Goal: Task Accomplishment & Management: Complete application form

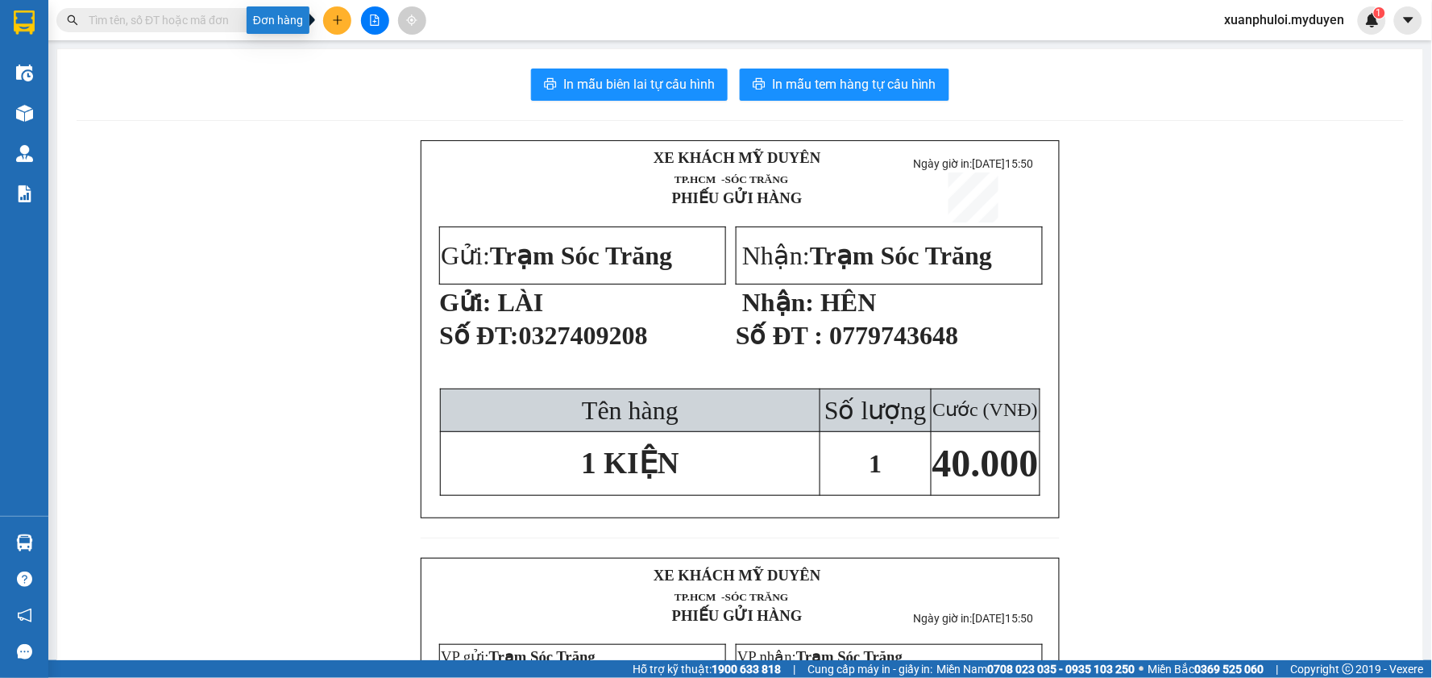
click at [338, 19] on icon "plus" at bounding box center [337, 20] width 11 height 11
click at [358, 59] on div "Tạo đơn hàng" at bounding box center [393, 60] width 121 height 31
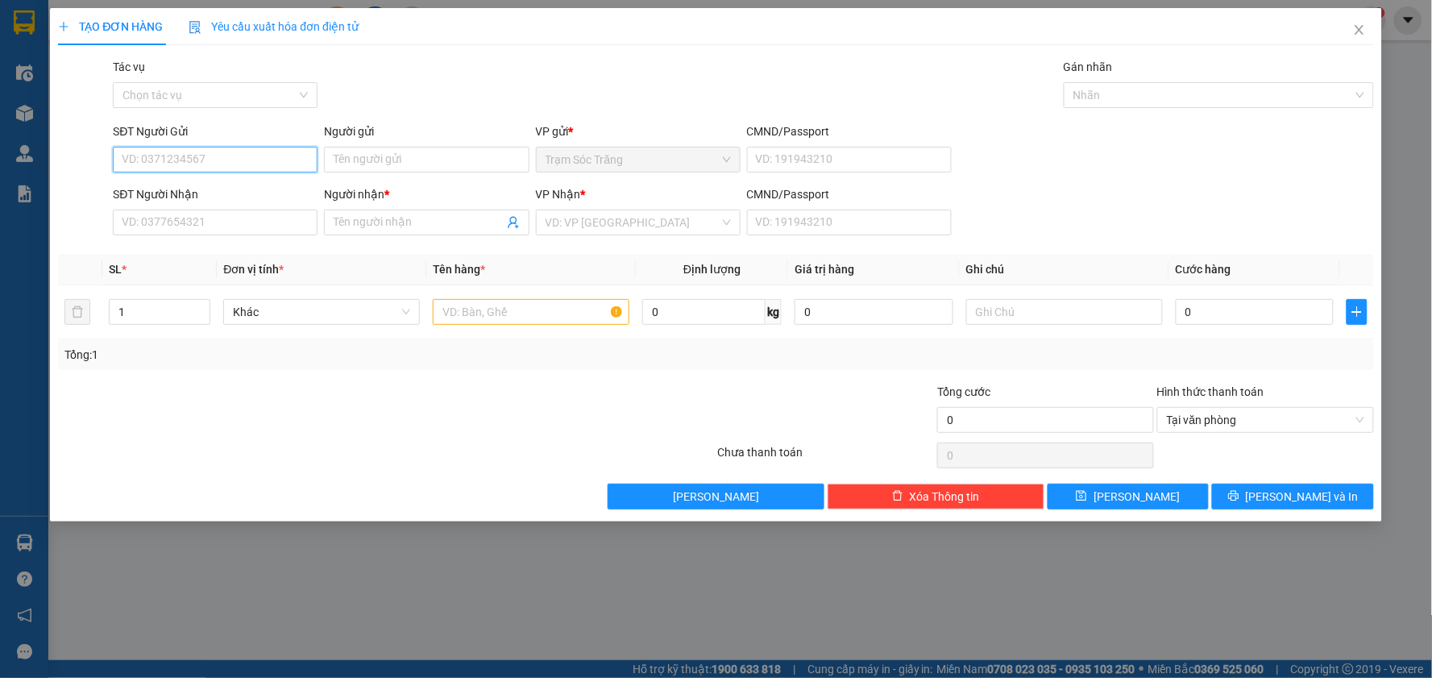
click at [200, 159] on input "SĐT Người Gửi" at bounding box center [215, 160] width 205 height 26
click at [150, 153] on input "0335565713" at bounding box center [215, 160] width 205 height 26
drag, startPoint x: 148, startPoint y: 160, endPoint x: 218, endPoint y: 172, distance: 70.3
click at [218, 172] on input "0335565713" at bounding box center [215, 160] width 205 height 26
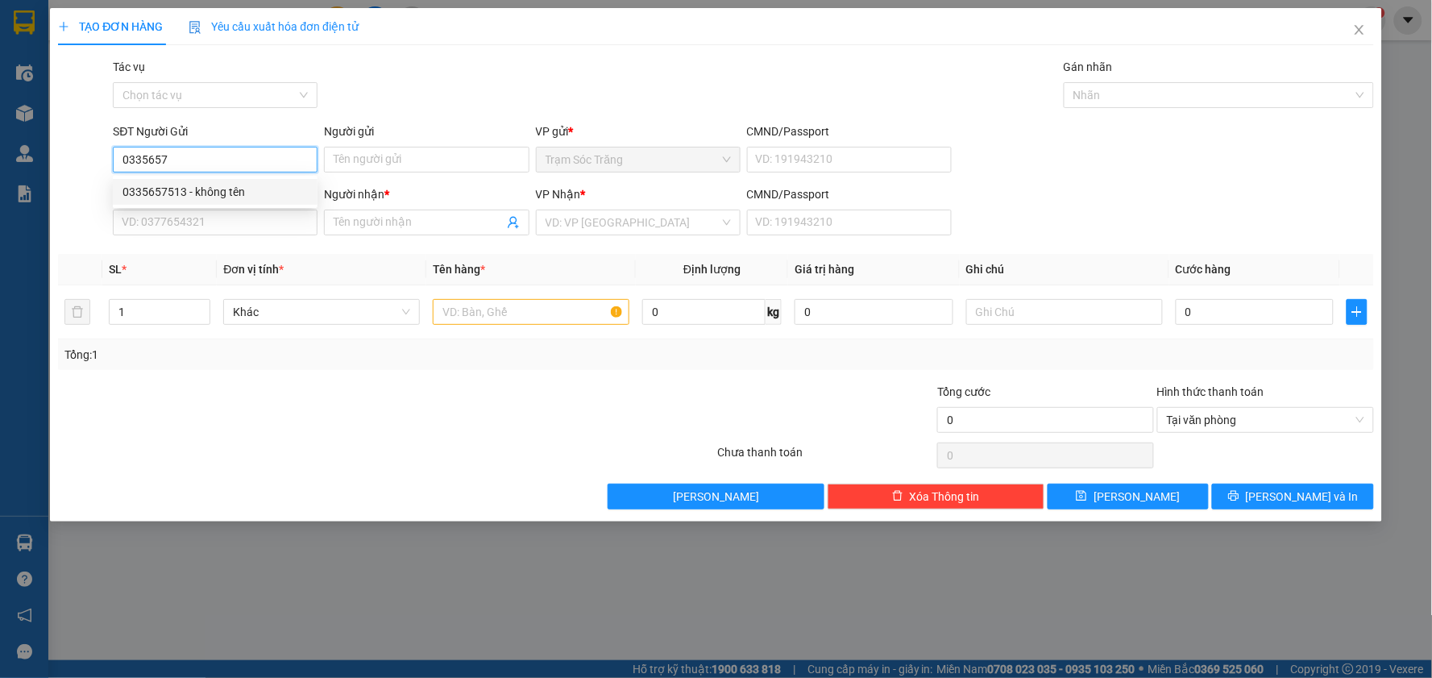
click at [245, 195] on div "0335657513 - không tên" at bounding box center [214, 192] width 185 height 18
type input "0335657513"
type input "không tên"
type input "0762305030"
type input "THỦY"
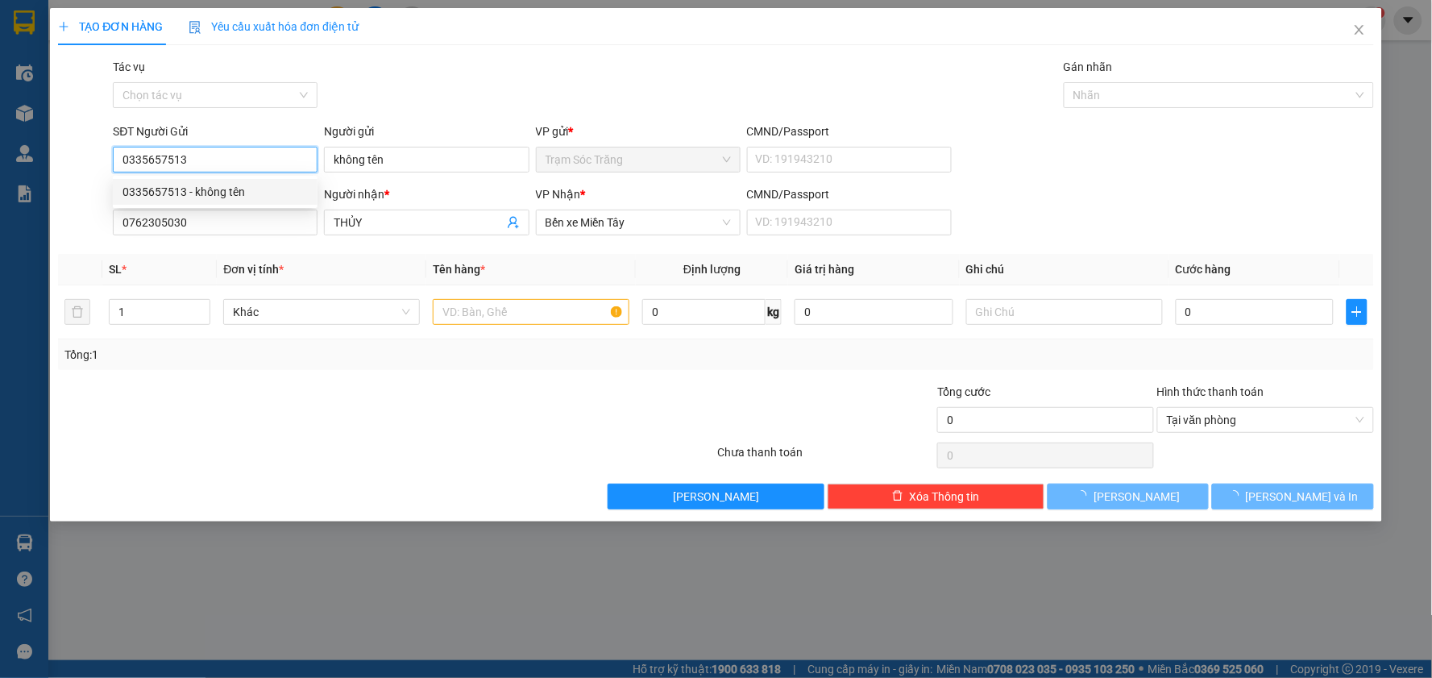
type input "50.000"
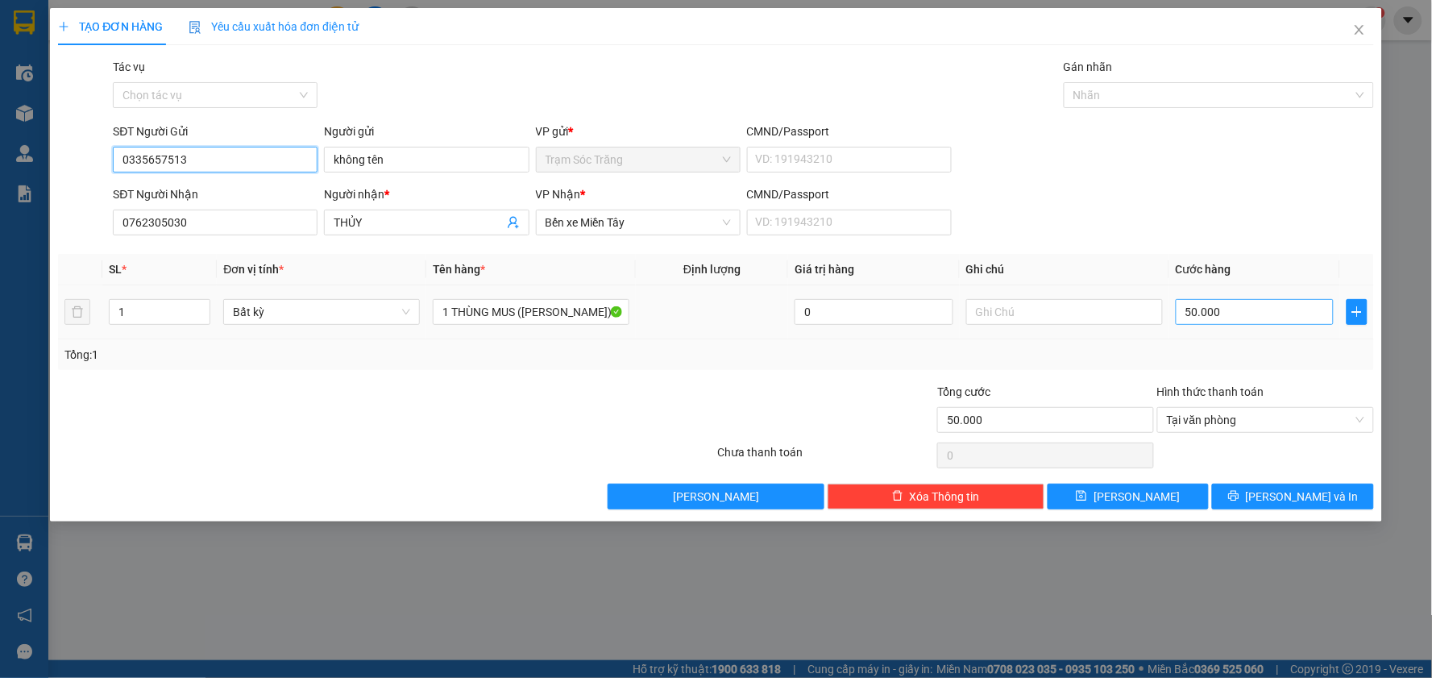
type input "0335657513"
click at [1229, 310] on input "50.000" at bounding box center [1255, 312] width 159 height 26
click at [1279, 497] on span "[PERSON_NAME] và In" at bounding box center [1302, 496] width 113 height 18
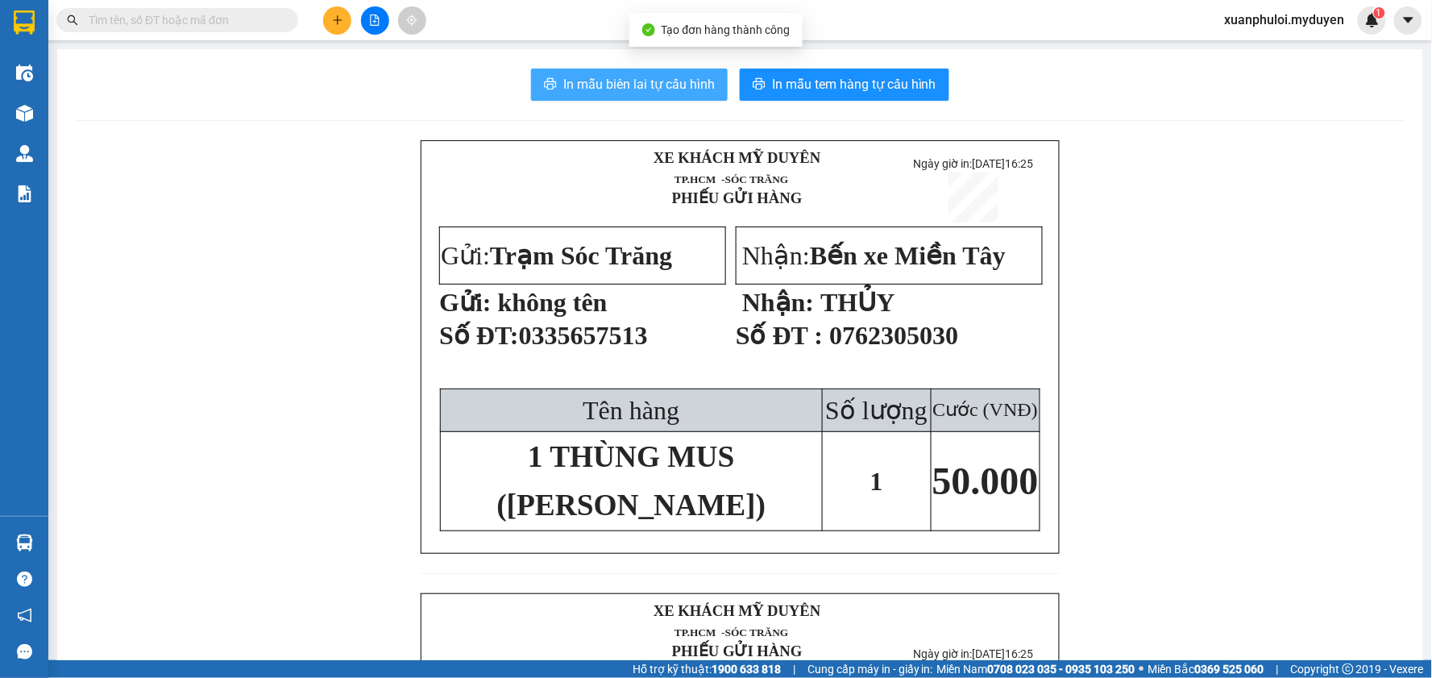
click at [606, 81] on span "In mẫu biên lai tự cấu hình" at bounding box center [638, 84] width 151 height 20
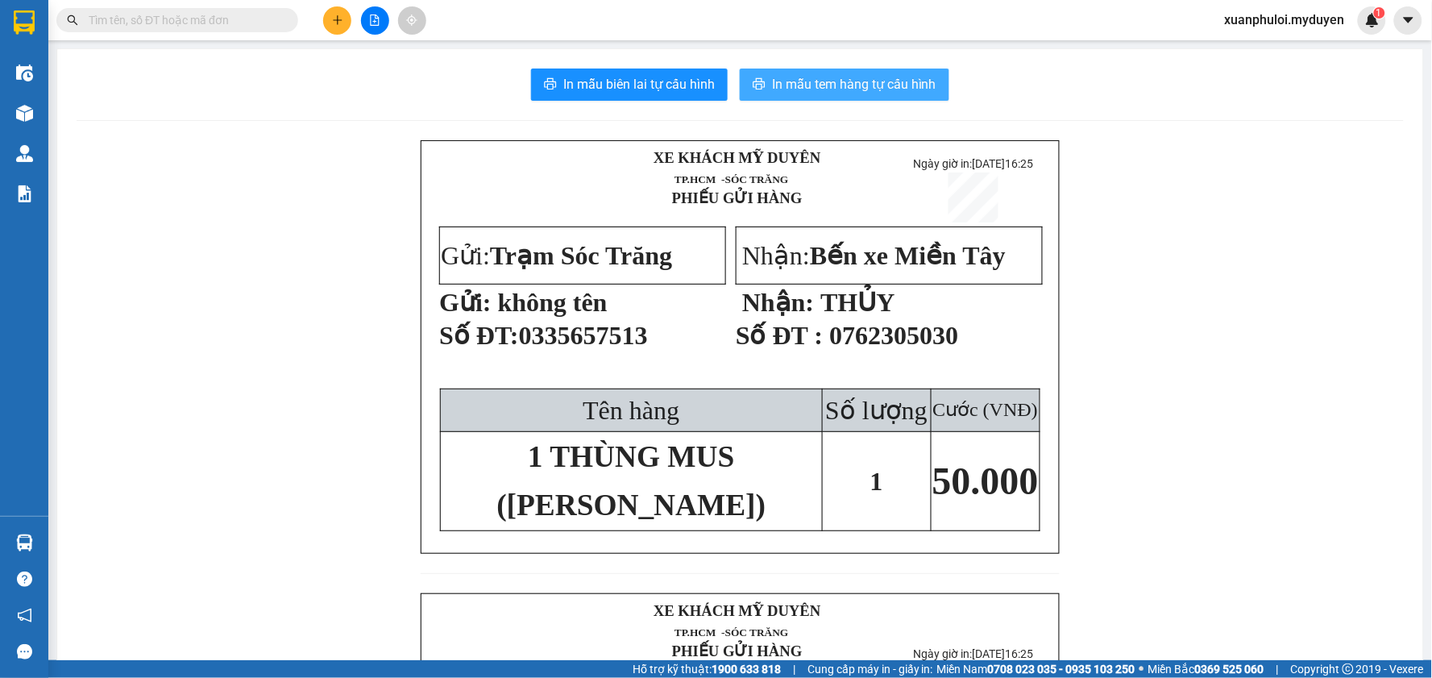
click at [794, 87] on span "In mẫu tem hàng tự cấu hình" at bounding box center [854, 84] width 164 height 20
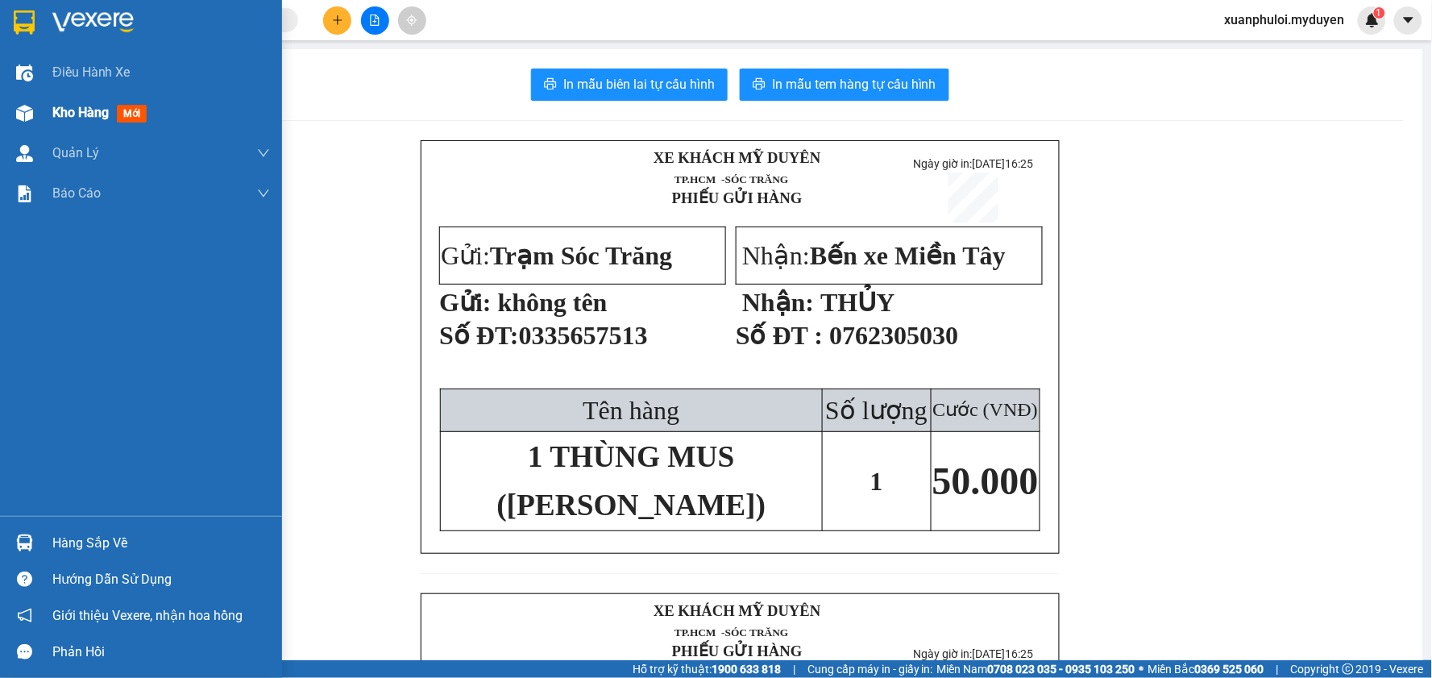
click at [60, 120] on span "Kho hàng" at bounding box center [80, 112] width 56 height 15
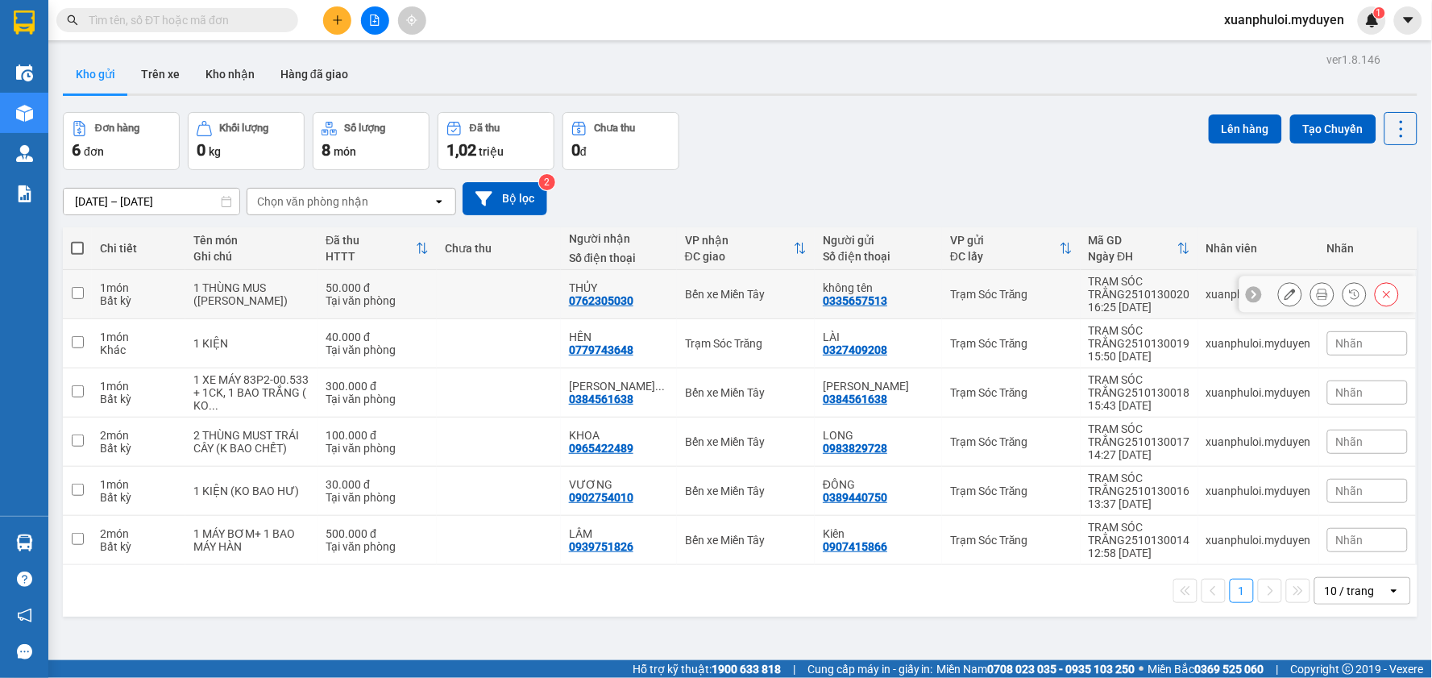
click at [75, 290] on input "checkbox" at bounding box center [78, 293] width 12 height 12
checkbox input "true"
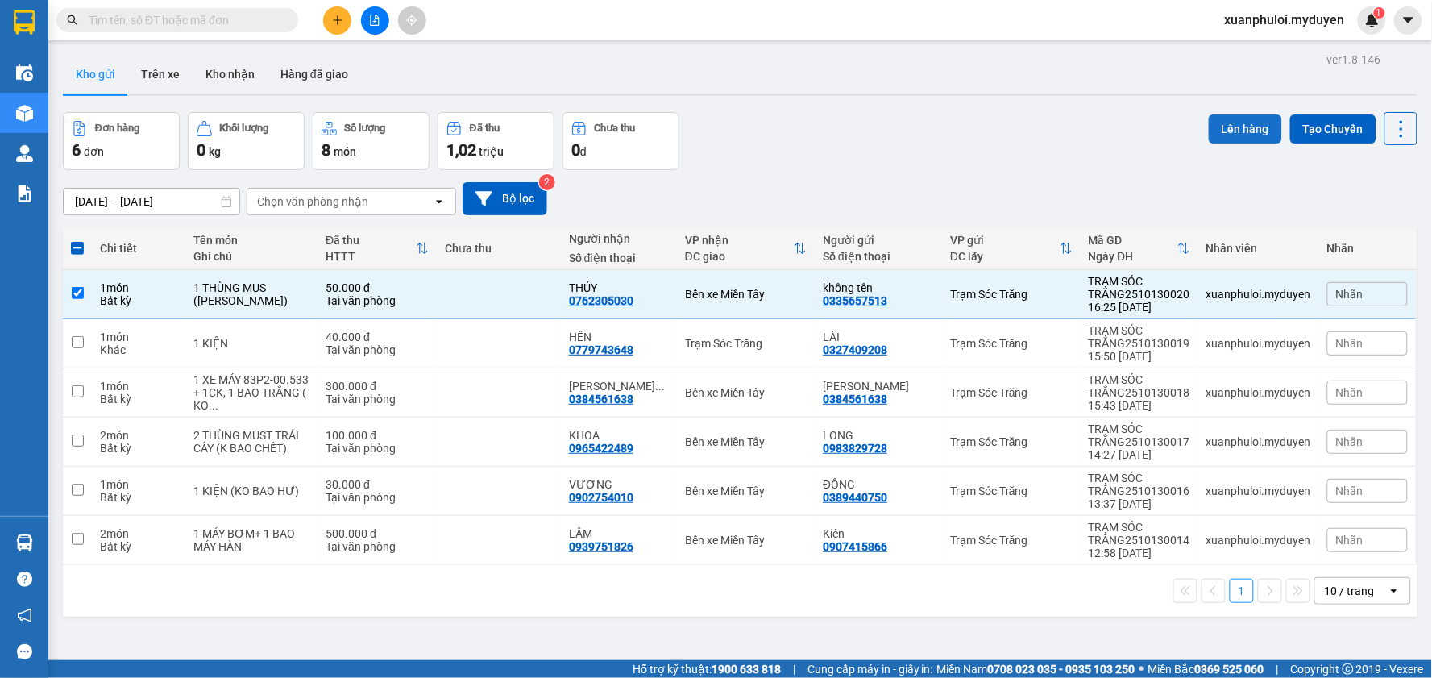
click at [1209, 134] on button "Lên hàng" at bounding box center [1245, 128] width 73 height 29
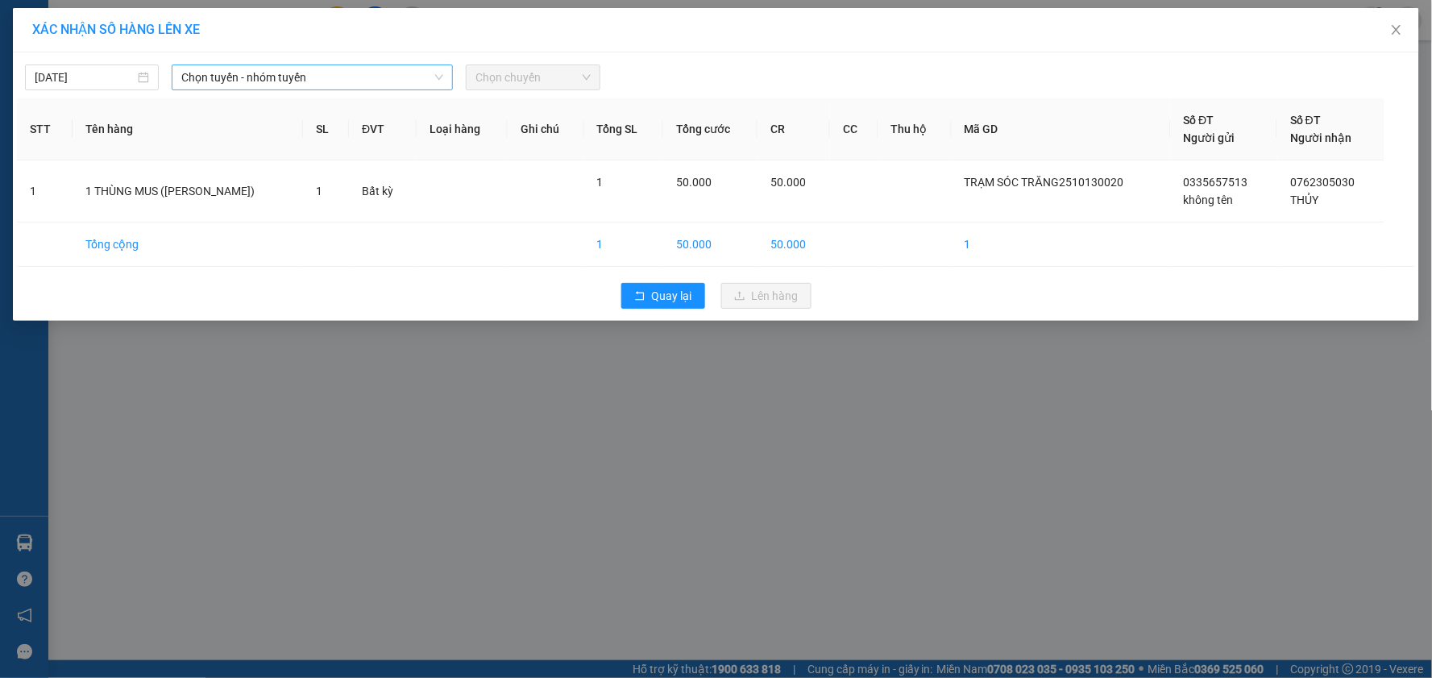
click at [255, 81] on span "Chọn tuyến - nhóm tuyến" at bounding box center [312, 77] width 262 height 24
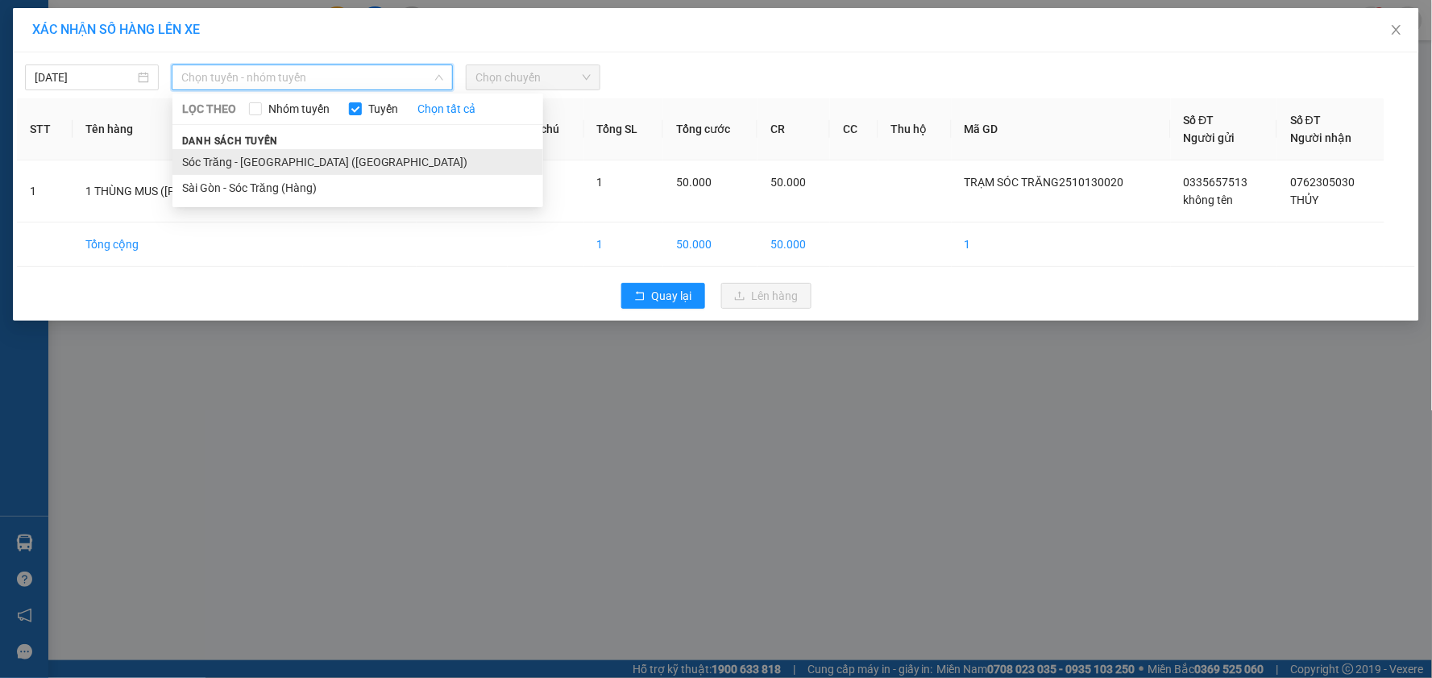
click at [250, 164] on li "Sóc Trăng - [GEOGRAPHIC_DATA] ([GEOGRAPHIC_DATA])" at bounding box center [357, 162] width 371 height 26
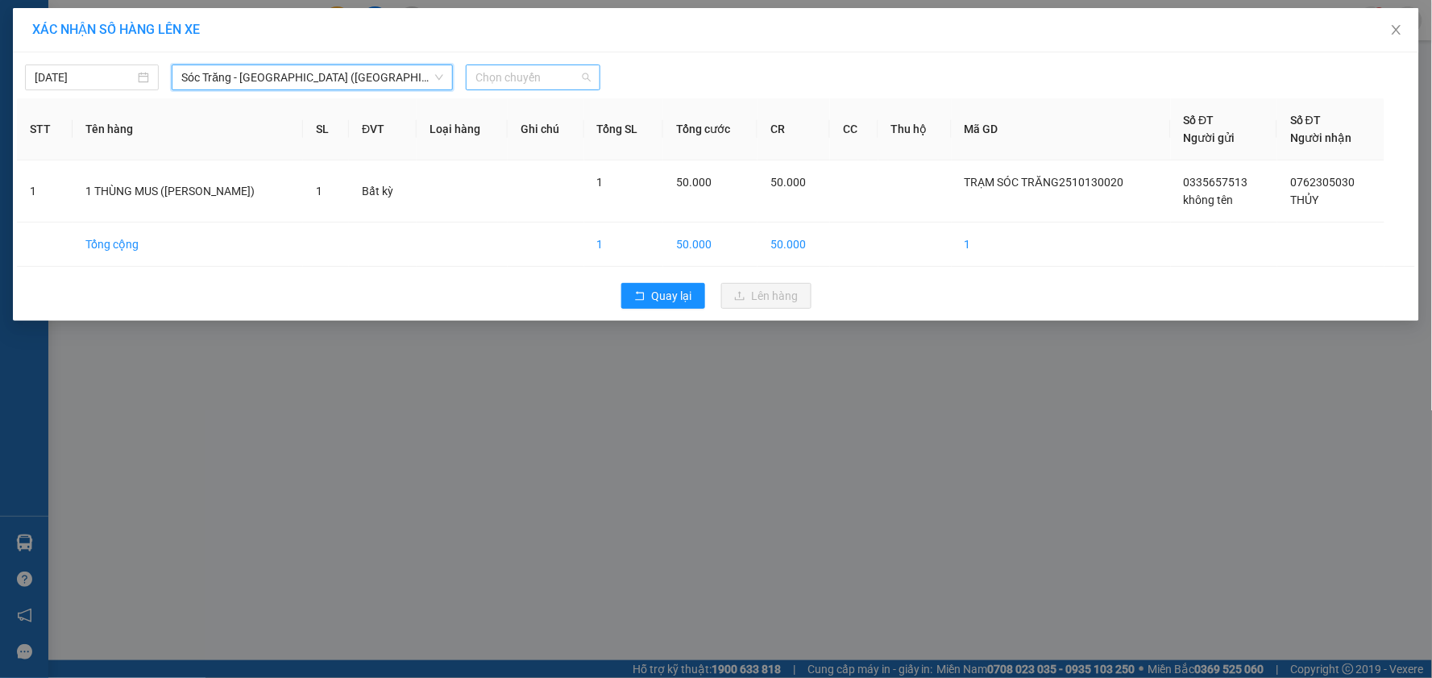
click at [513, 79] on span "Chọn chuyến" at bounding box center [532, 77] width 114 height 24
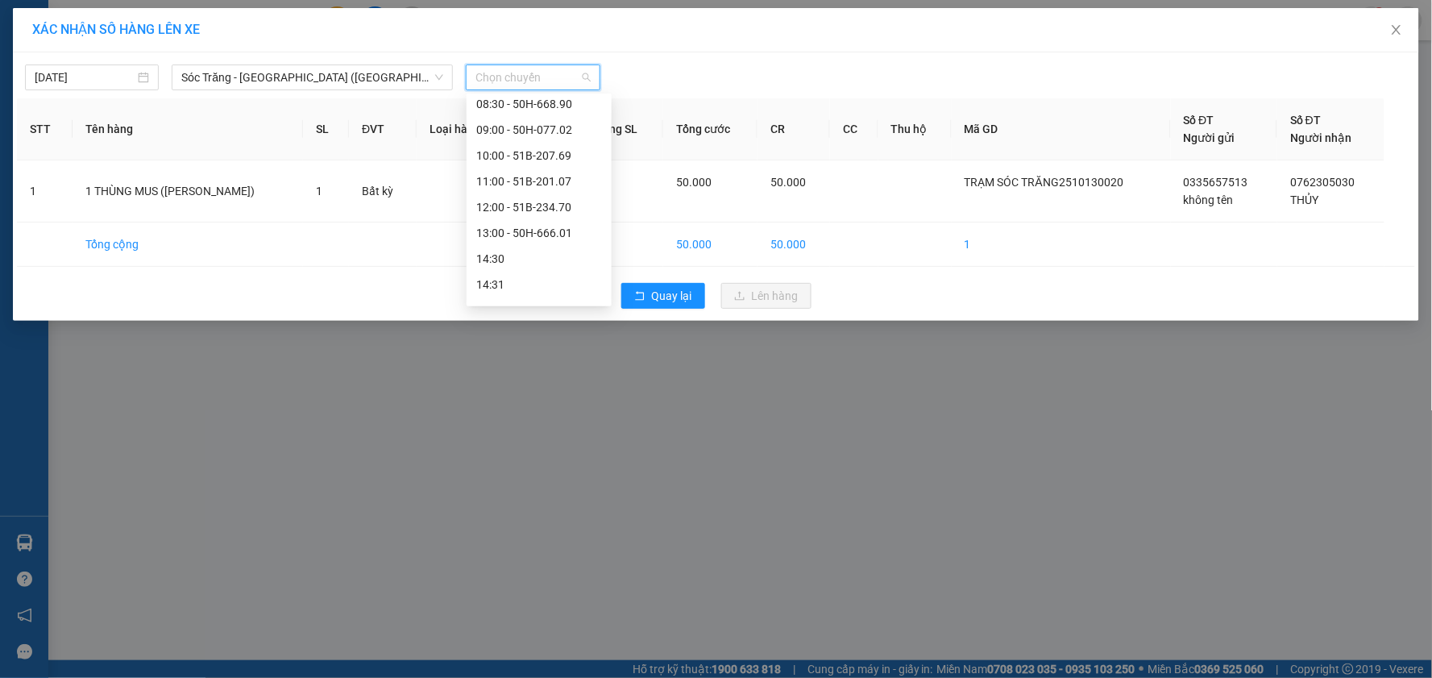
scroll to position [268, 0]
click at [537, 250] on div "16:30" at bounding box center [539, 254] width 126 height 18
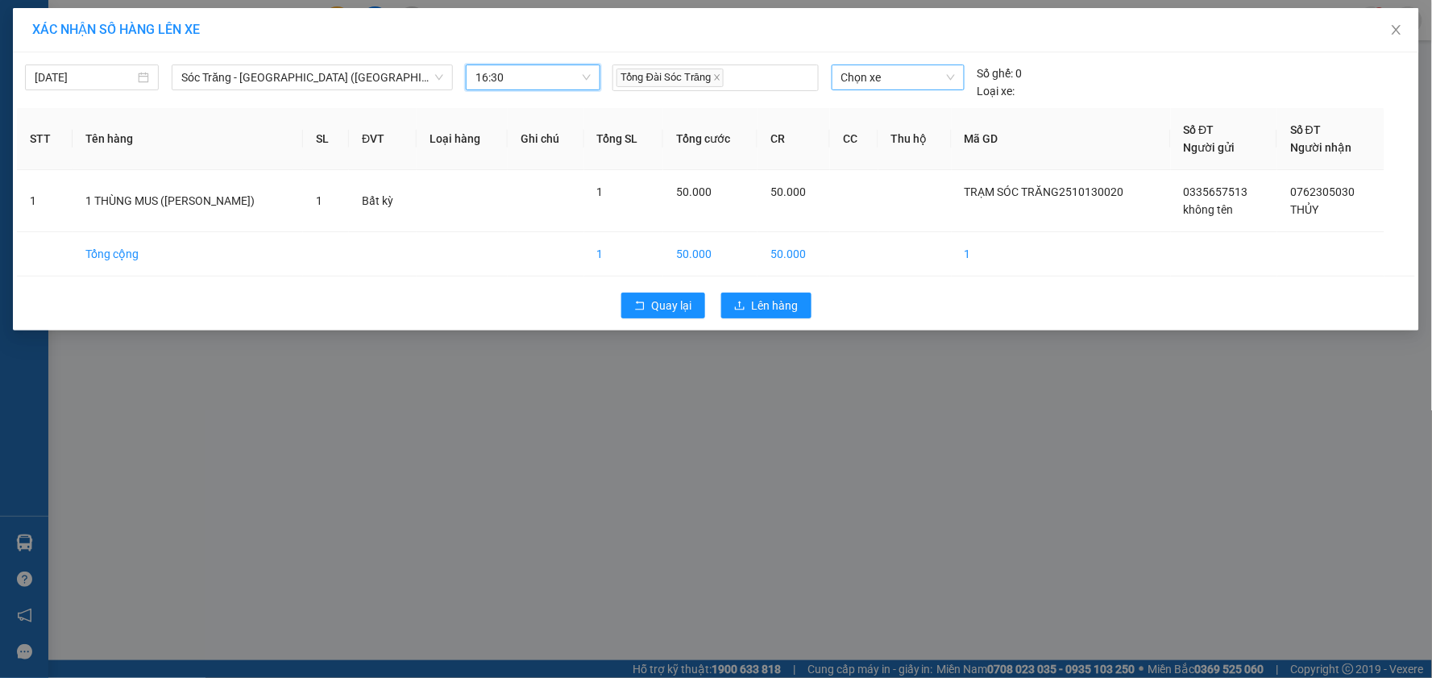
click at [904, 70] on span "Chọn xe" at bounding box center [898, 77] width 114 height 24
type input "08231"
click at [895, 107] on div "50H-082.31" at bounding box center [898, 110] width 114 height 18
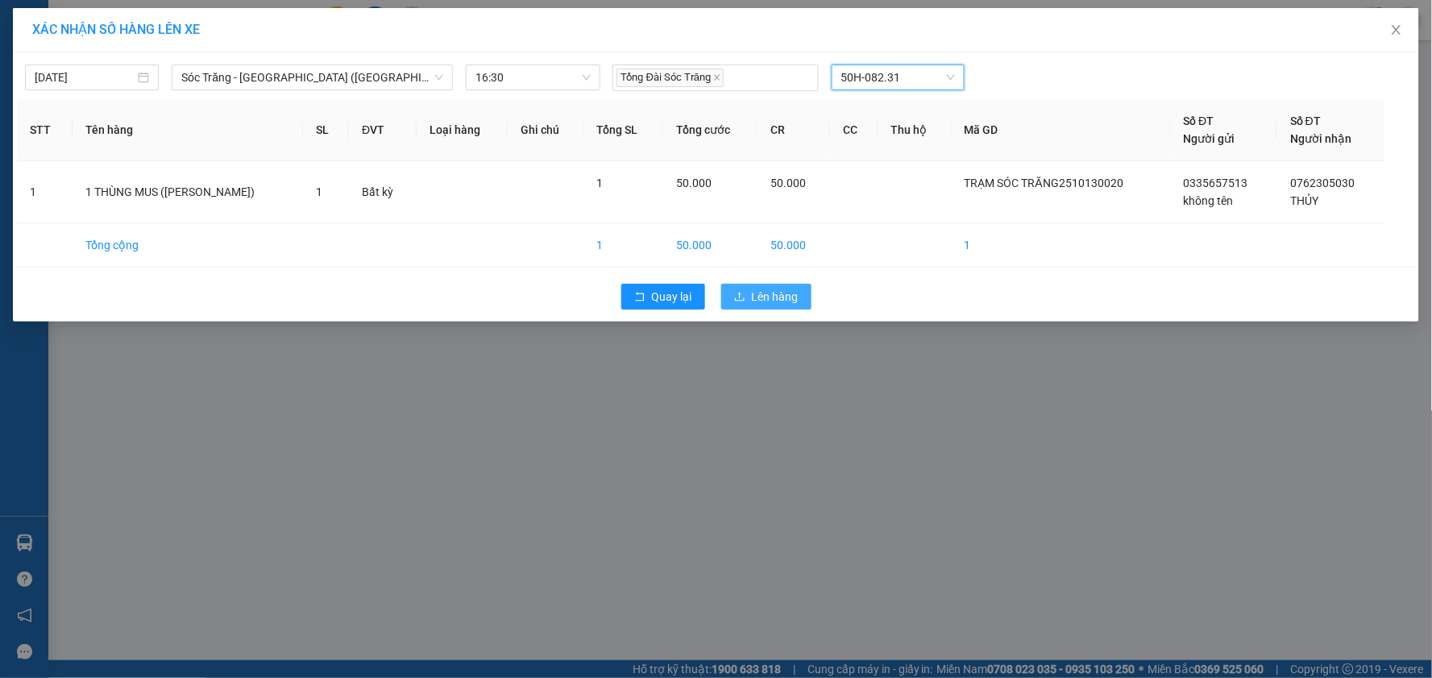
click at [738, 293] on icon "upload" at bounding box center [739, 296] width 11 height 11
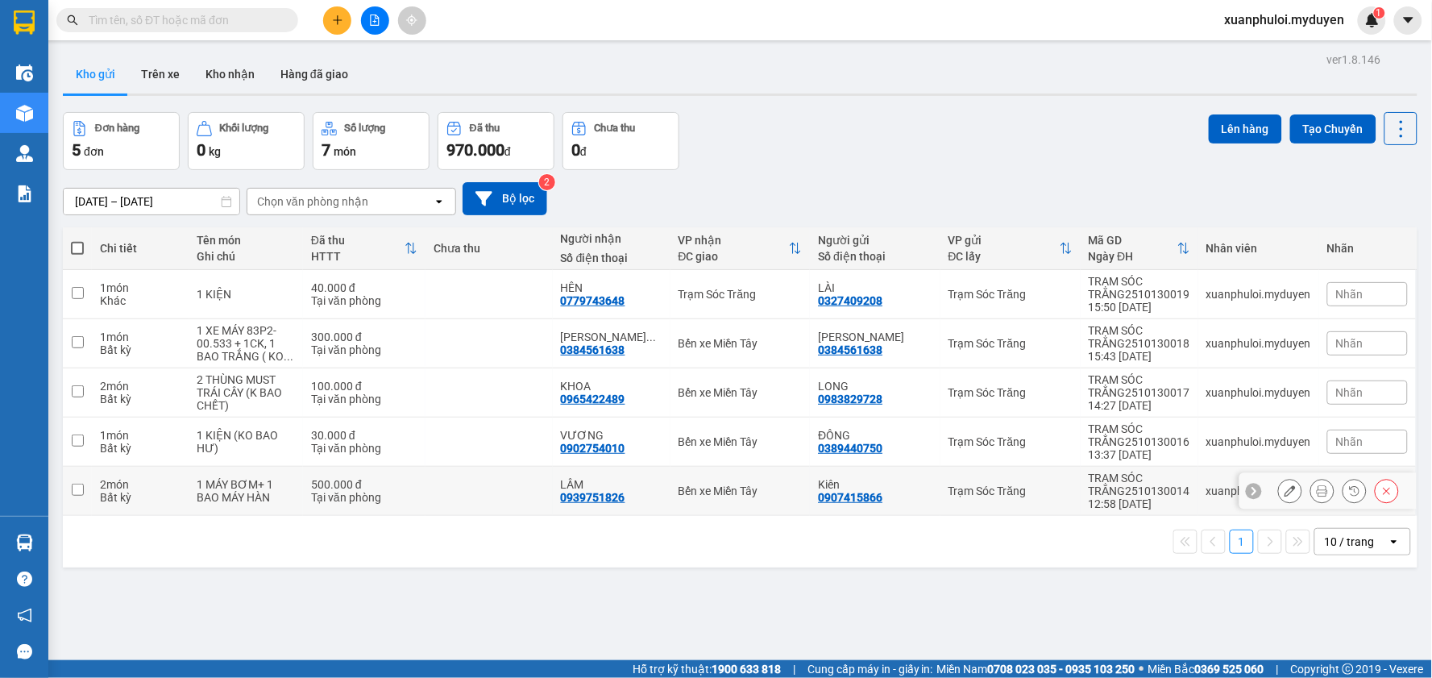
click at [75, 491] on input "checkbox" at bounding box center [78, 489] width 12 height 12
checkbox input "true"
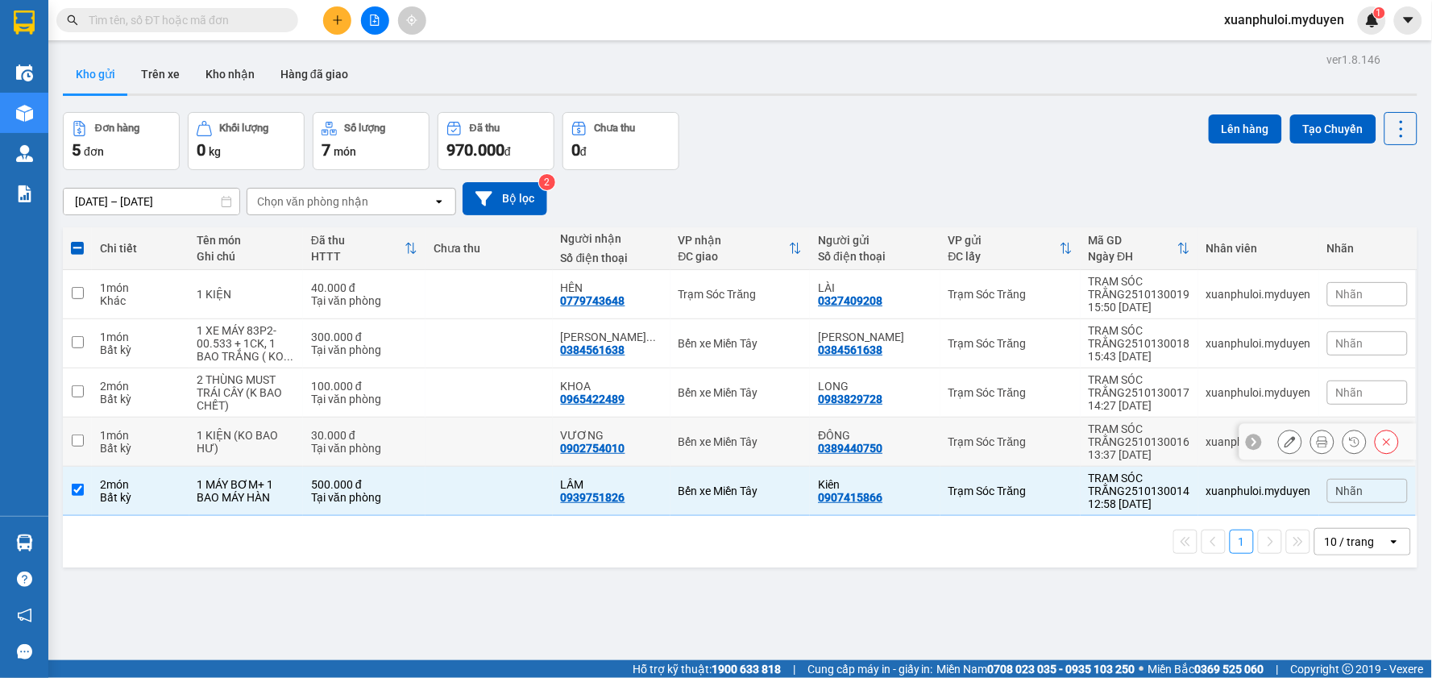
click at [76, 446] on input "checkbox" at bounding box center [78, 440] width 12 height 12
checkbox input "true"
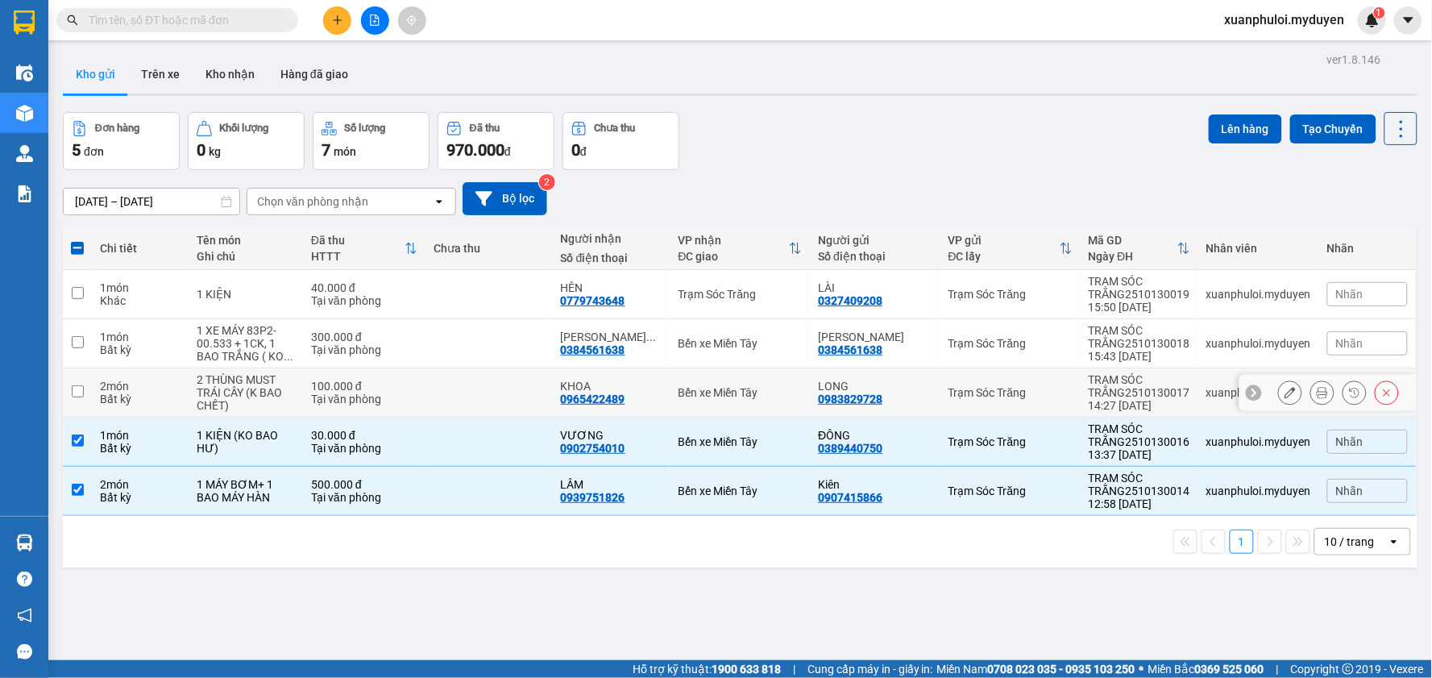
click at [73, 395] on input "checkbox" at bounding box center [78, 391] width 12 height 12
checkbox input "true"
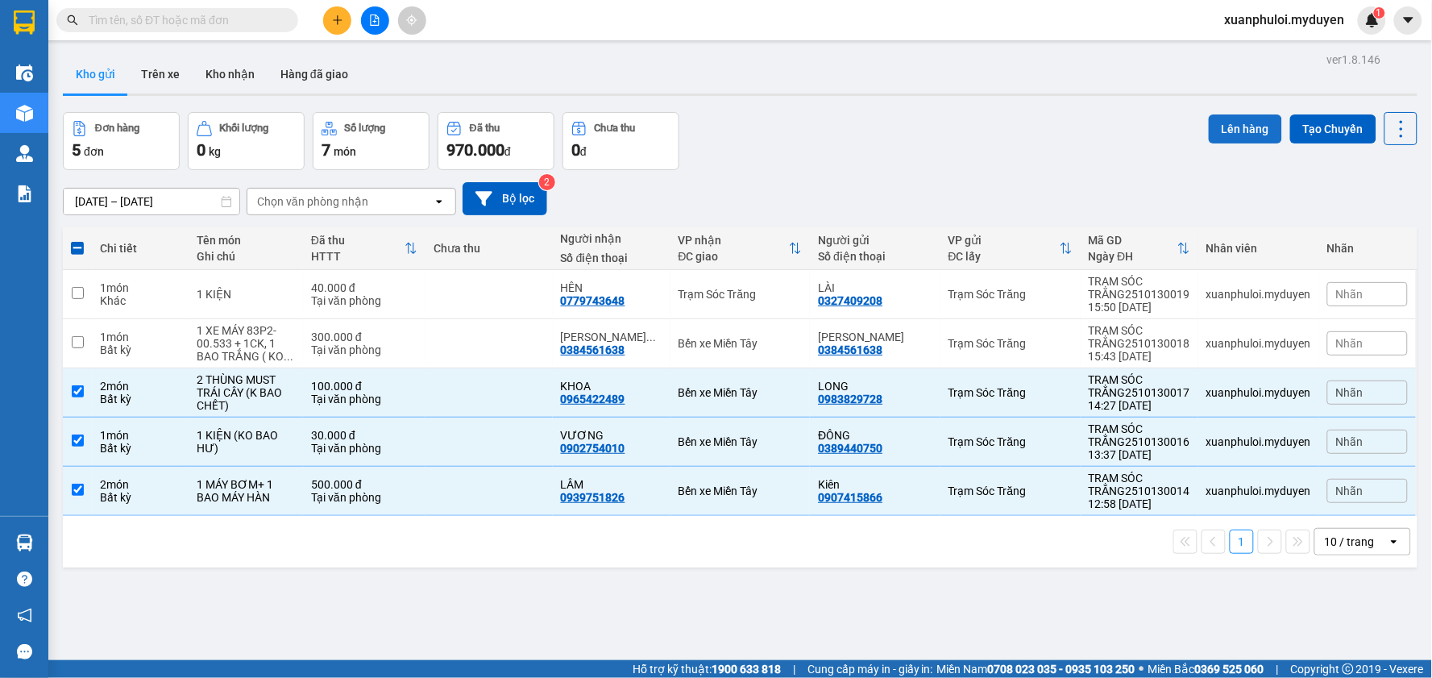
click at [1209, 133] on button "Lên hàng" at bounding box center [1245, 128] width 73 height 29
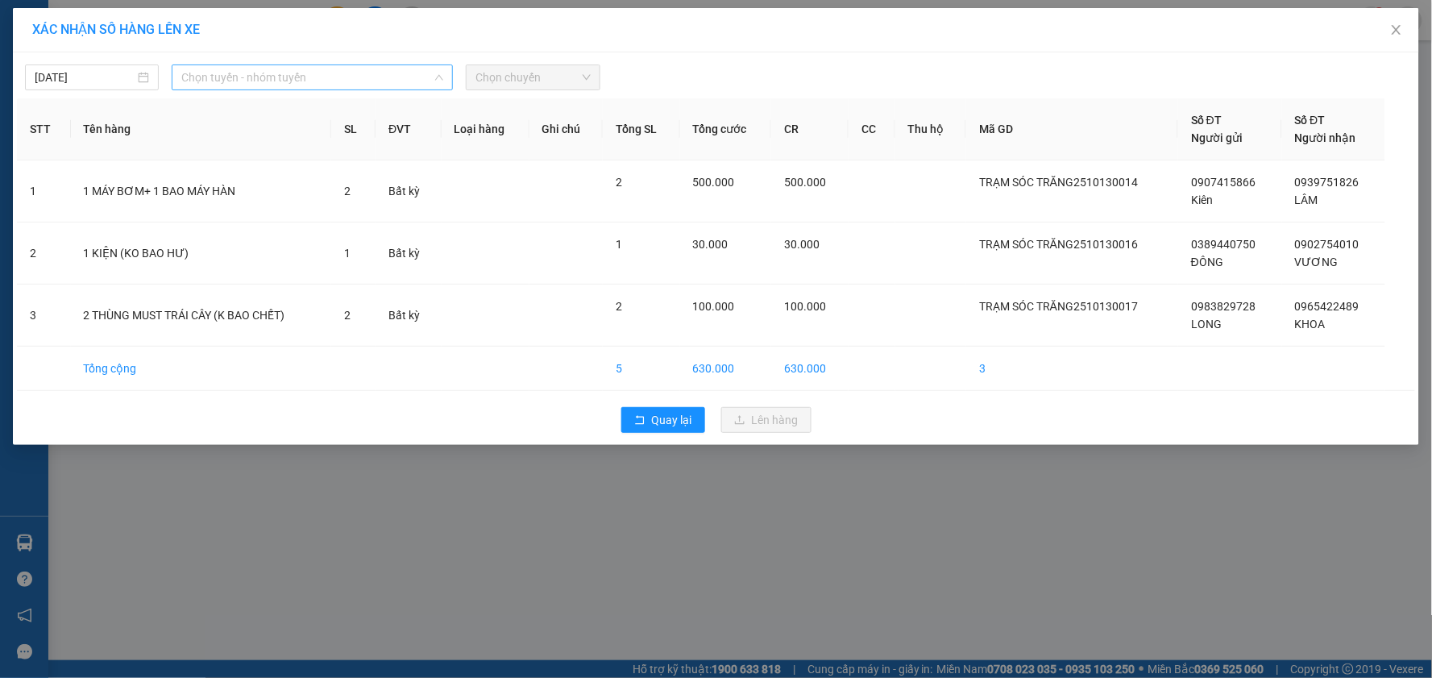
click at [366, 79] on span "Chọn tuyến - nhóm tuyến" at bounding box center [312, 77] width 262 height 24
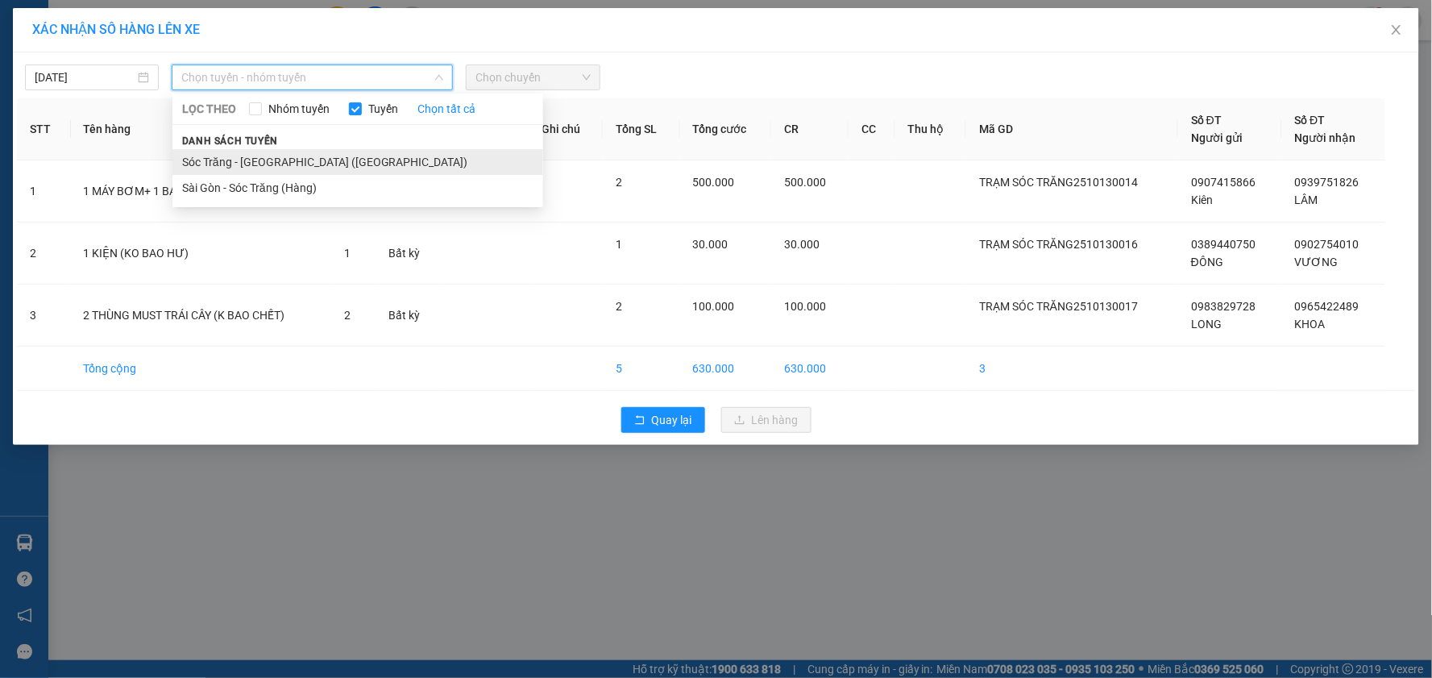
click at [234, 154] on li "Sóc Trăng - [GEOGRAPHIC_DATA] ([GEOGRAPHIC_DATA])" at bounding box center [357, 162] width 371 height 26
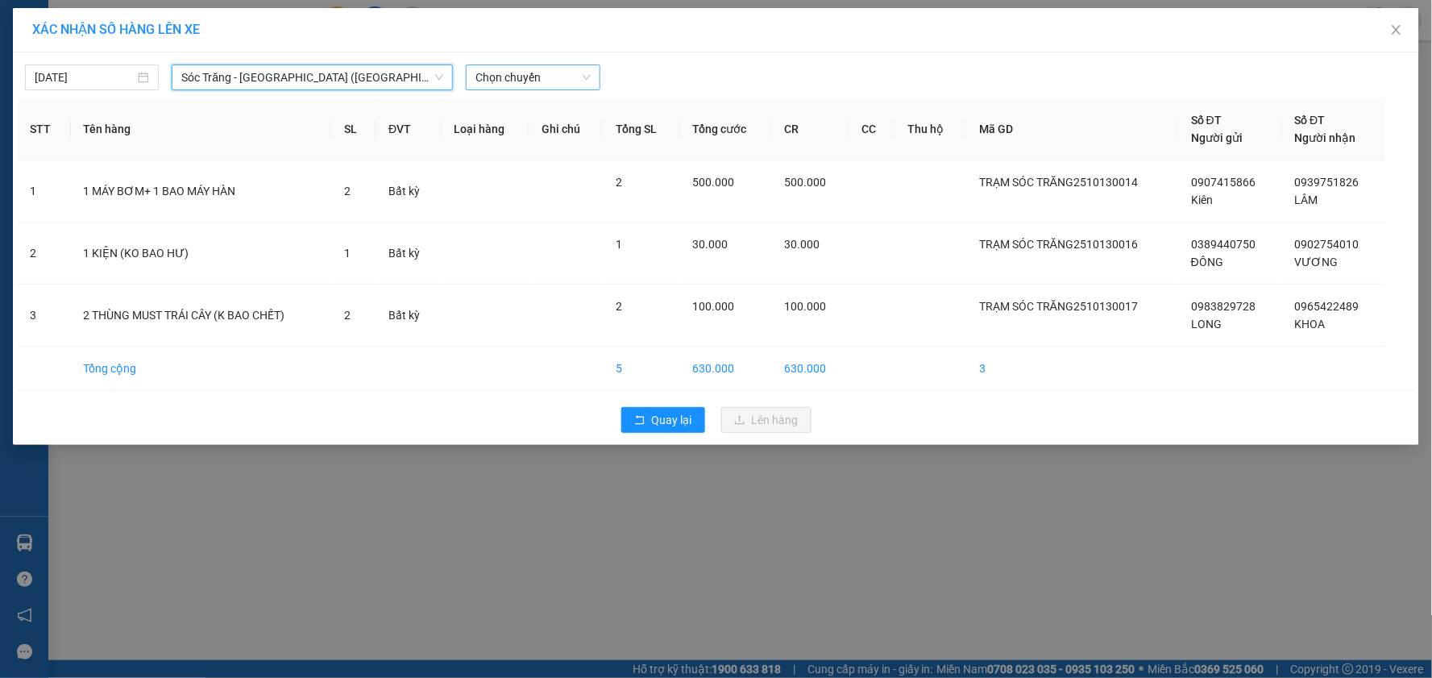
click at [500, 75] on span "Chọn chuyến" at bounding box center [532, 77] width 114 height 24
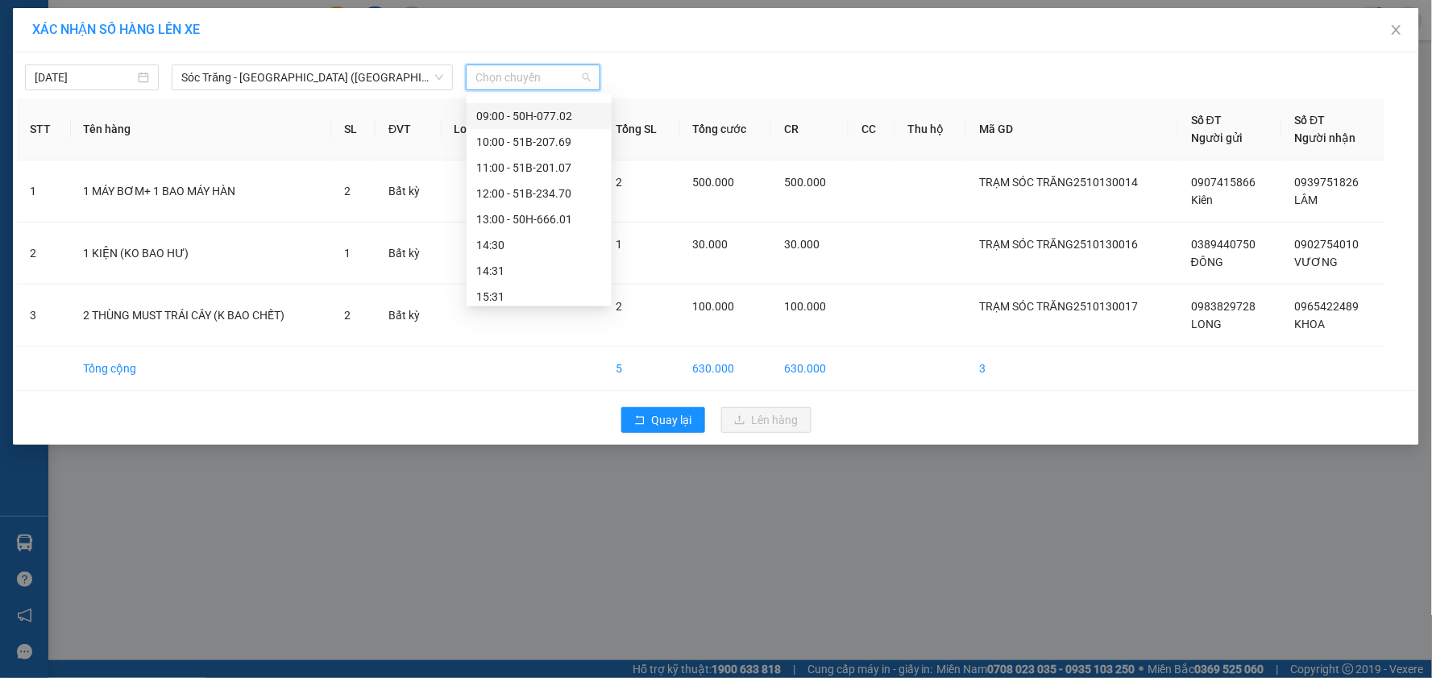
scroll to position [268, 0]
click at [545, 234] on div "15:31" at bounding box center [539, 228] width 126 height 18
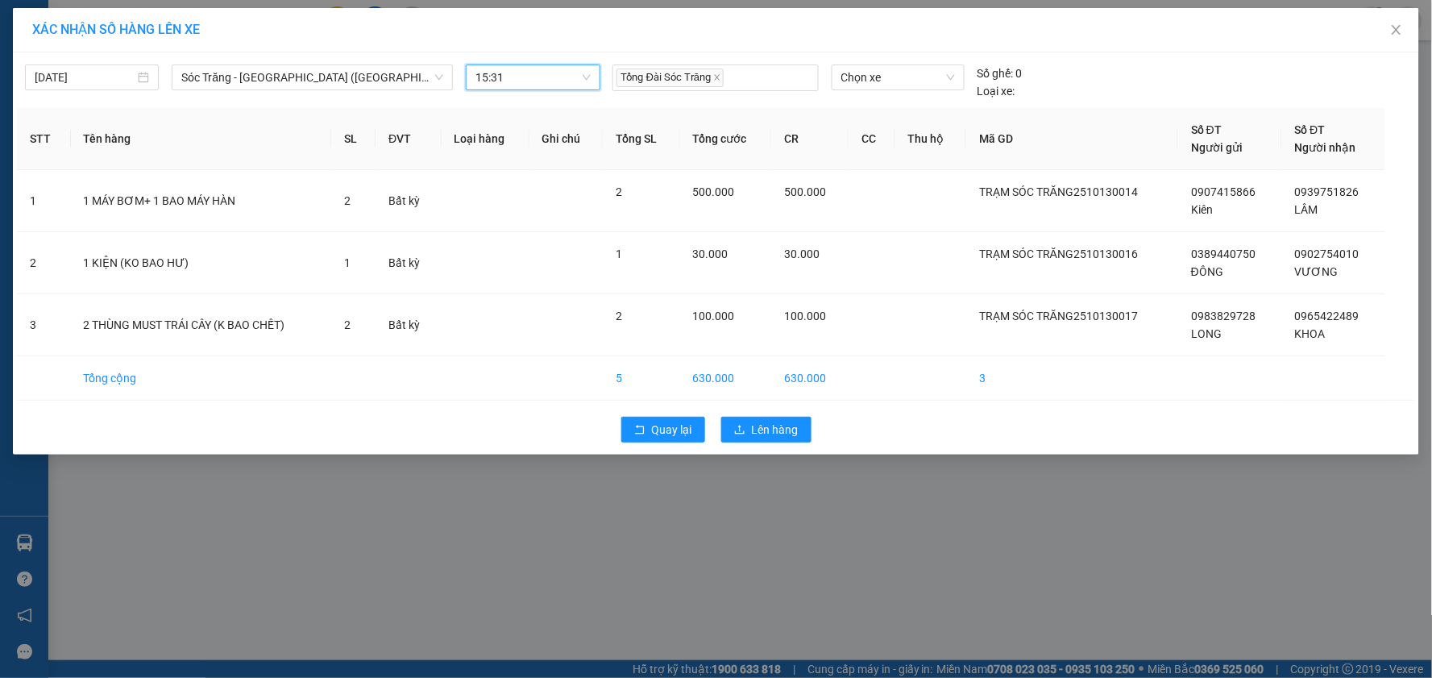
click at [529, 70] on span "15:31" at bounding box center [532, 77] width 114 height 24
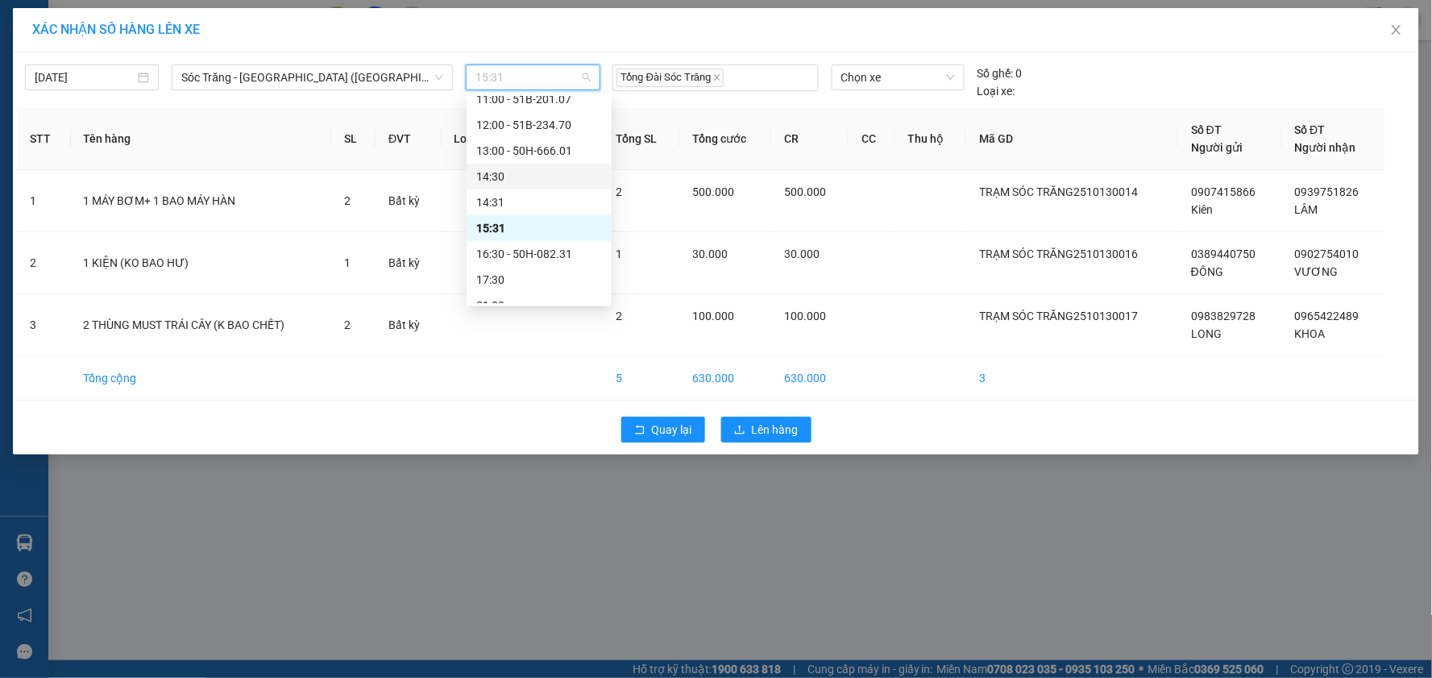
click at [529, 174] on div "14:30" at bounding box center [539, 177] width 126 height 18
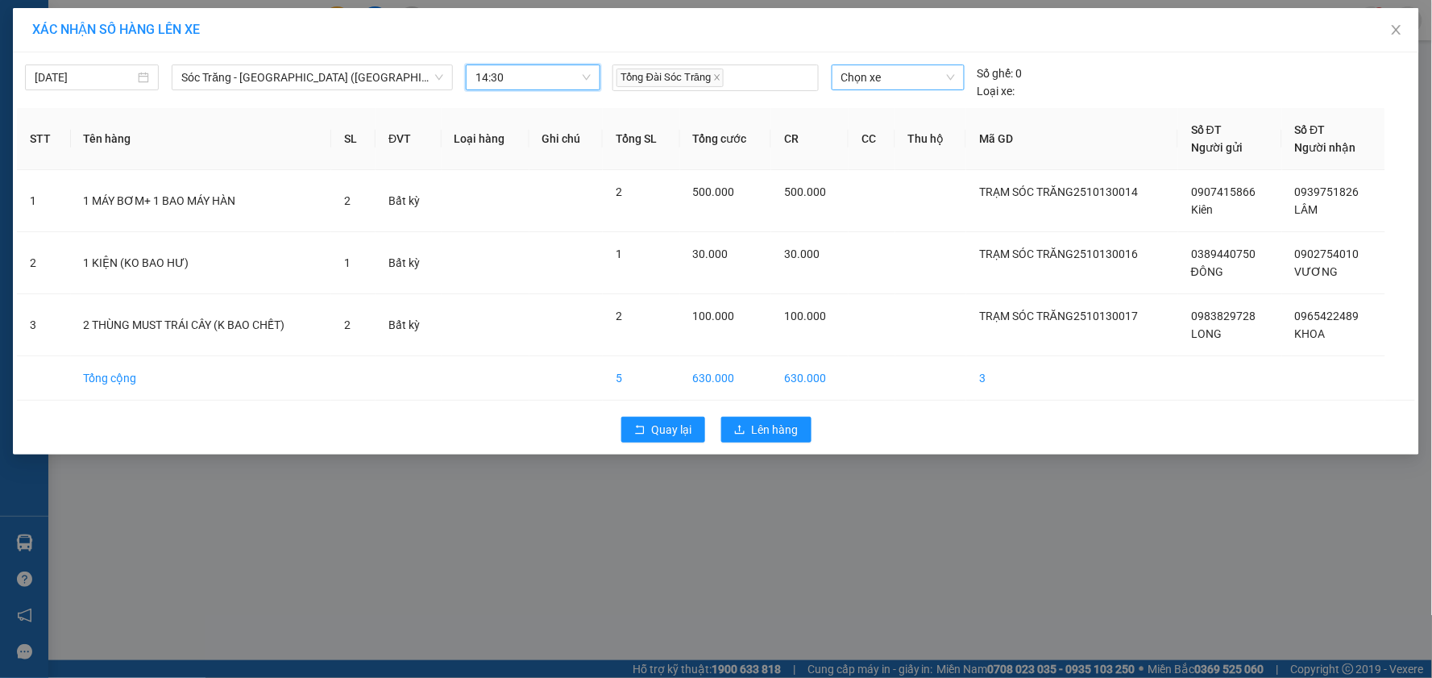
click at [907, 75] on span "Chọn xe" at bounding box center [898, 77] width 114 height 24
type input "150"
click at [907, 102] on div "51B-150.18" at bounding box center [898, 110] width 114 height 18
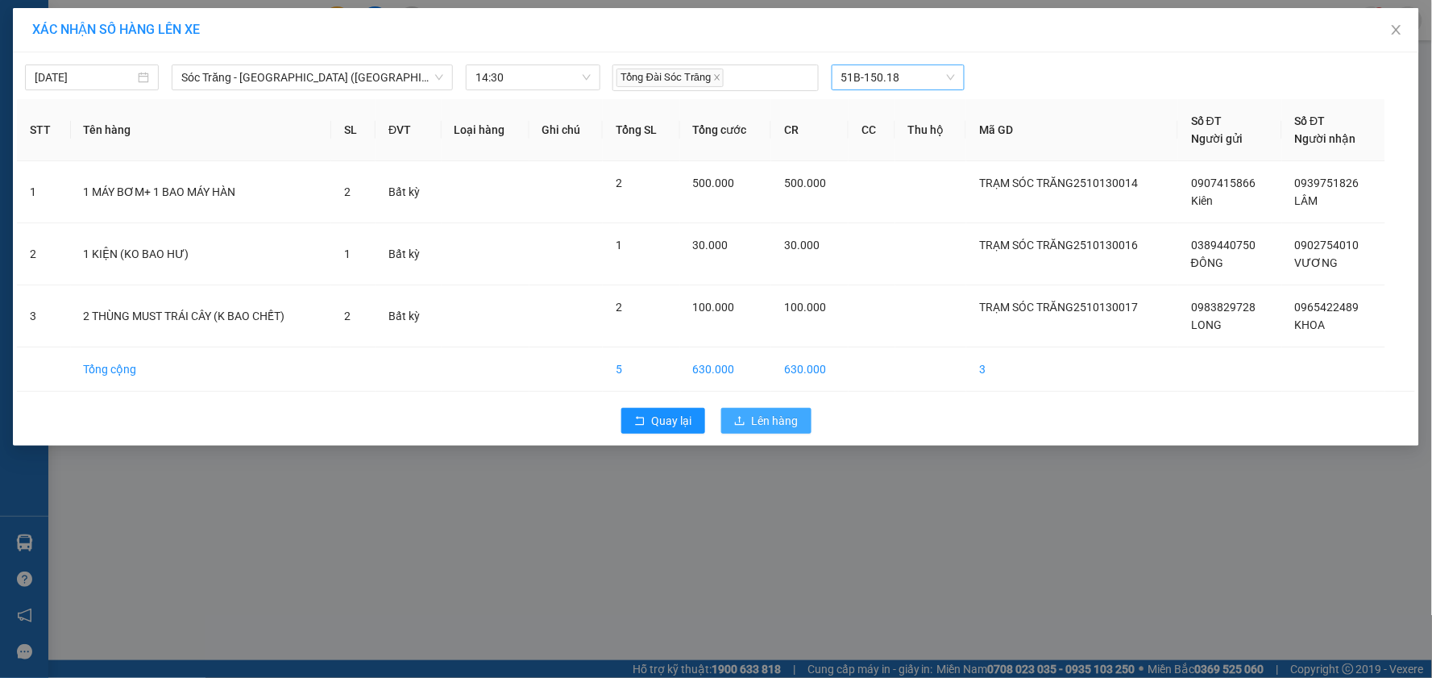
click at [728, 416] on button "Lên hàng" at bounding box center [766, 421] width 90 height 26
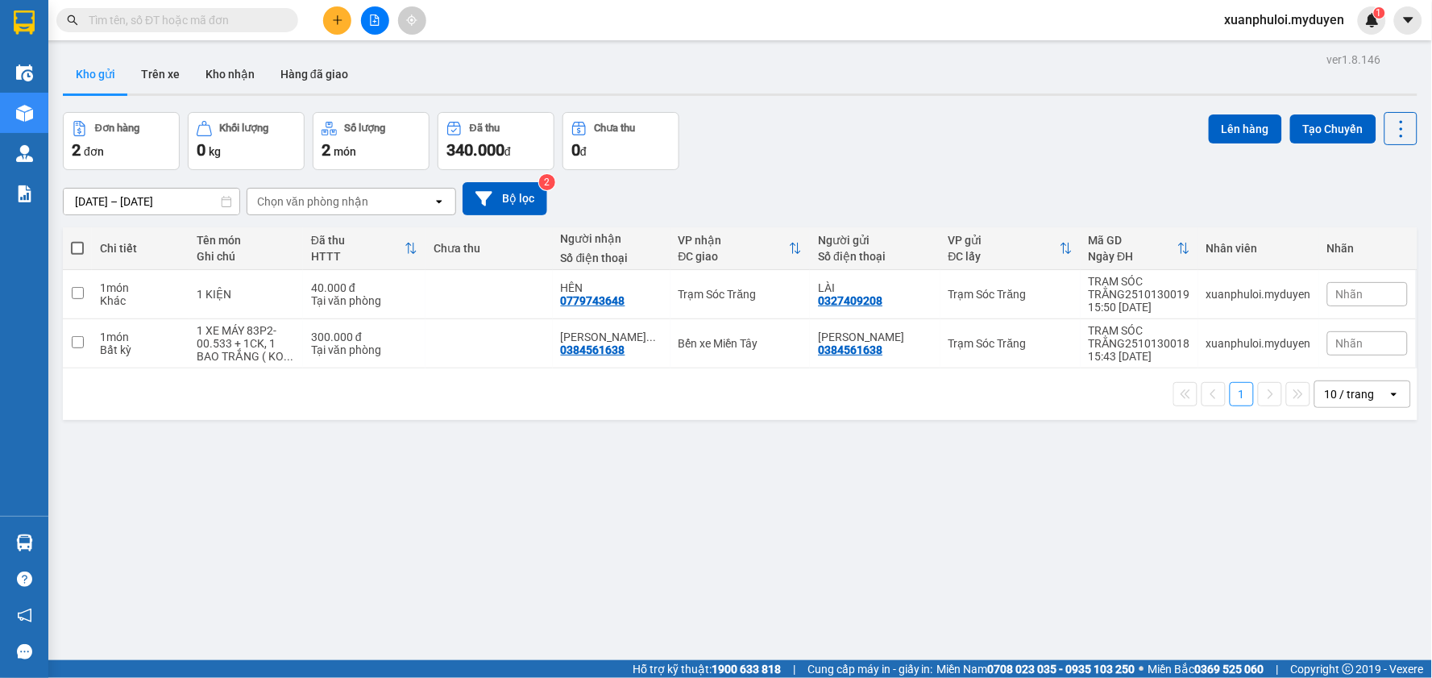
click at [341, 9] on button at bounding box center [337, 20] width 28 height 28
click at [351, 64] on div at bounding box center [343, 61] width 20 height 18
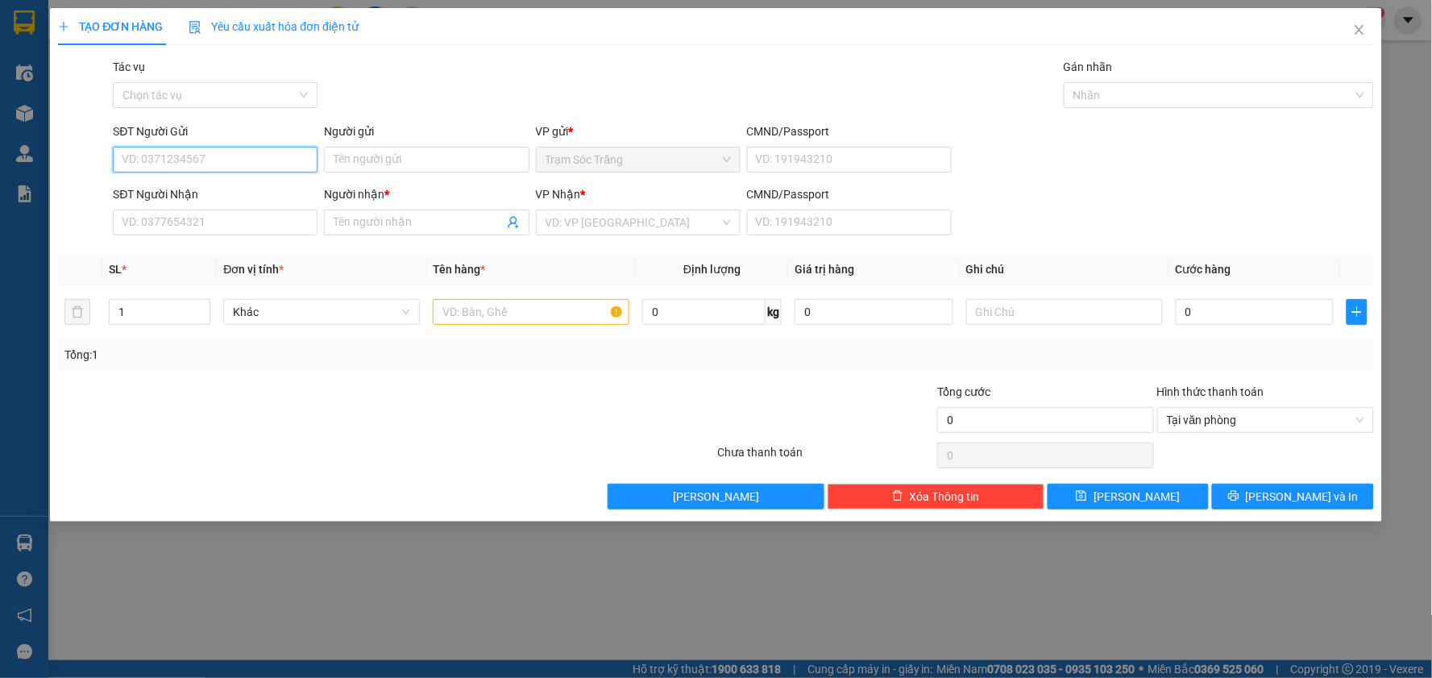
click at [267, 166] on input "SĐT Người Gửi" at bounding box center [215, 160] width 205 height 26
click at [259, 163] on input "SĐT Người Gửi" at bounding box center [215, 160] width 205 height 26
click at [234, 163] on input "SĐT Người Gửi" at bounding box center [215, 160] width 205 height 26
type input "0362888545"
click at [396, 161] on input "Người gửi" at bounding box center [426, 160] width 205 height 26
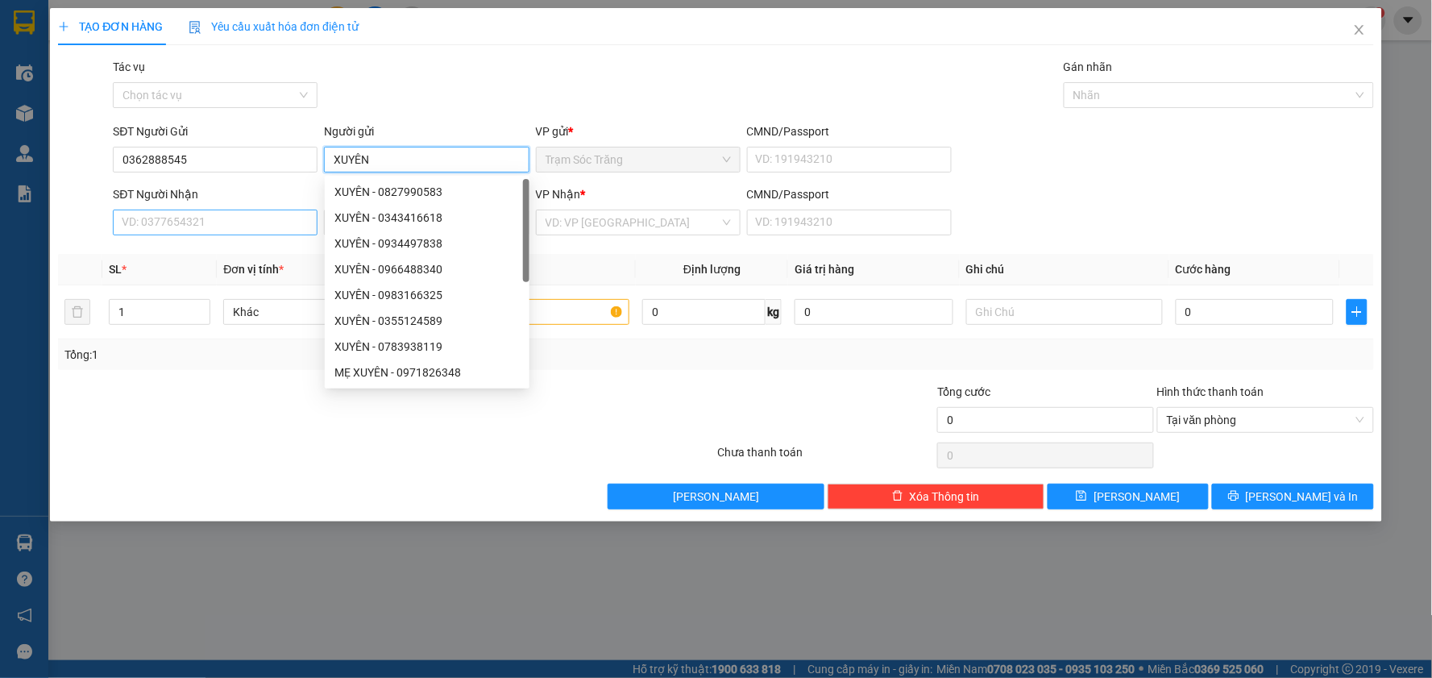
type input "XUYÊN"
click at [255, 229] on input "SĐT Người Nhận" at bounding box center [215, 222] width 205 height 26
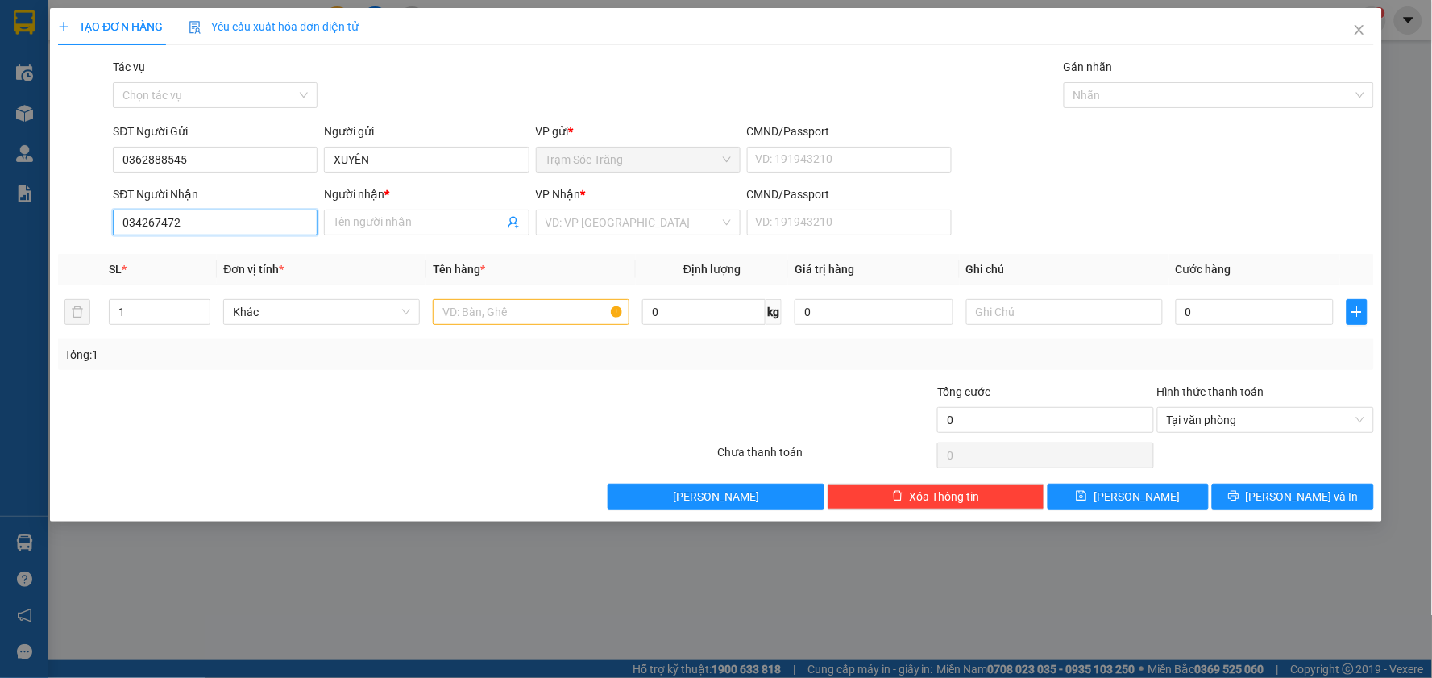
type input "0342674727"
click at [228, 247] on div "0342674727 - [PERSON_NAME]" at bounding box center [214, 255] width 185 height 18
type input "[PERSON_NAME]"
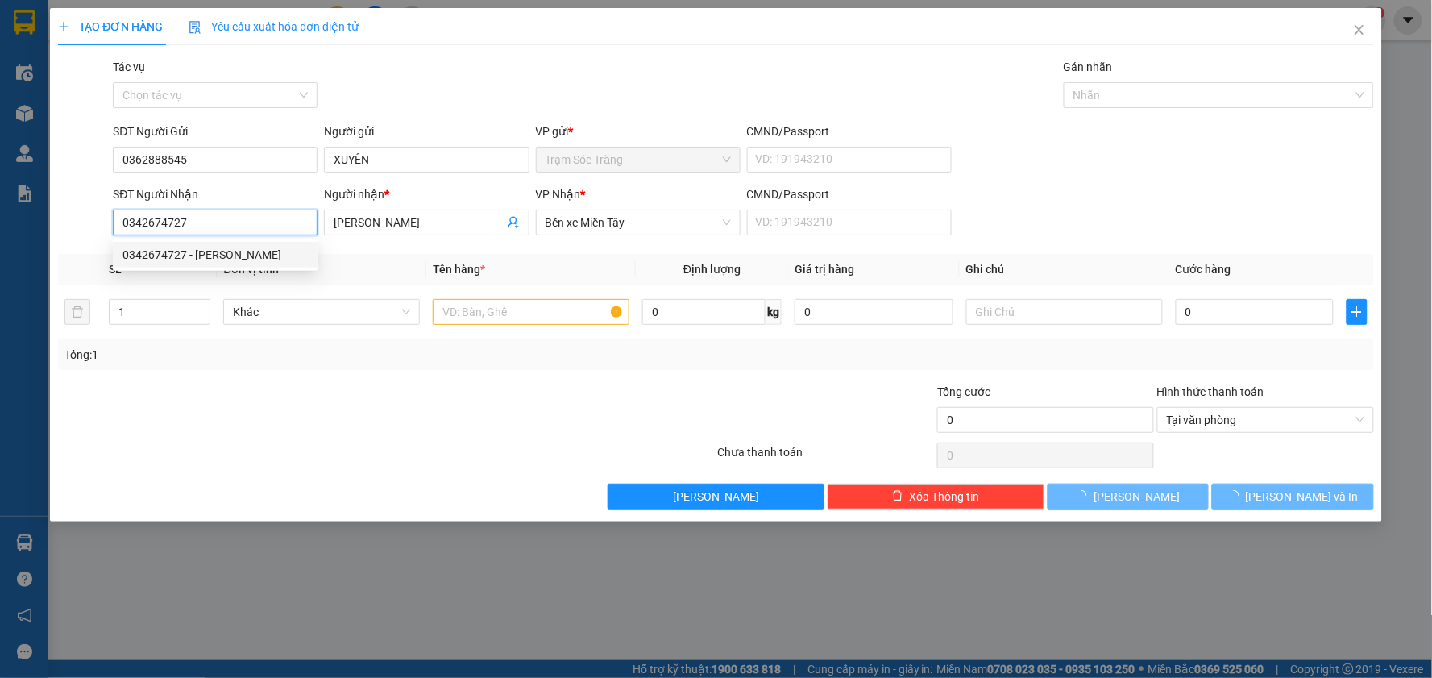
type input "20.000"
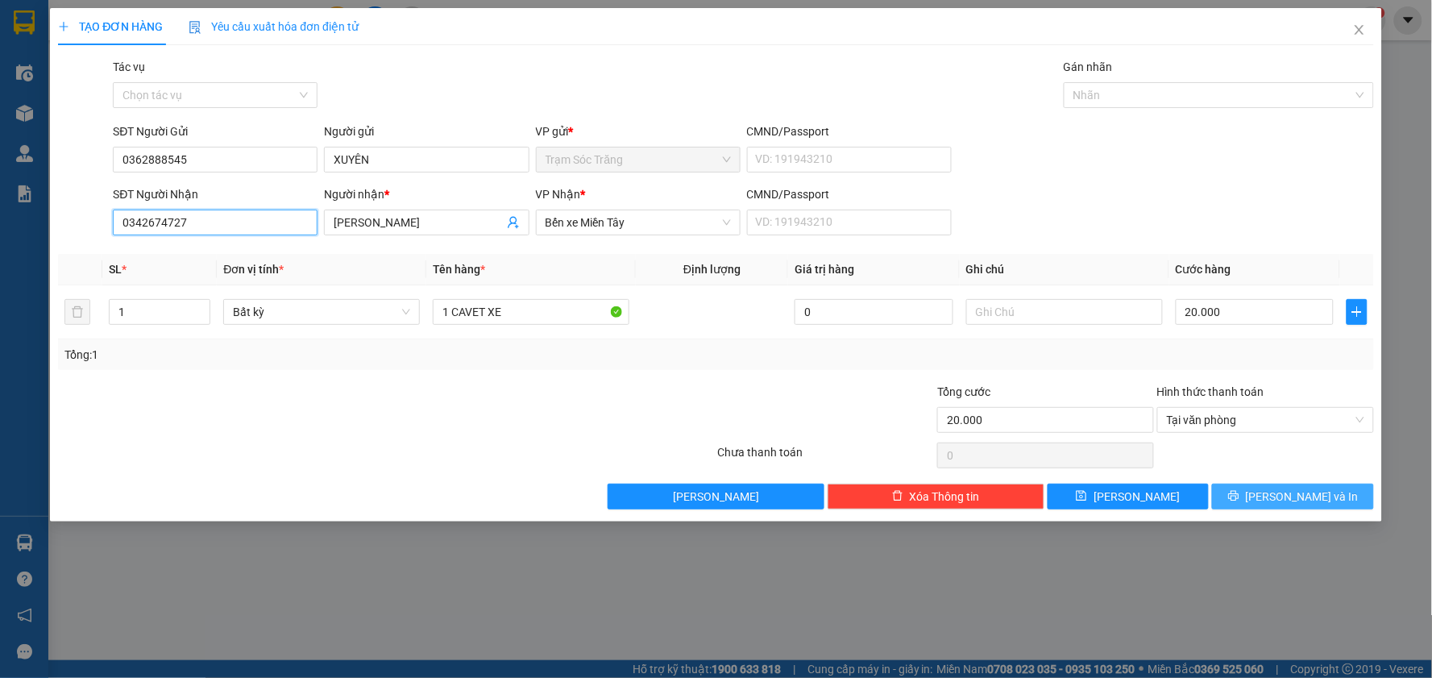
type input "0342674727"
click at [1289, 488] on span "[PERSON_NAME] và In" at bounding box center [1302, 496] width 113 height 18
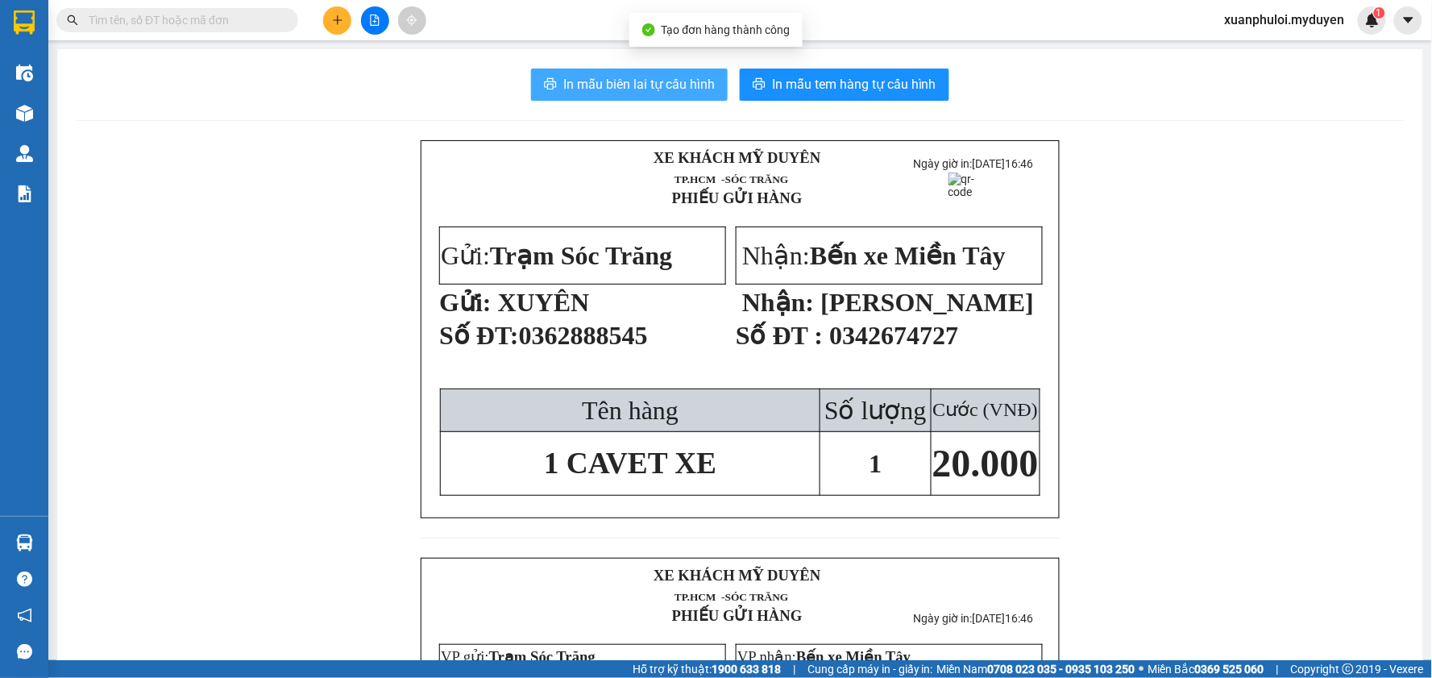
click at [602, 77] on span "In mẫu biên lai tự cấu hình" at bounding box center [638, 84] width 151 height 20
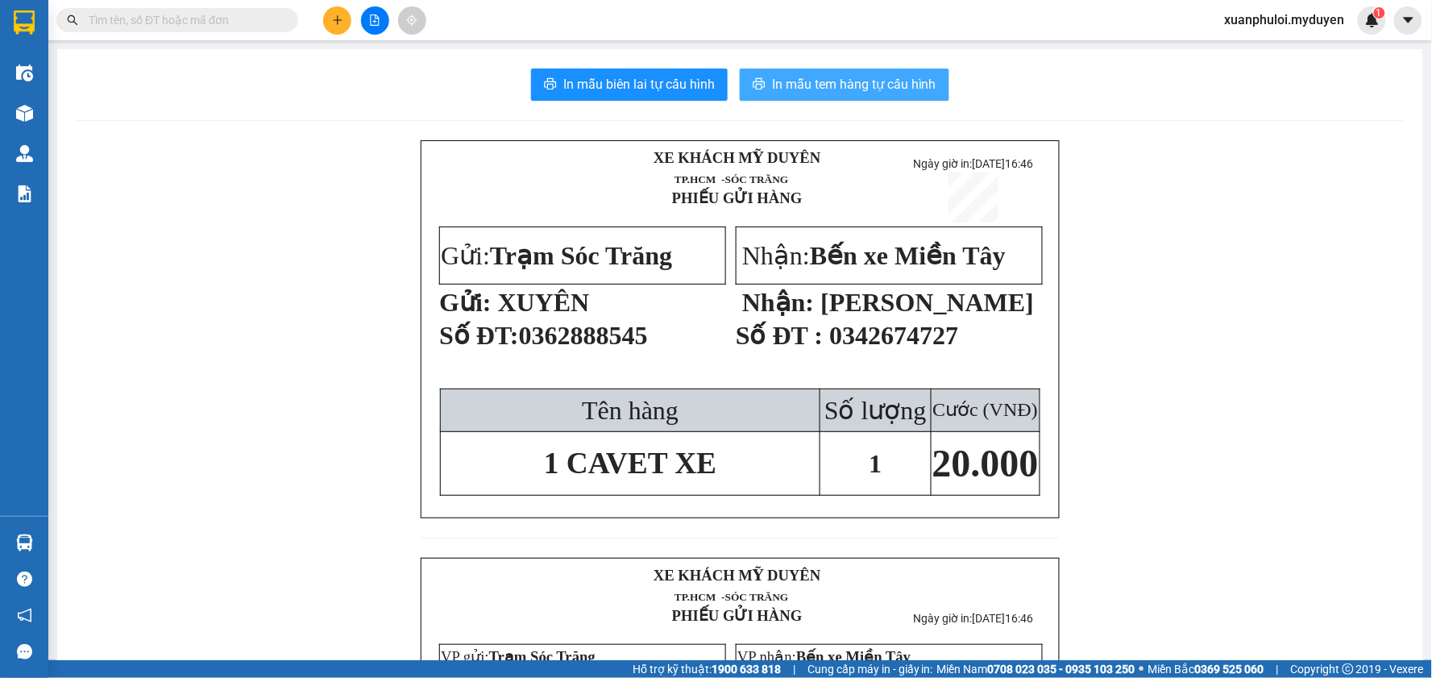
click at [794, 82] on span "In mẫu tem hàng tự cấu hình" at bounding box center [854, 84] width 164 height 20
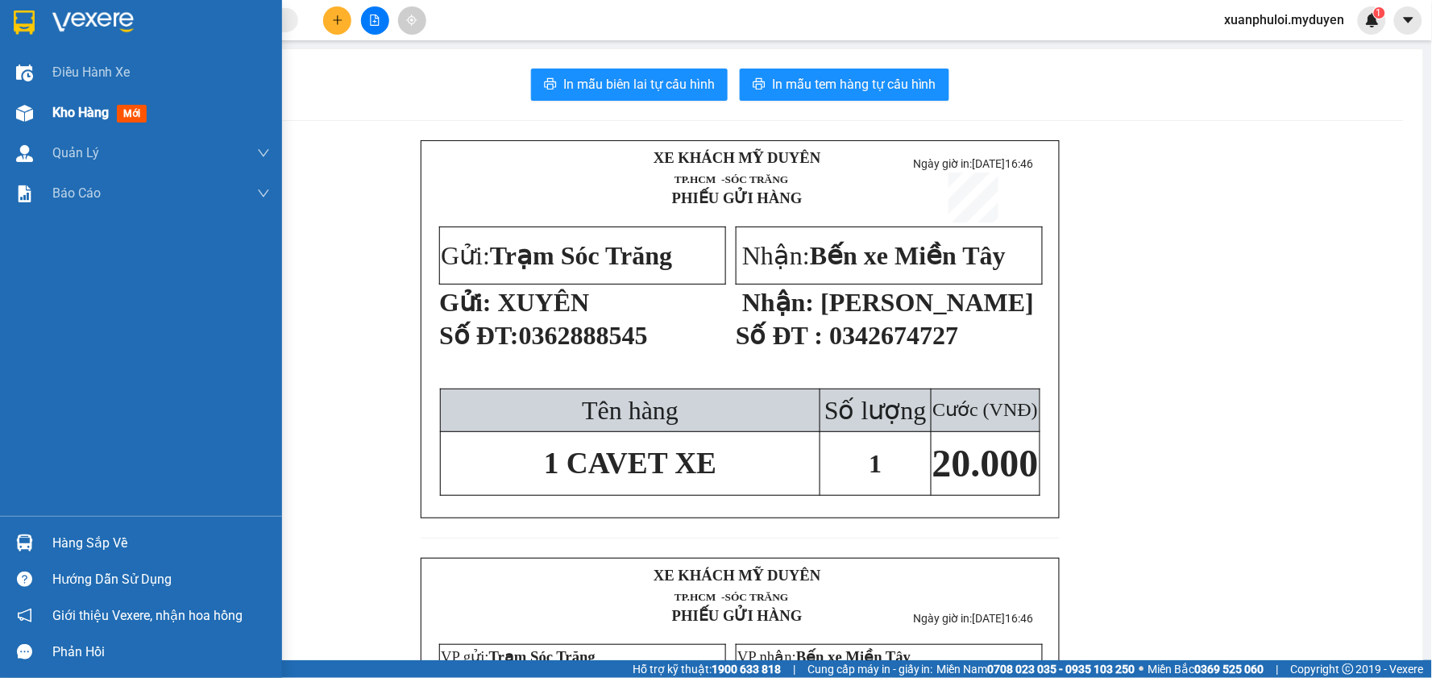
click at [111, 108] on div "Kho hàng mới" at bounding box center [102, 112] width 101 height 20
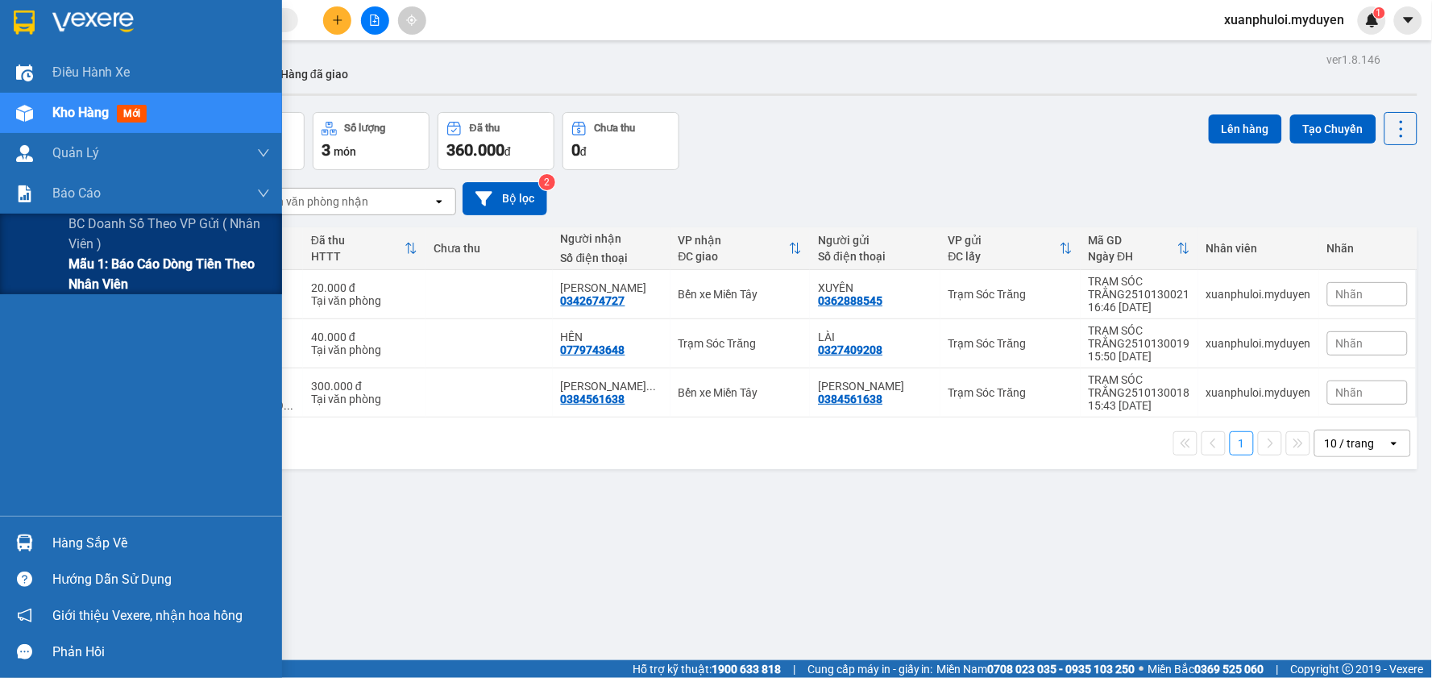
click at [74, 284] on span "Mẫu 1: Báo cáo dòng tiền theo nhân viên" at bounding box center [168, 274] width 201 height 40
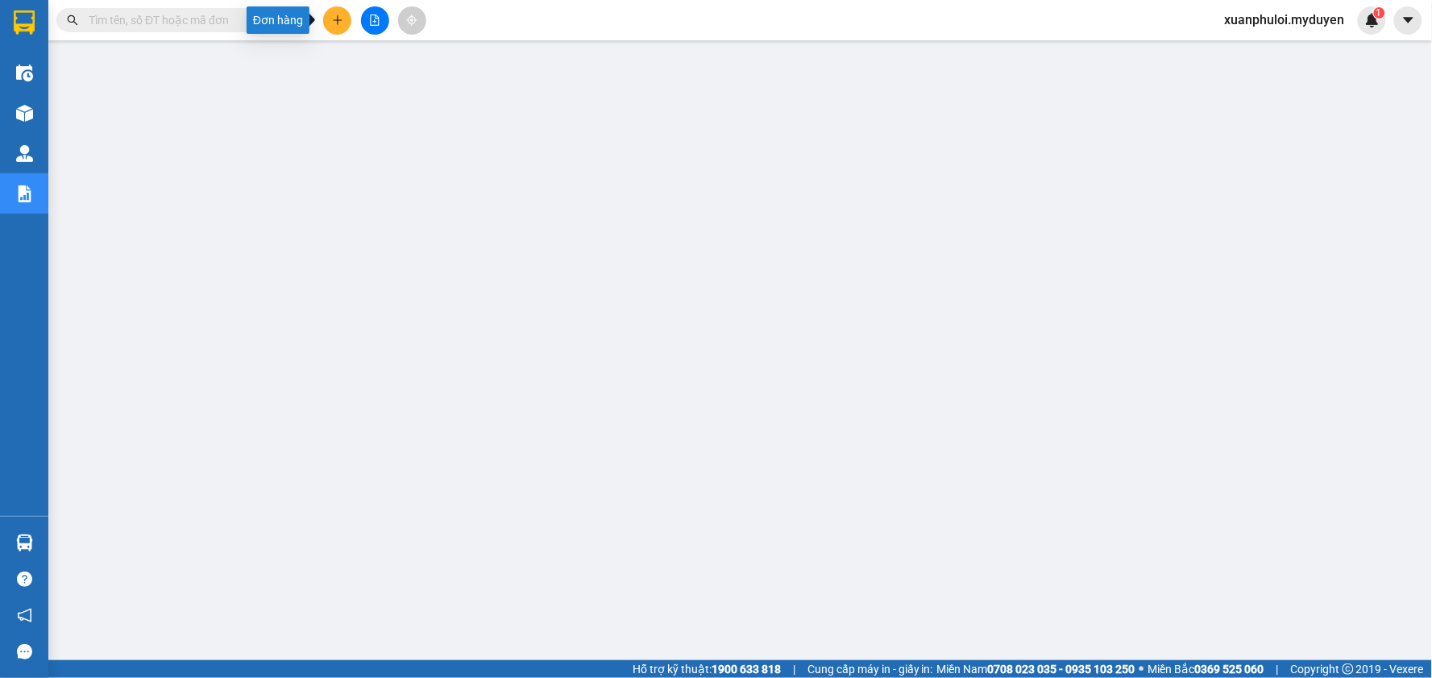
click at [342, 24] on icon "plus" at bounding box center [337, 20] width 11 height 11
click at [377, 63] on div "Tạo đơn hàng" at bounding box center [401, 61] width 70 height 18
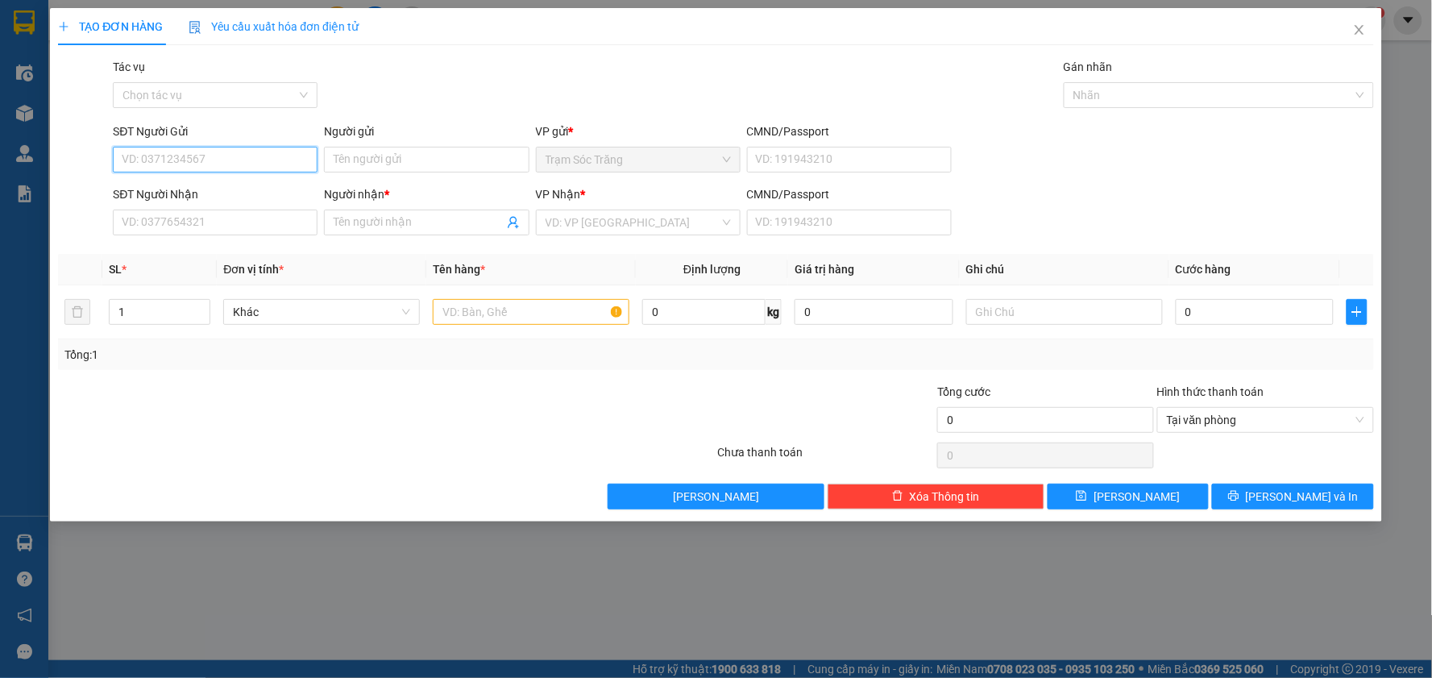
click at [244, 154] on input "SĐT Người Gửi" at bounding box center [215, 160] width 205 height 26
click at [219, 195] on div "0977699535 - NAM" at bounding box center [214, 192] width 185 height 18
type input "0977699535"
type input "NAM"
type input "0941593502"
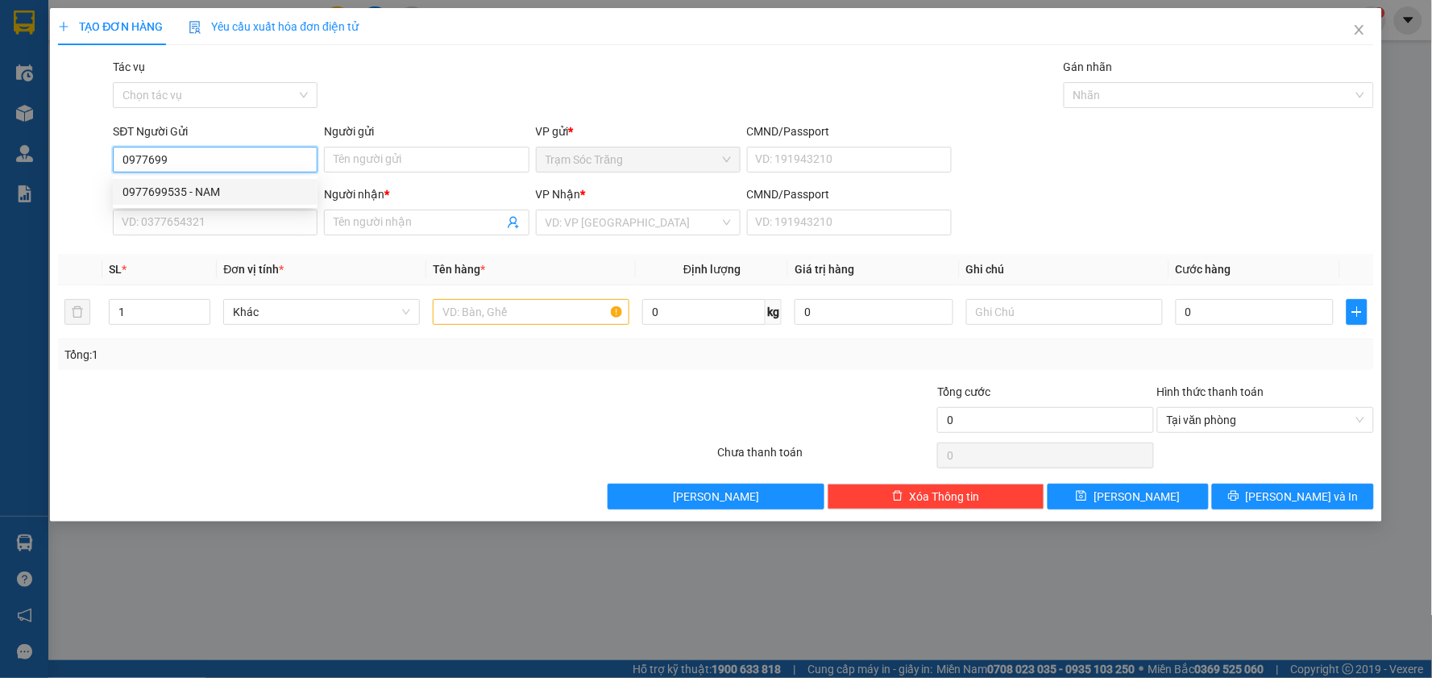
type input "VINH"
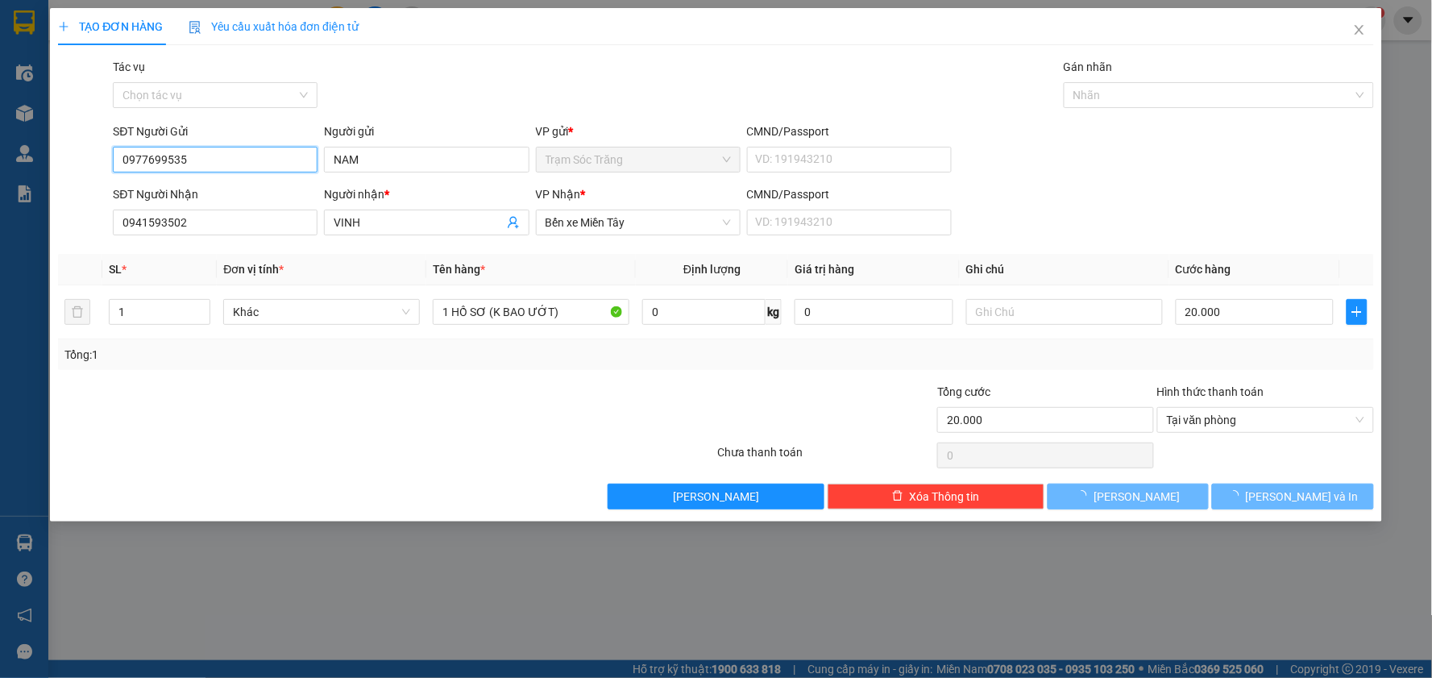
type input "20.000"
type input "0977699535"
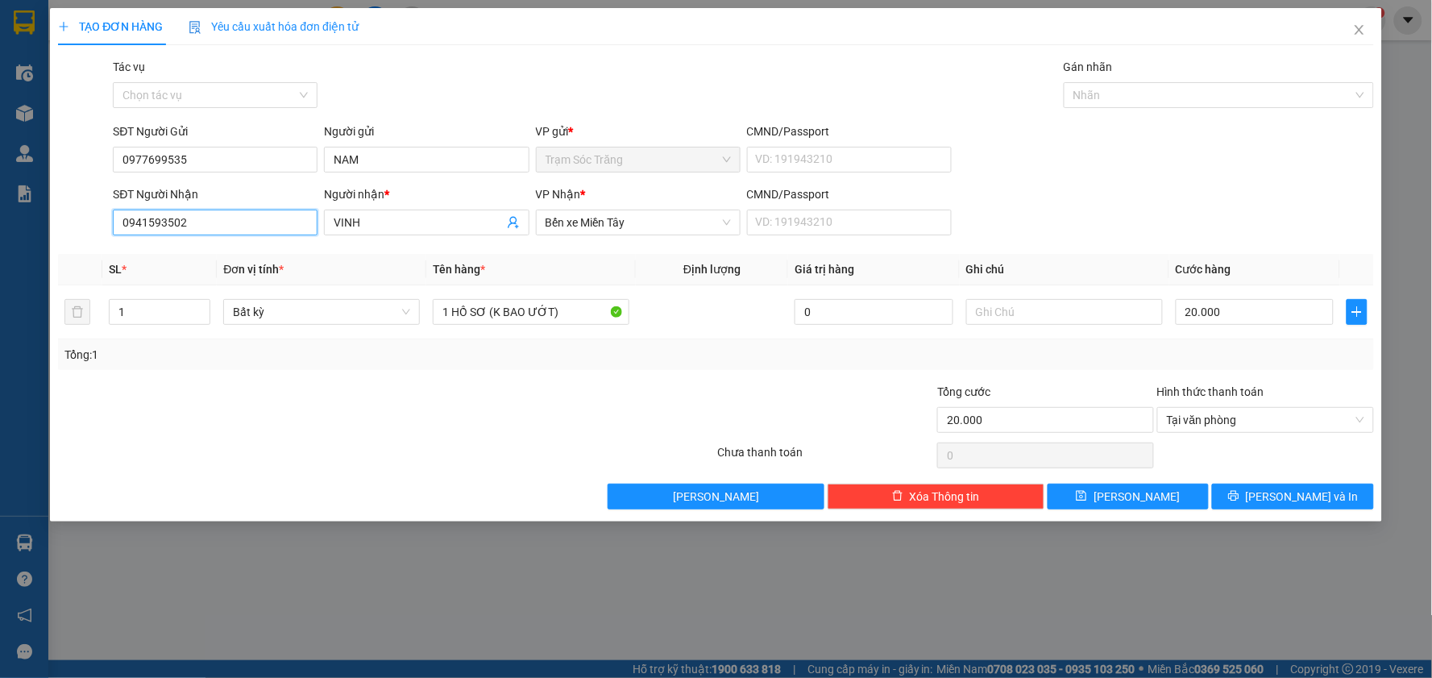
click at [256, 230] on input "0941593502" at bounding box center [215, 222] width 205 height 26
type input "0"
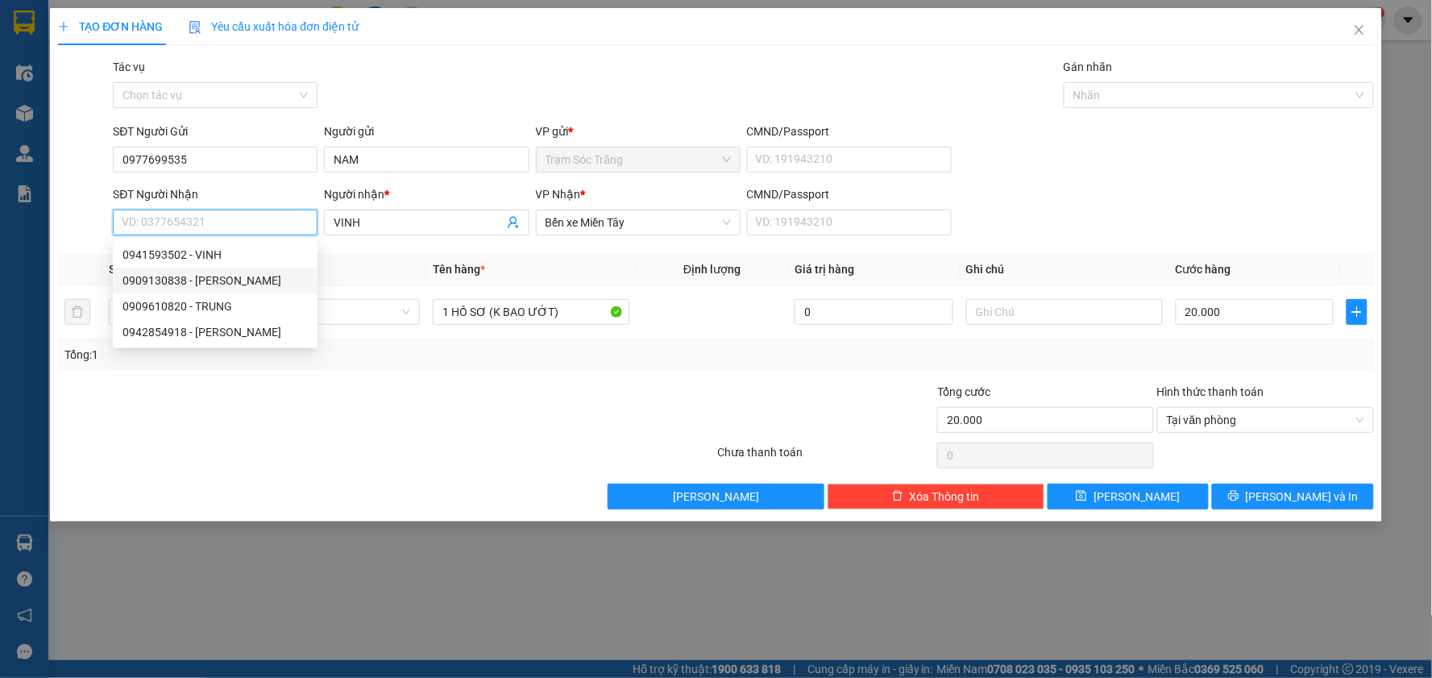
click at [183, 274] on div "0909130838 - [PERSON_NAME]" at bounding box center [214, 281] width 185 height 18
type input "0909130838"
type input "[PERSON_NAME]"
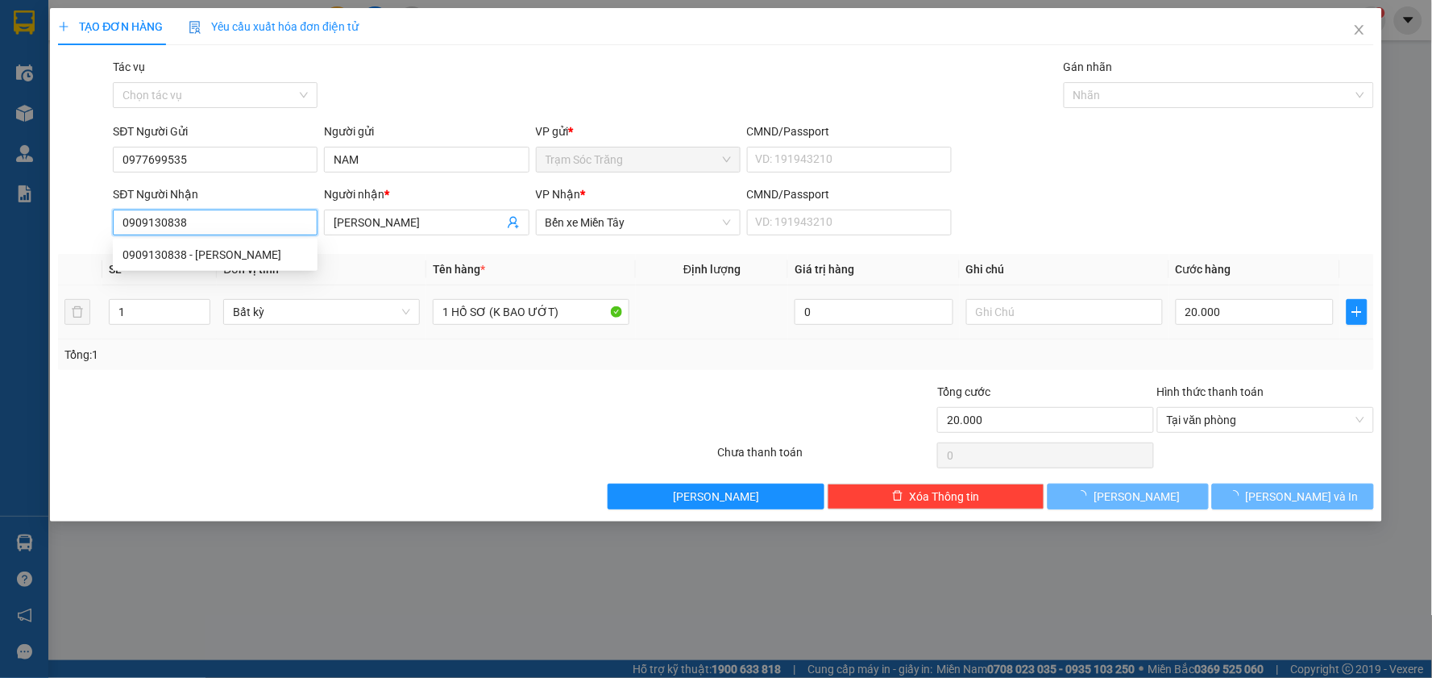
type input "40.000"
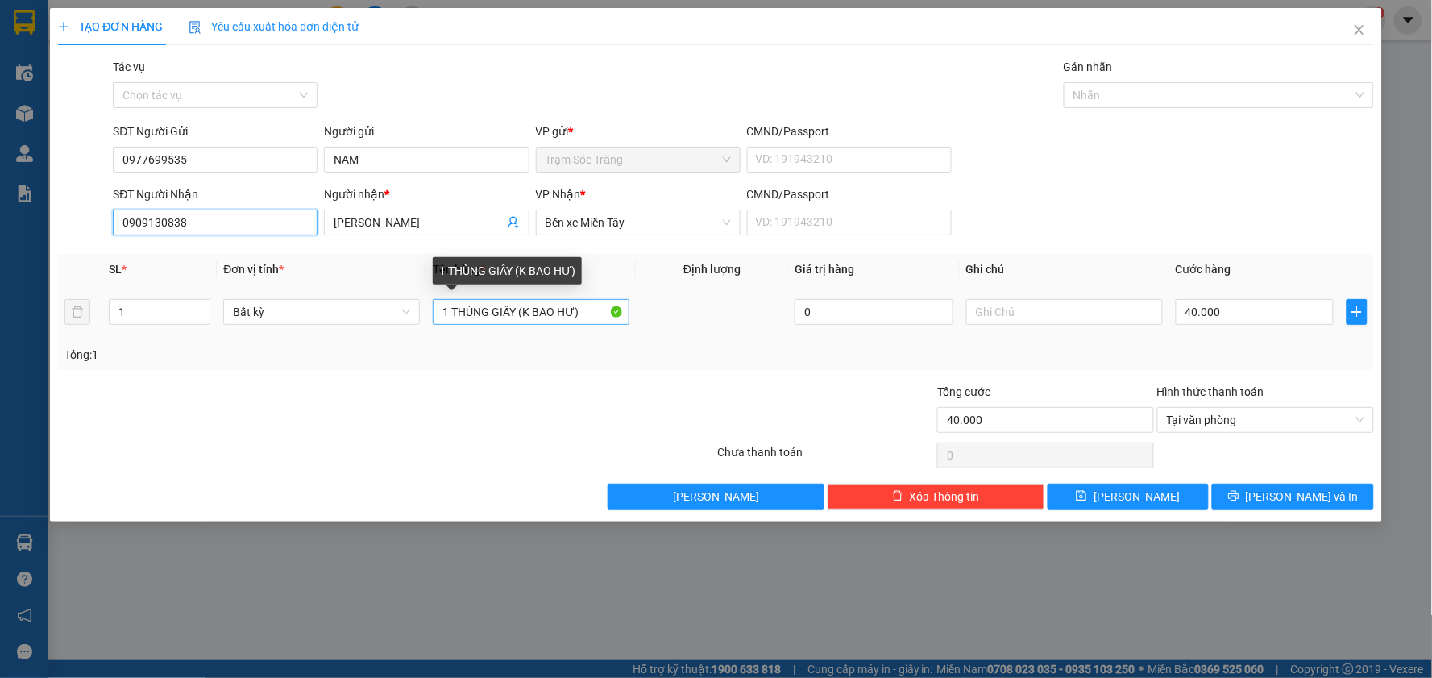
type input "0909130838"
click at [513, 309] on input "1 THÙNG GIẤY (K BAO HƯ)" at bounding box center [531, 312] width 197 height 26
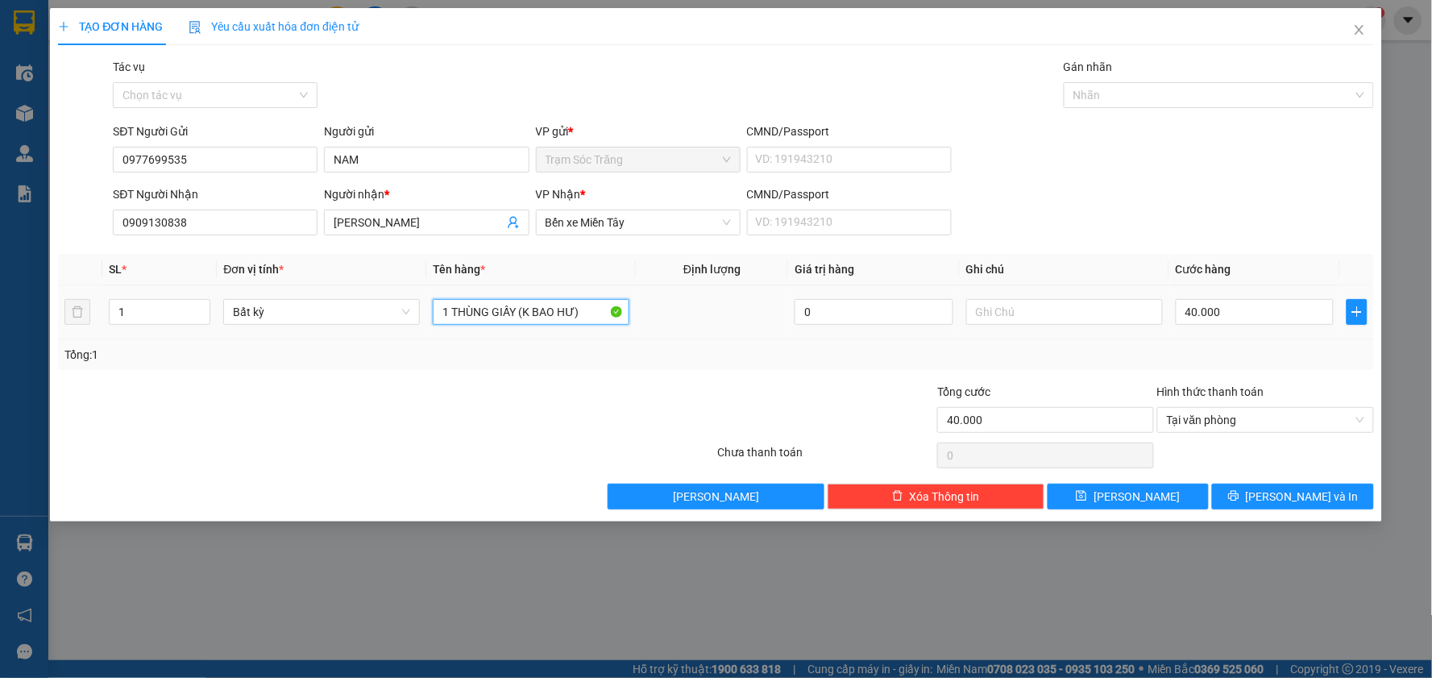
drag, startPoint x: 517, startPoint y: 308, endPoint x: 453, endPoint y: 327, distance: 67.3
click at [453, 327] on div "1 THÙNG GIẤY (K BAO HƯ)" at bounding box center [531, 312] width 197 height 32
type input "1 SOMI (K BAO HƯ)"
click at [1237, 318] on input "40.000" at bounding box center [1255, 312] width 159 height 26
type input "3"
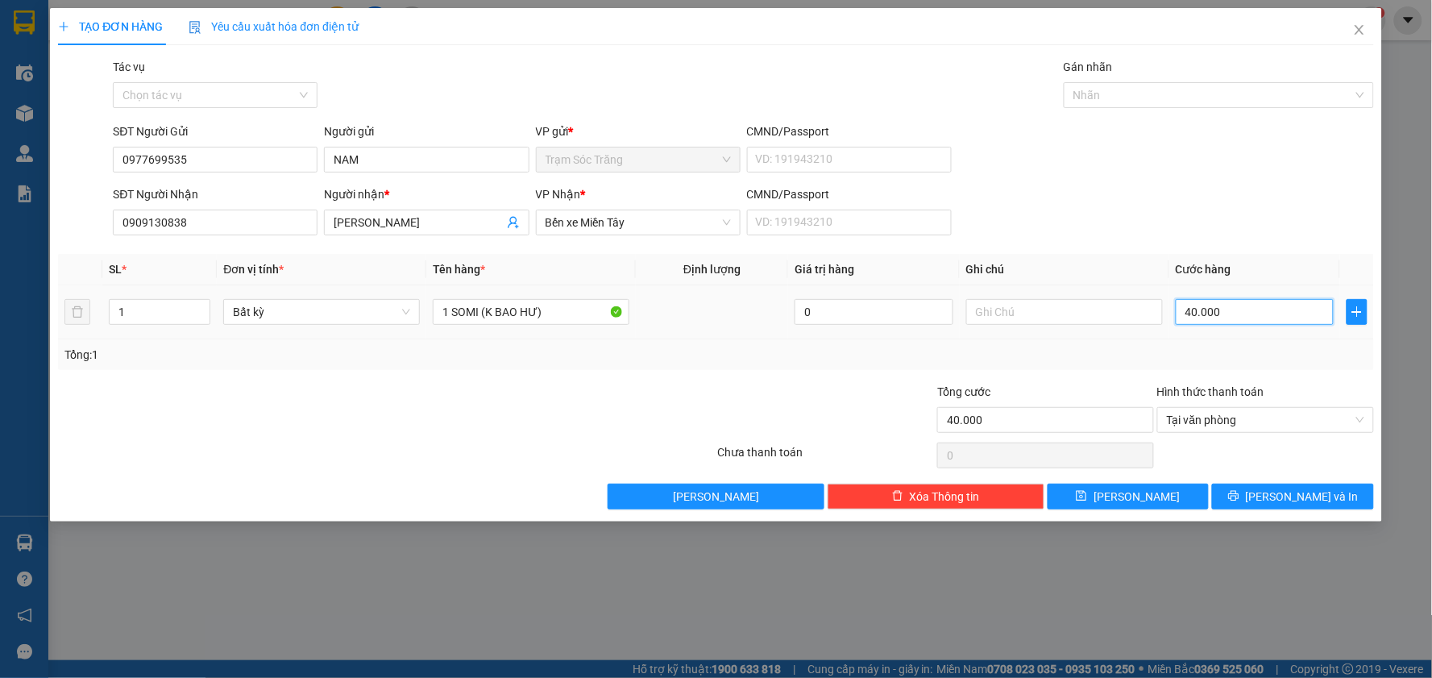
type input "3"
type input "30"
type input "300"
type input "3.000"
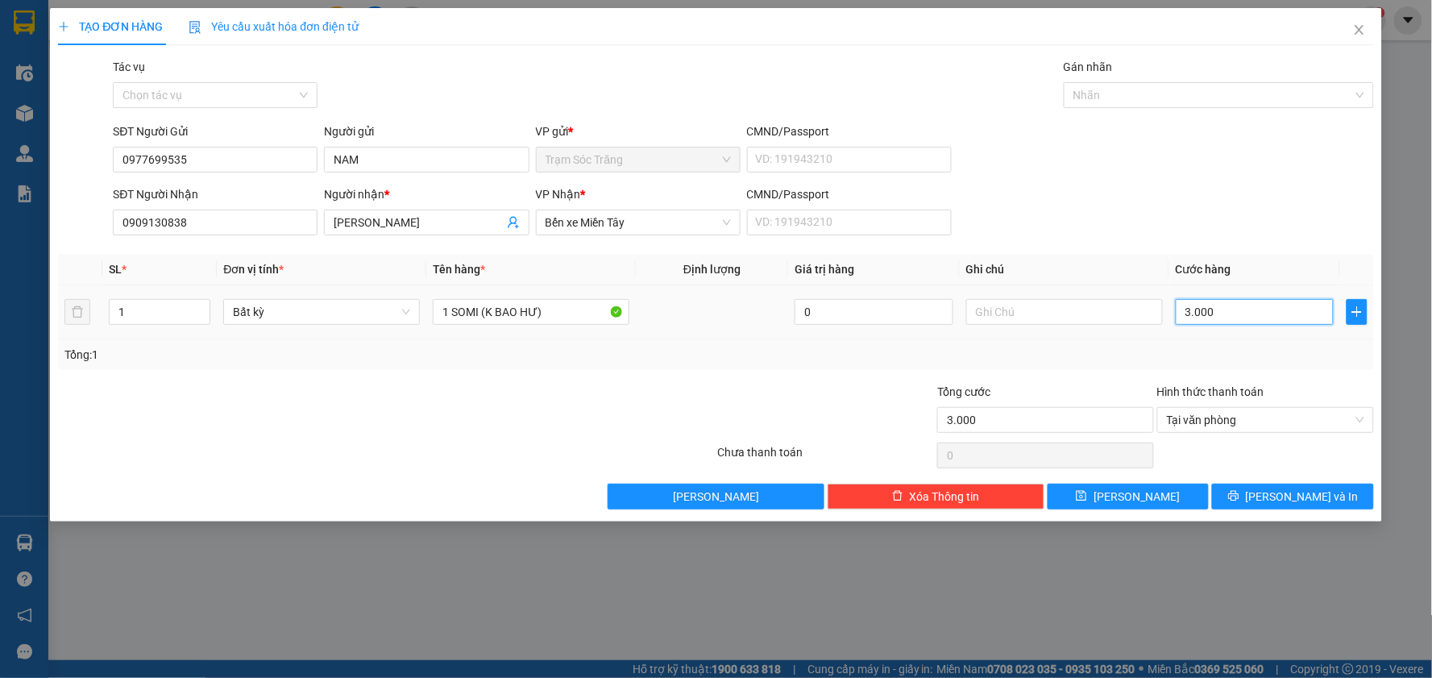
type input "30.000"
click at [1293, 493] on span "[PERSON_NAME] và In" at bounding box center [1302, 496] width 113 height 18
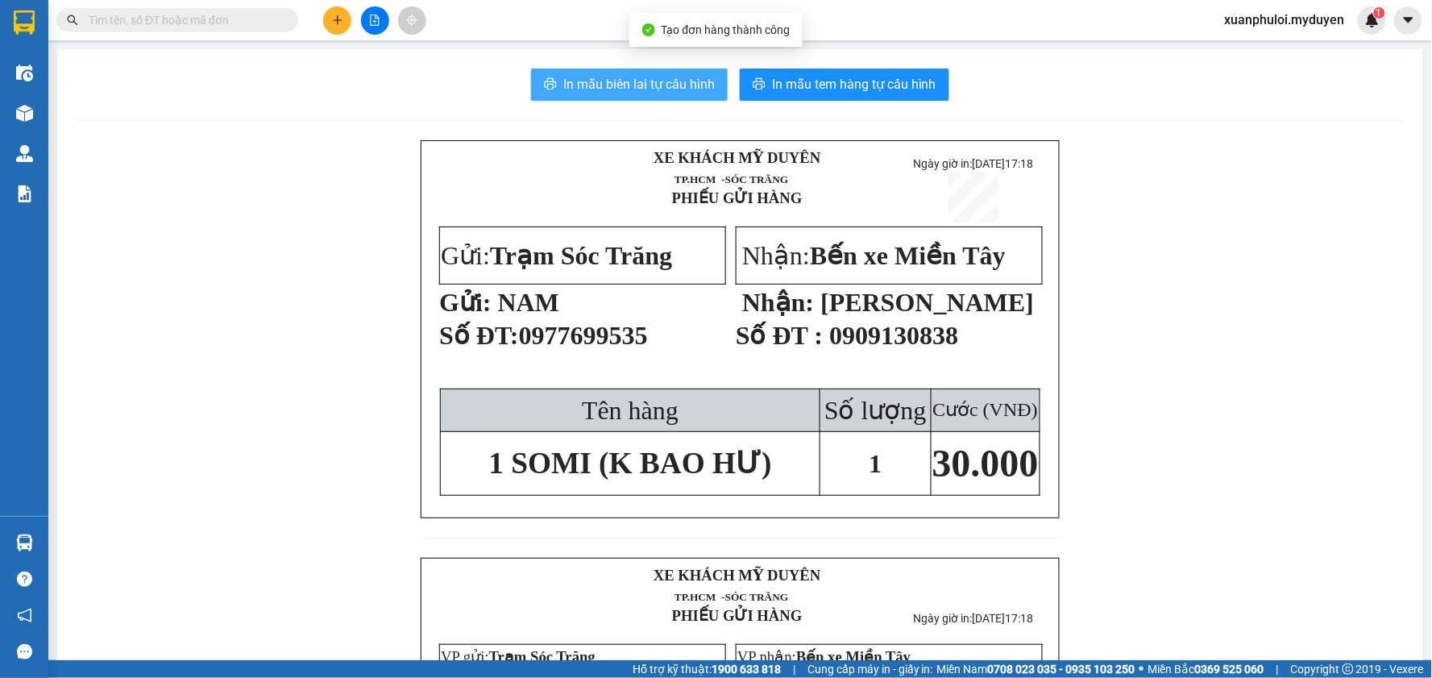
click at [641, 85] on span "In mẫu biên lai tự cấu hình" at bounding box center [638, 84] width 151 height 20
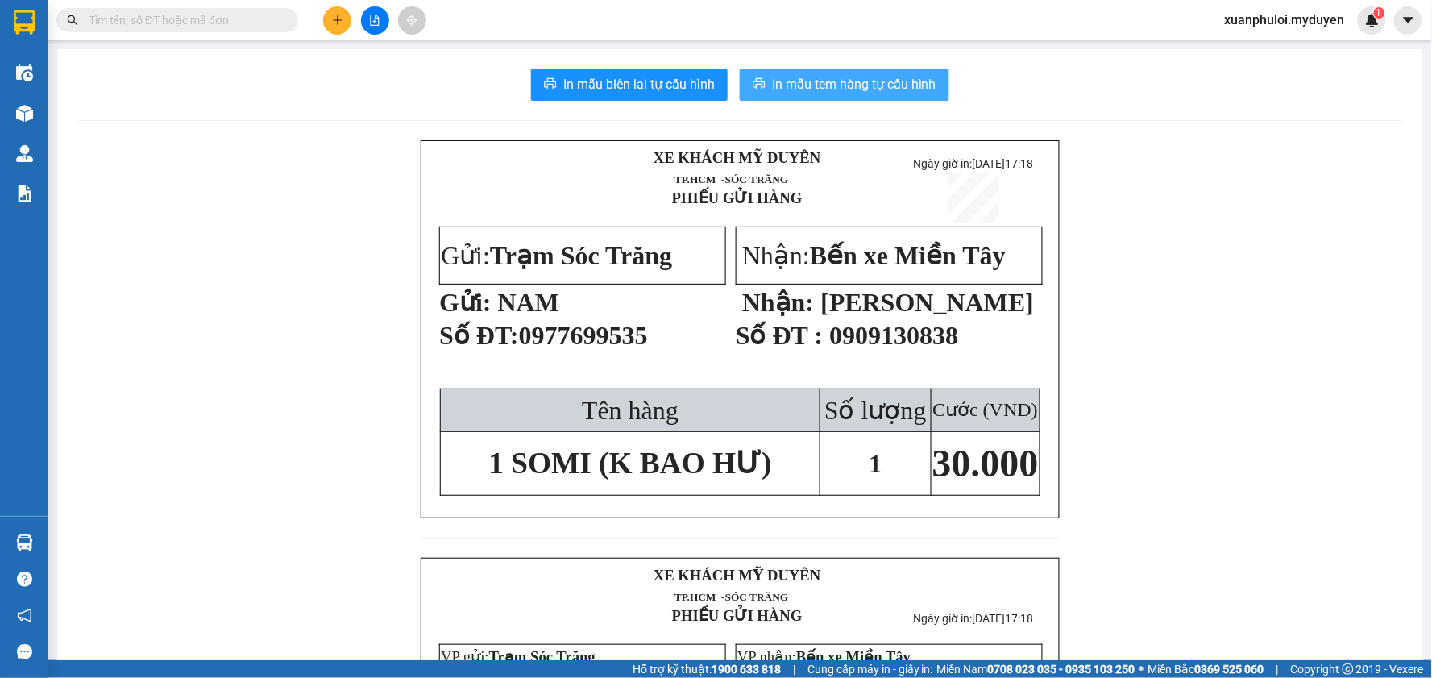
drag, startPoint x: 840, startPoint y: 89, endPoint x: 1146, endPoint y: 155, distance: 313.0
click at [840, 89] on span "In mẫu tem hàng tự cấu hình" at bounding box center [854, 84] width 164 height 20
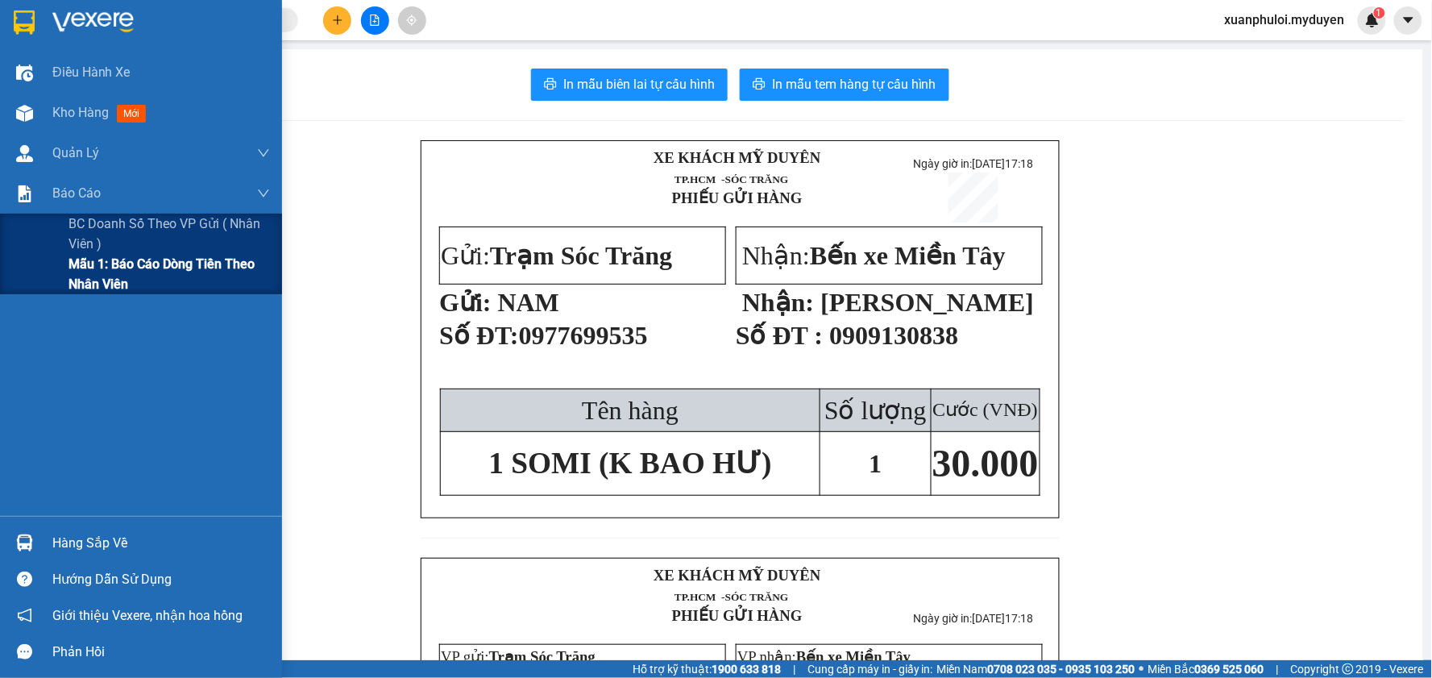
click at [91, 276] on span "Mẫu 1: Báo cáo dòng tiền theo nhân viên" at bounding box center [168, 274] width 201 height 40
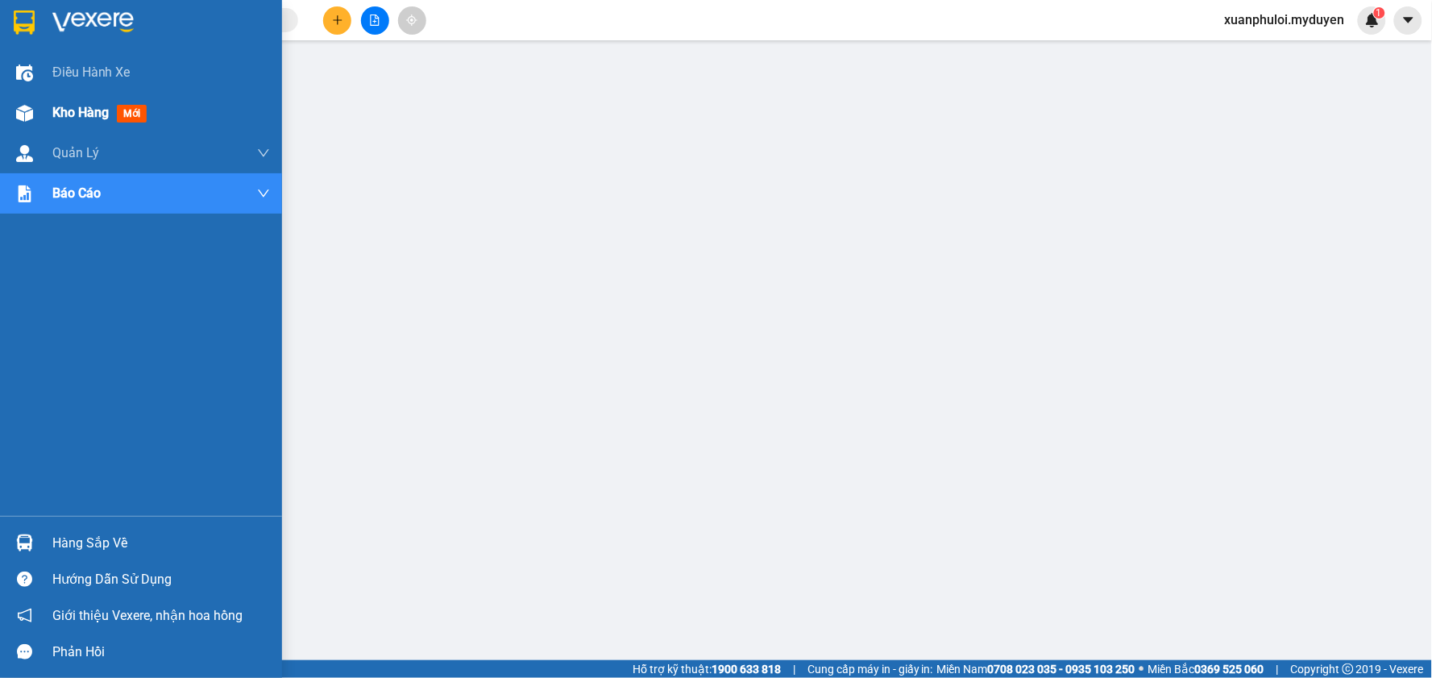
click at [68, 117] on span "Kho hàng" at bounding box center [80, 112] width 56 height 15
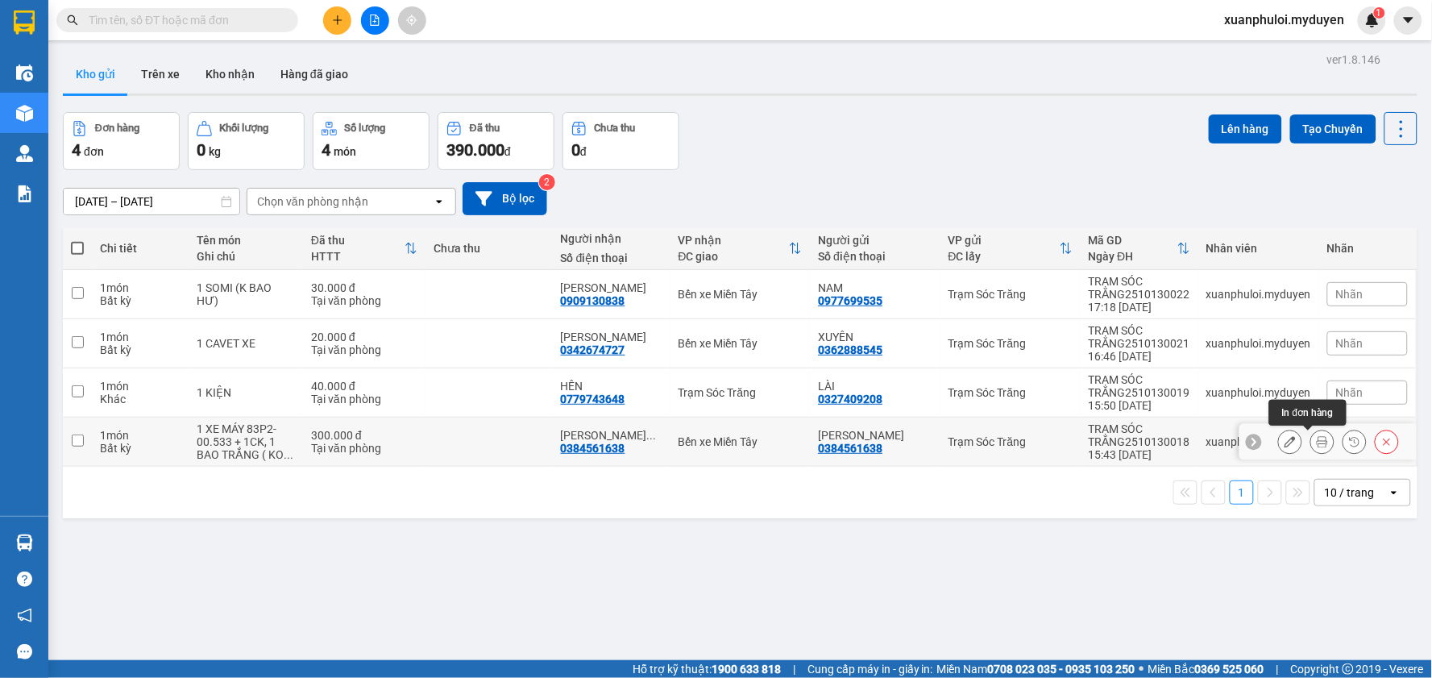
click at [1317, 445] on icon at bounding box center [1322, 441] width 11 height 11
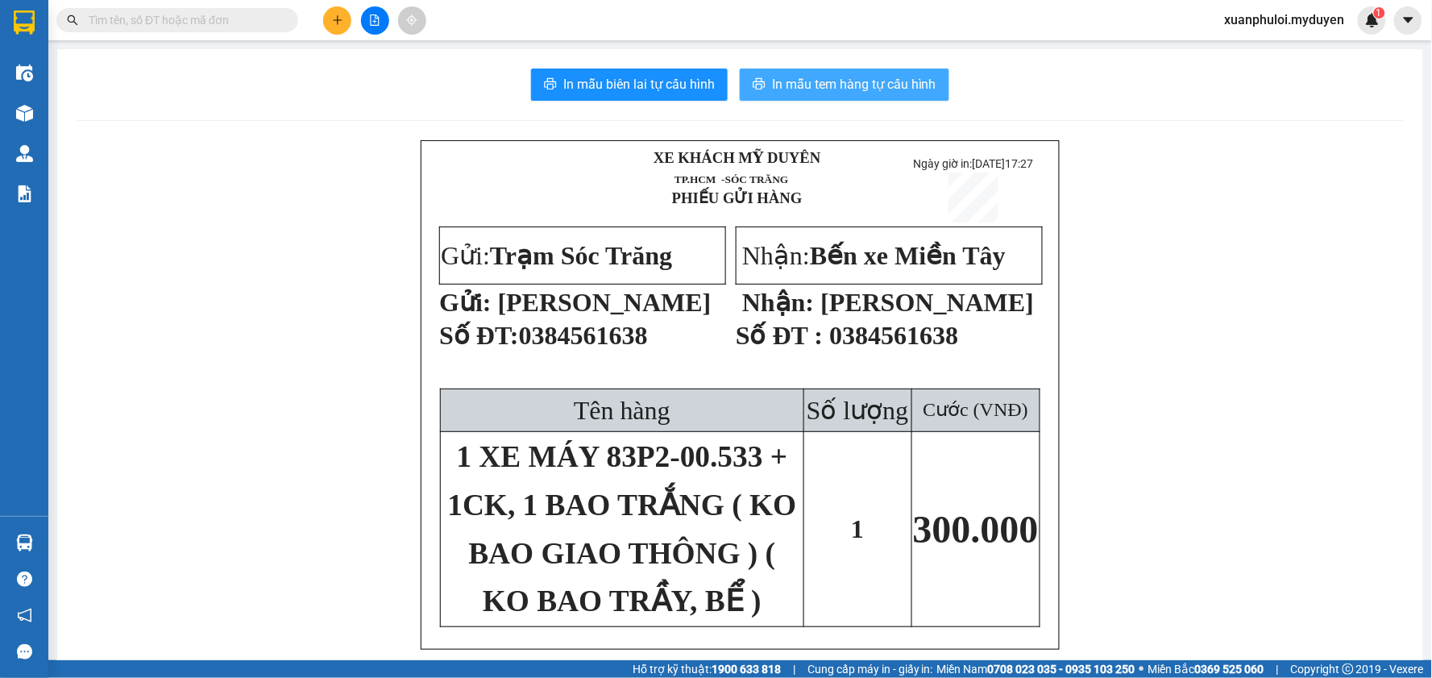
click at [857, 89] on span "In mẫu tem hàng tự cấu hình" at bounding box center [854, 84] width 164 height 20
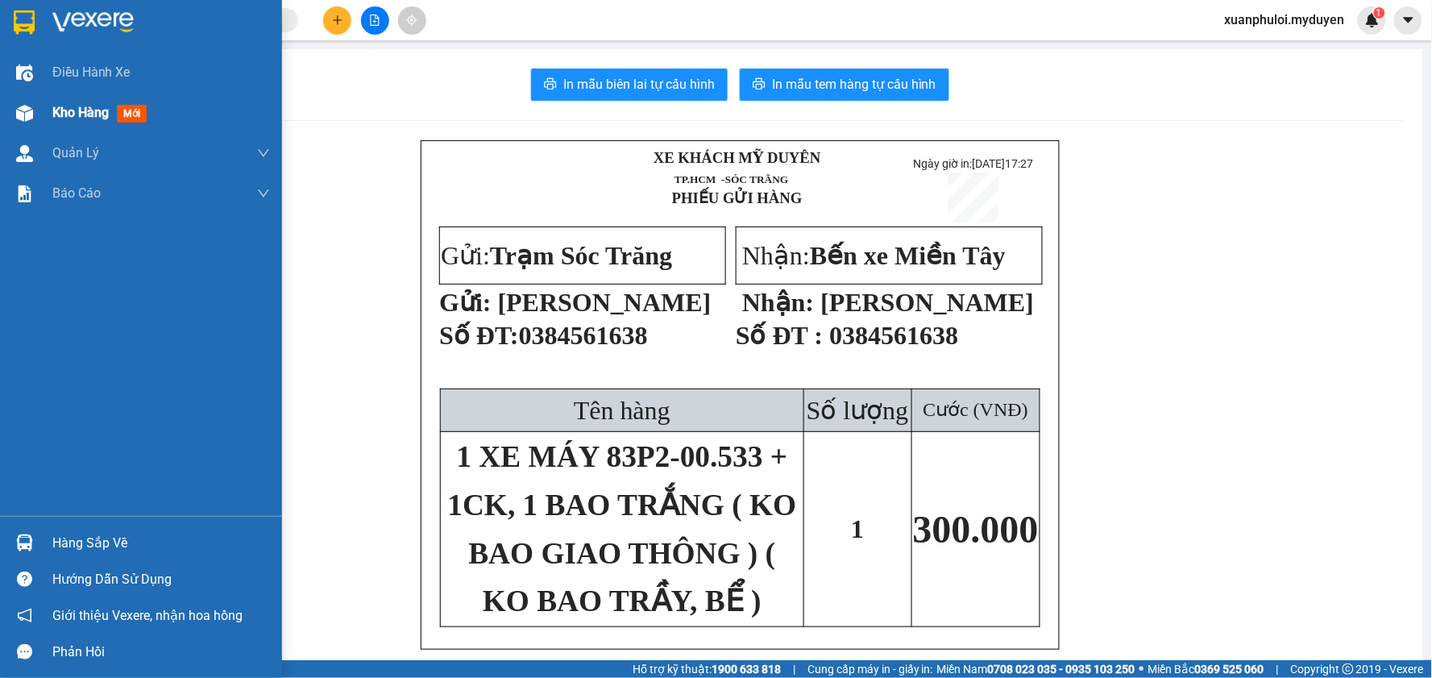
click at [85, 106] on span "Kho hàng" at bounding box center [80, 112] width 56 height 15
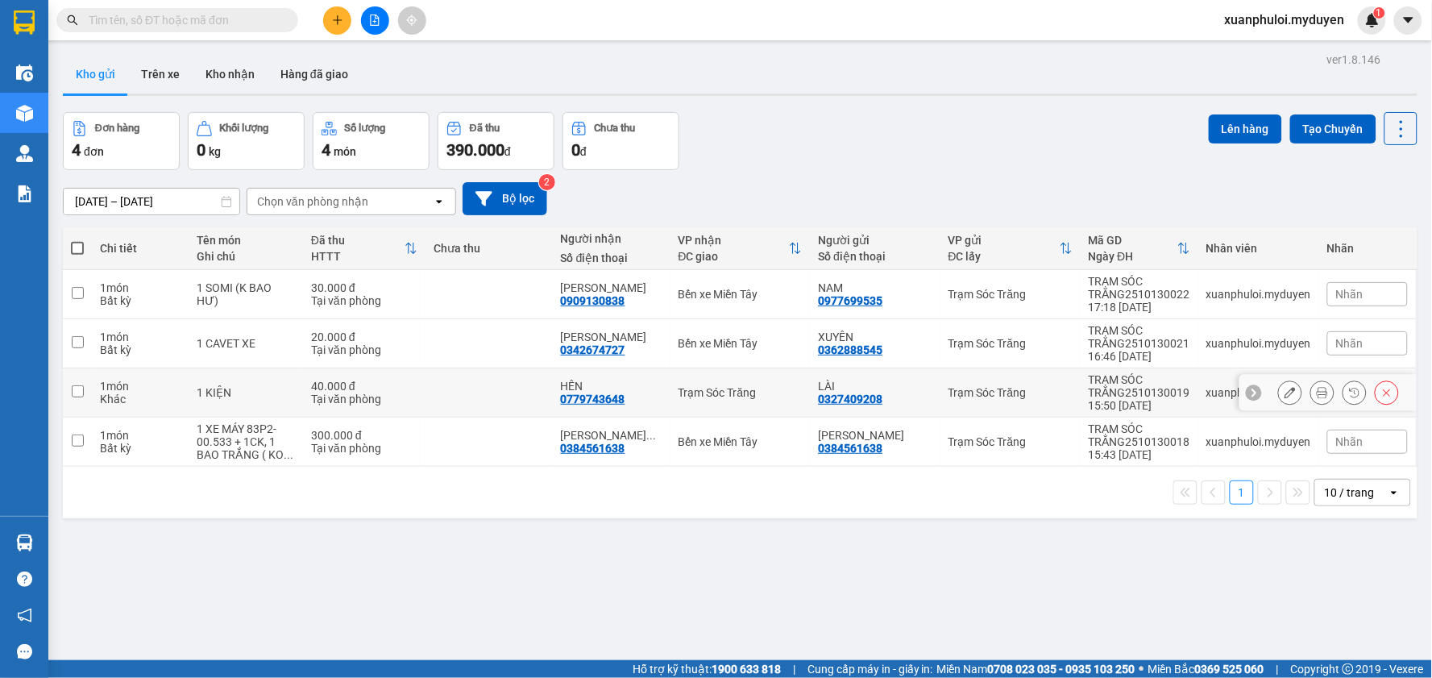
click at [77, 389] on input "checkbox" at bounding box center [78, 391] width 12 height 12
checkbox input "true"
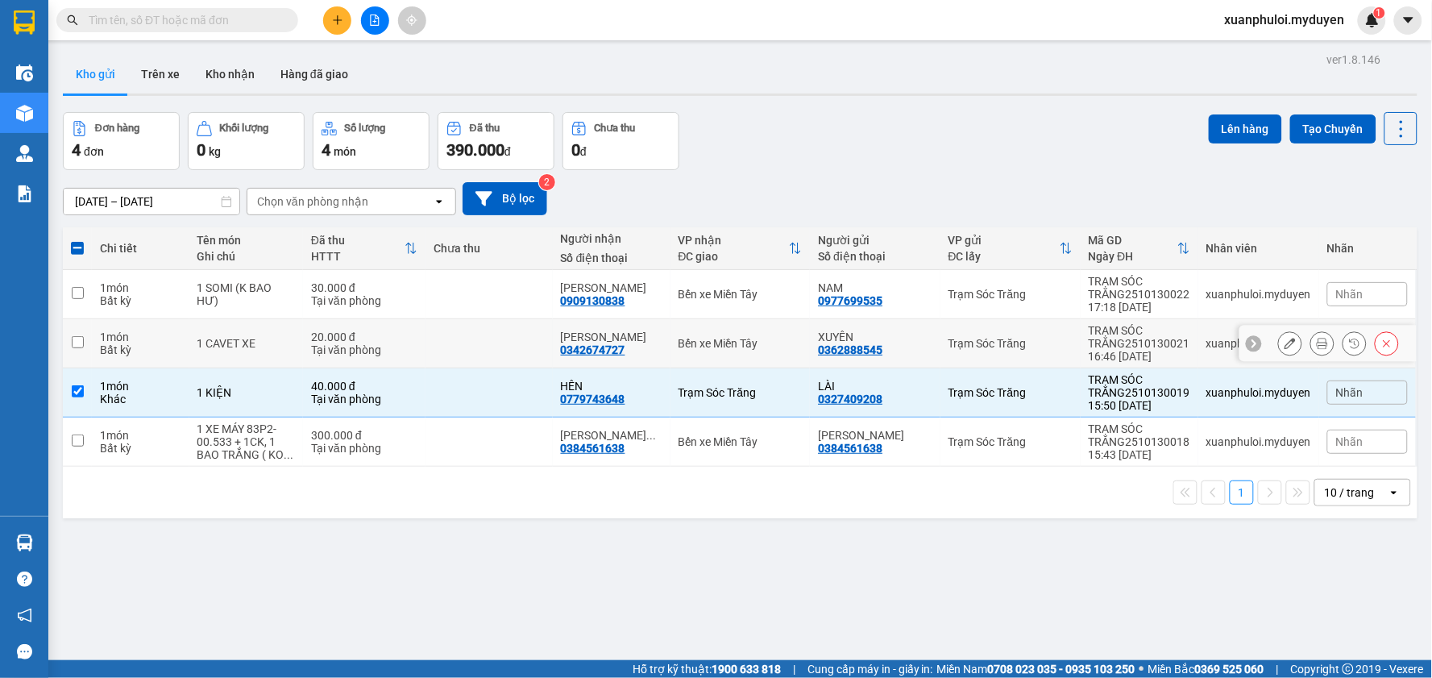
click at [76, 332] on td at bounding box center [77, 343] width 29 height 49
checkbox input "true"
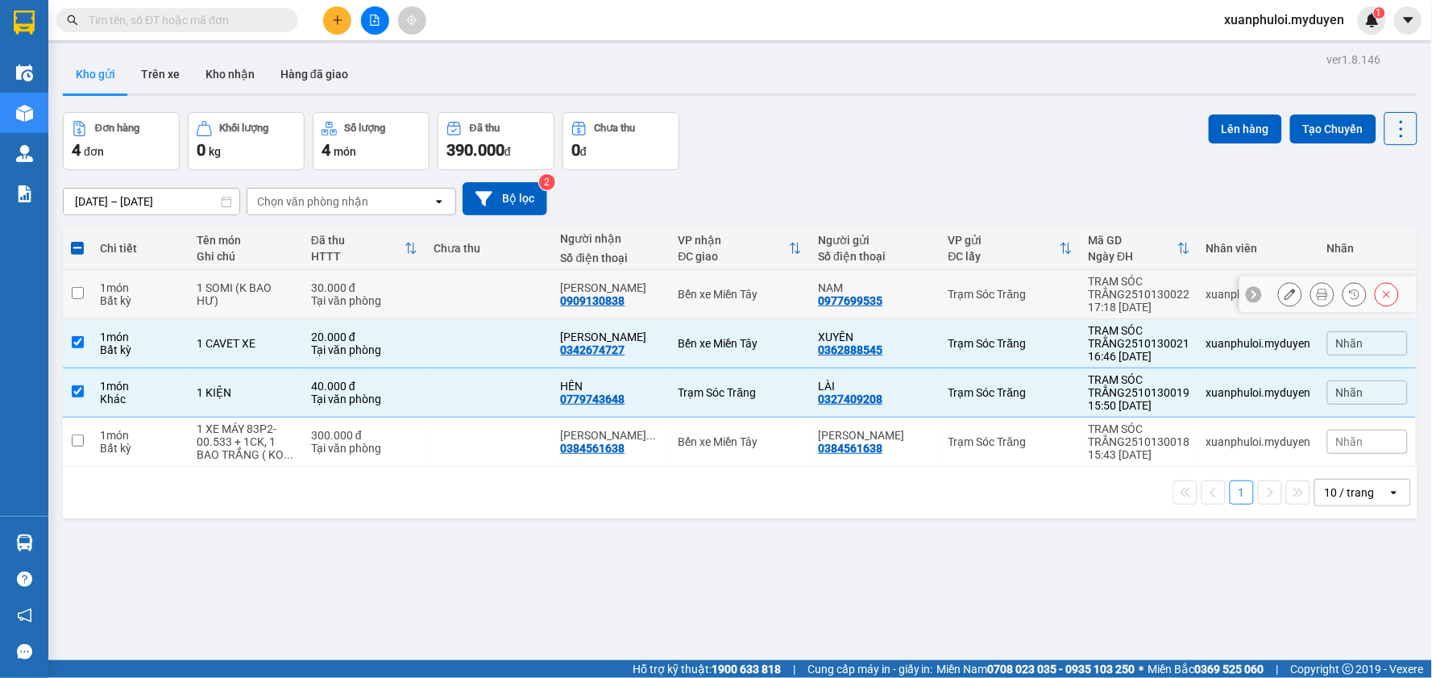
click at [78, 287] on input "checkbox" at bounding box center [78, 293] width 12 height 12
checkbox input "true"
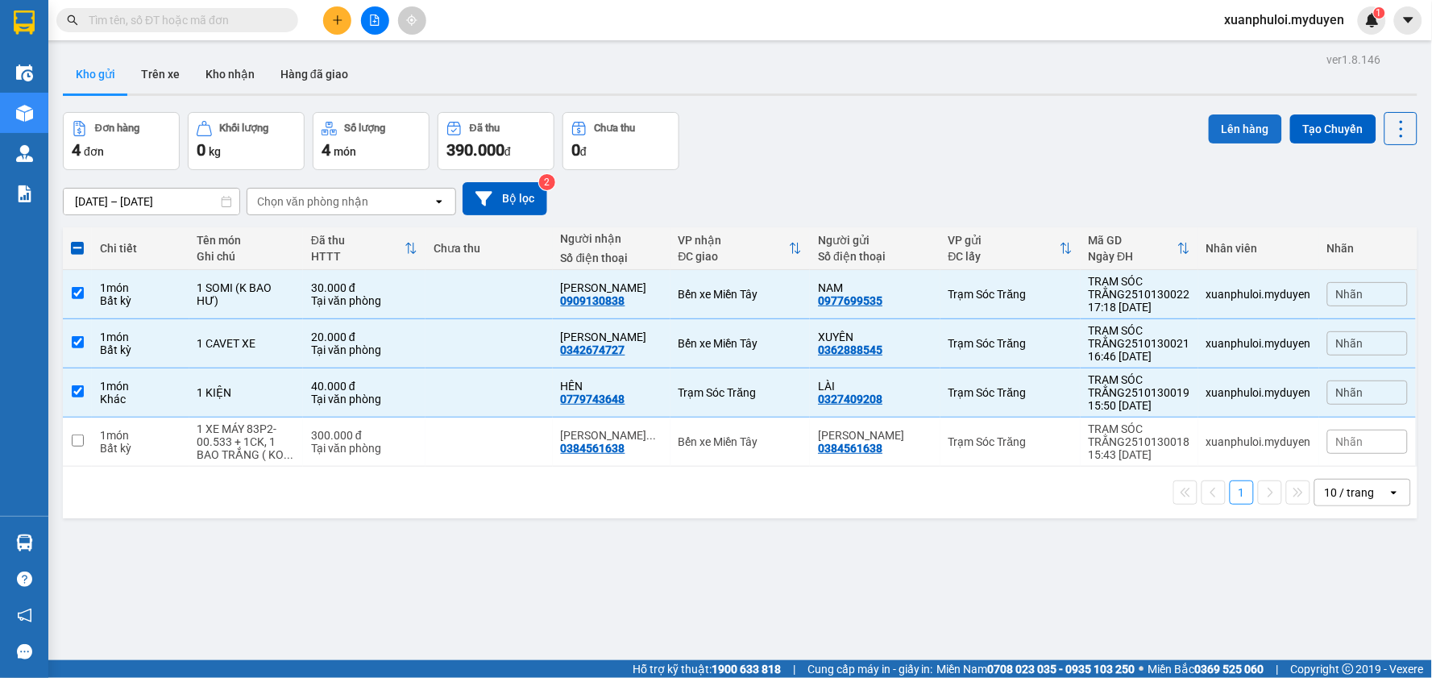
click at [1220, 129] on button "Lên hàng" at bounding box center [1245, 128] width 73 height 29
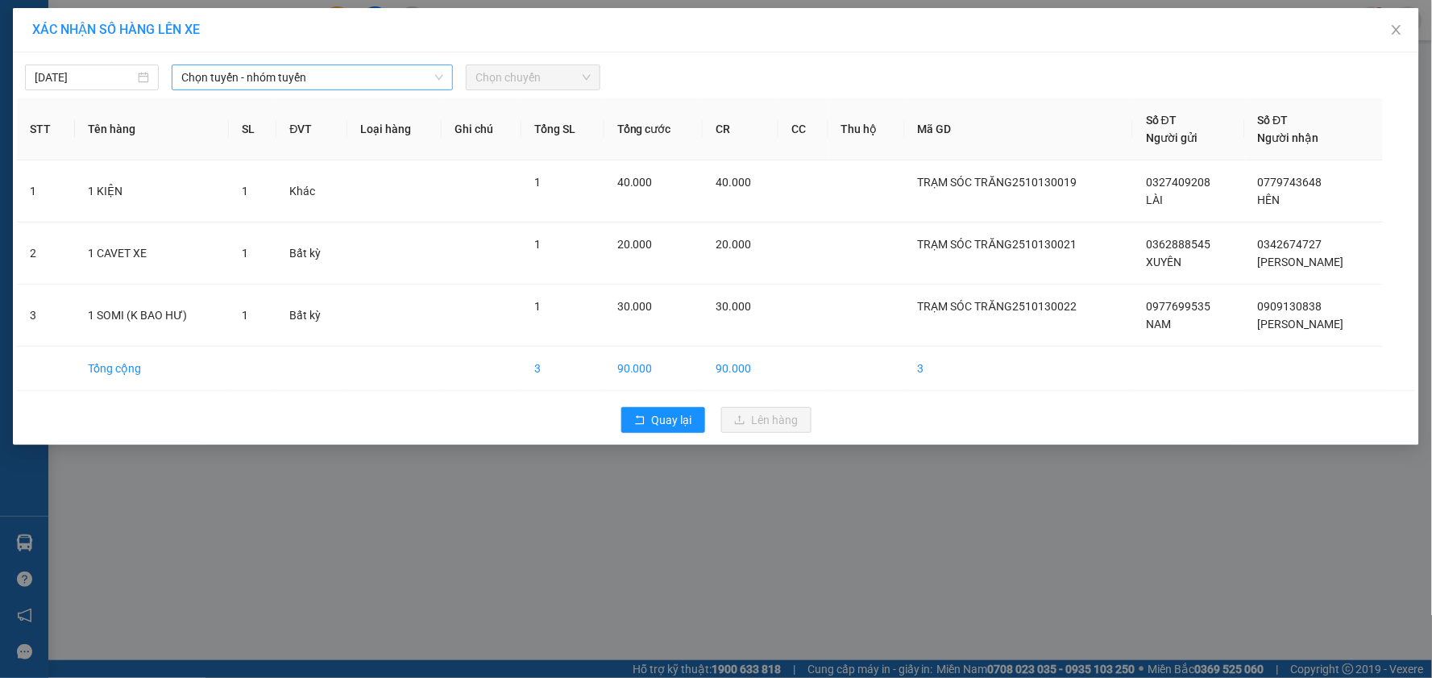
drag, startPoint x: 288, startPoint y: 78, endPoint x: 291, endPoint y: 86, distance: 8.7
click at [288, 78] on span "Chọn tuyến - nhóm tuyến" at bounding box center [312, 77] width 262 height 24
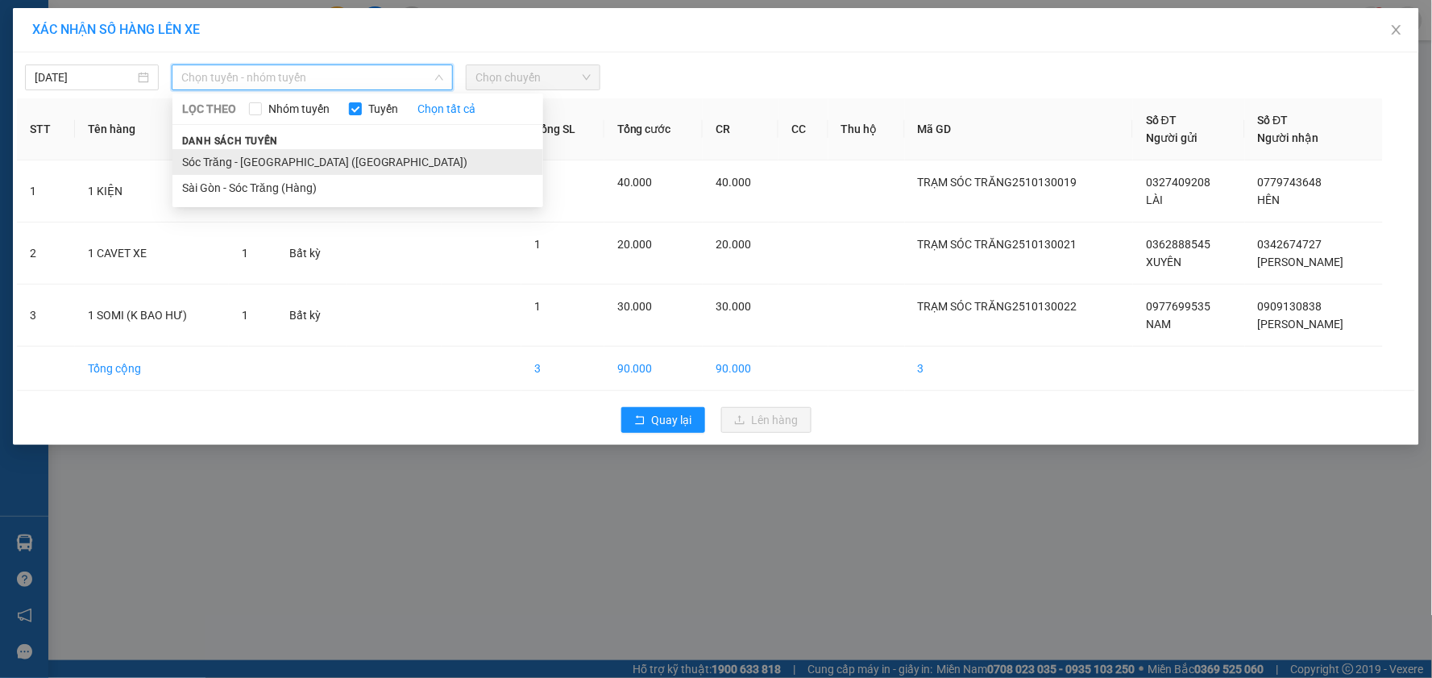
click at [271, 169] on li "Sóc Trăng - [GEOGRAPHIC_DATA] ([GEOGRAPHIC_DATA])" at bounding box center [357, 162] width 371 height 26
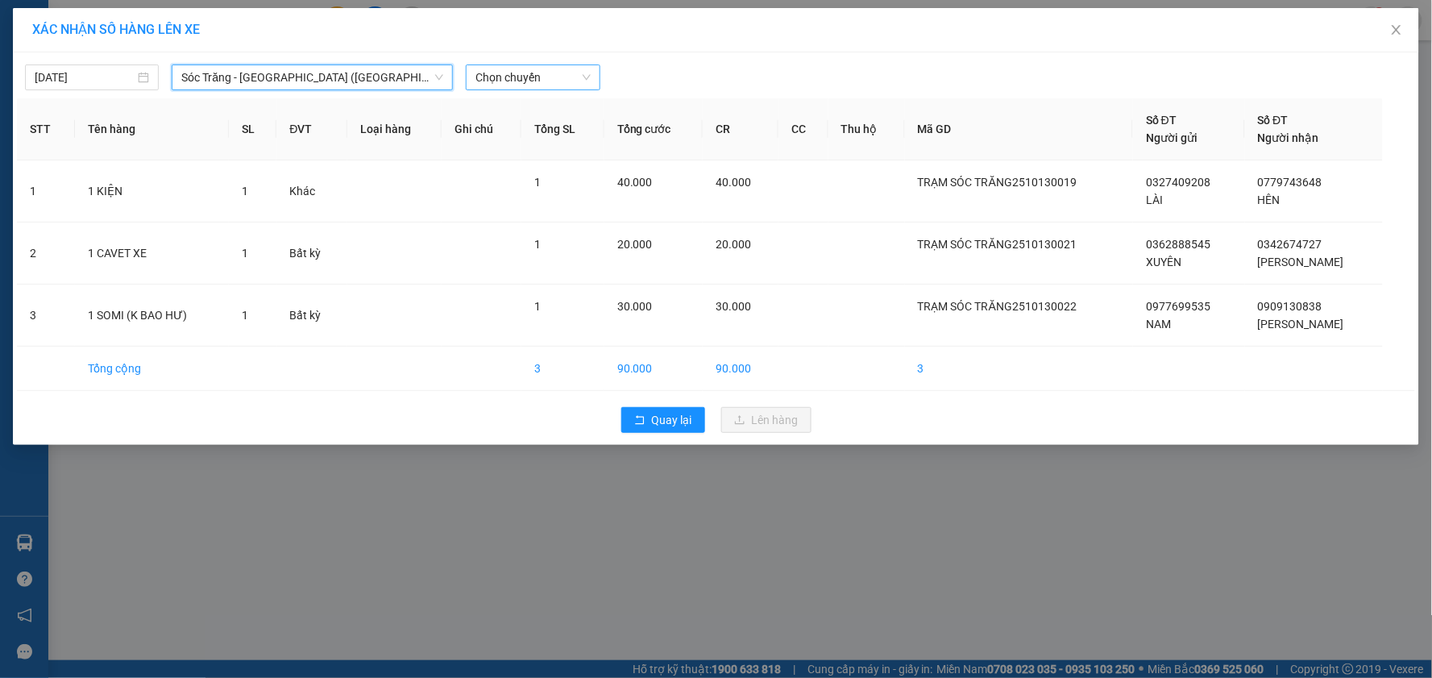
click at [527, 85] on span "Chọn chuyến" at bounding box center [532, 77] width 114 height 24
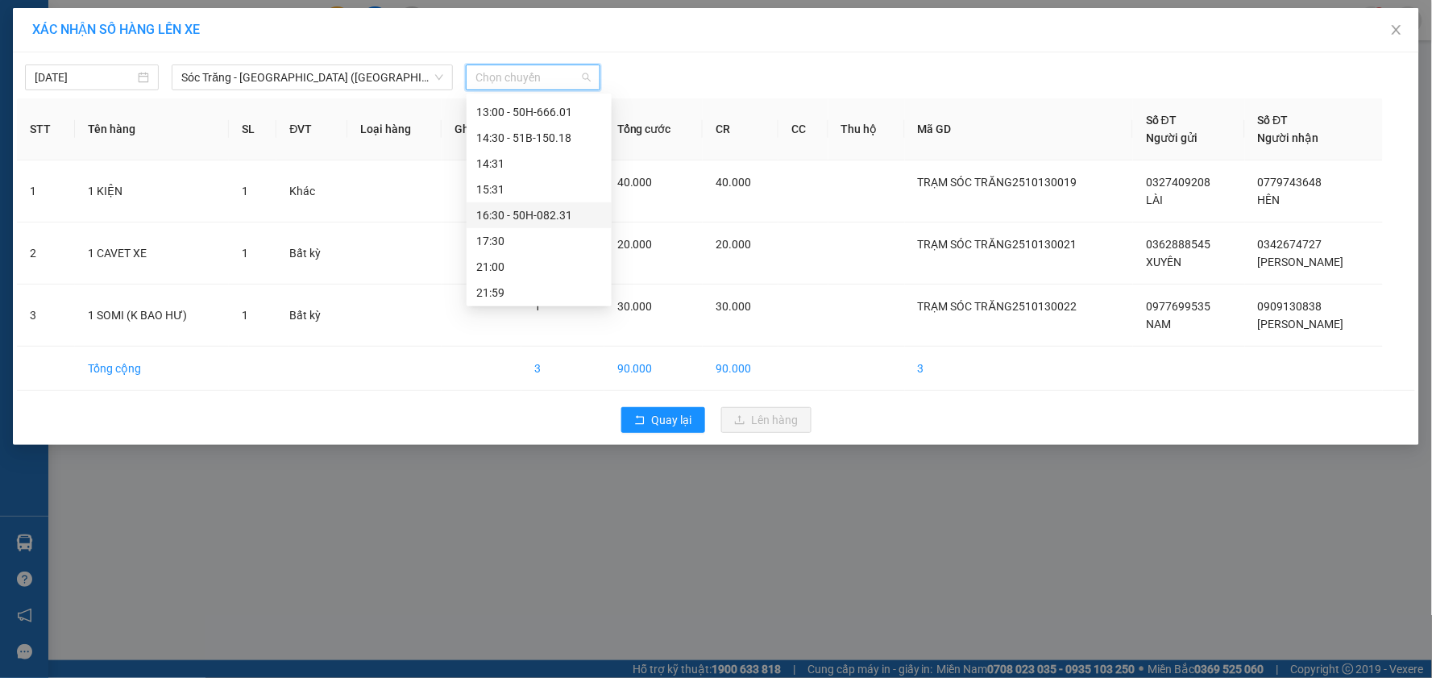
scroll to position [358, 0]
click at [517, 184] on div "17:30" at bounding box center [539, 190] width 126 height 18
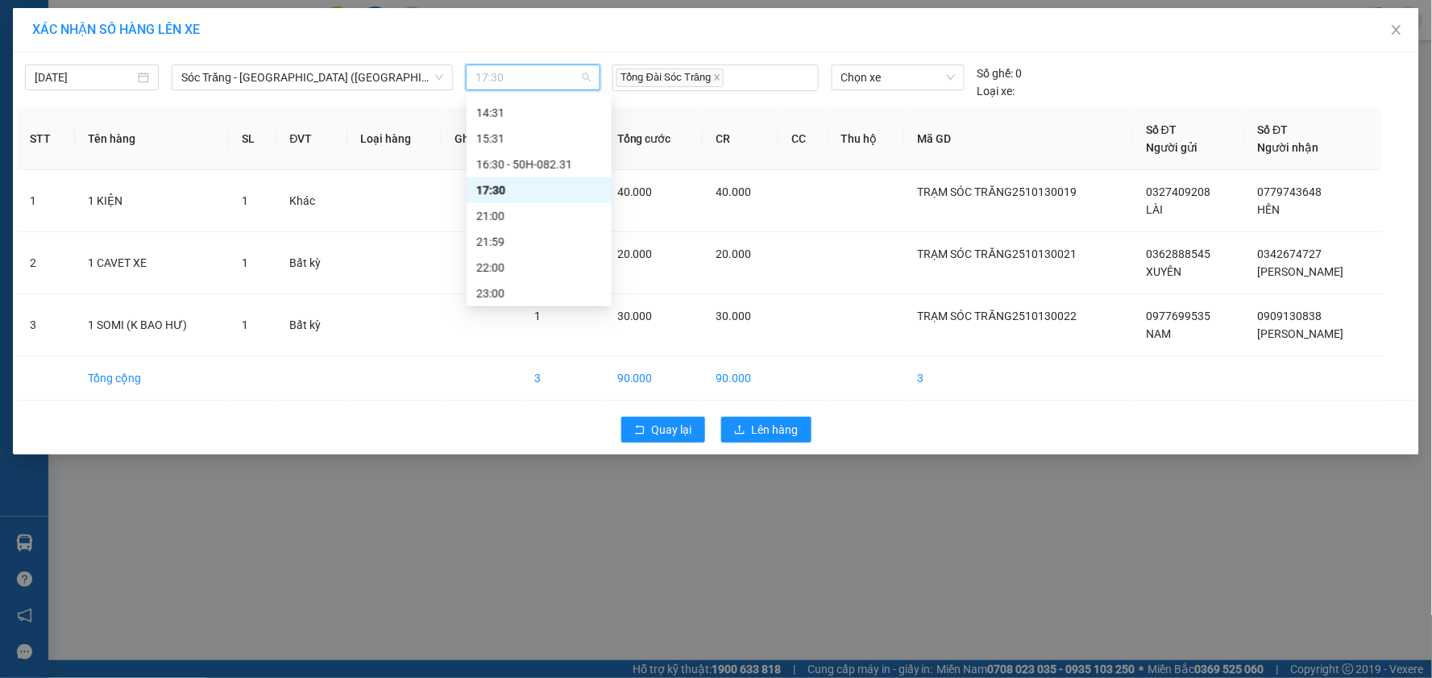
click at [534, 69] on span "17:30" at bounding box center [532, 77] width 114 height 24
click at [543, 185] on div "17:30" at bounding box center [539, 190] width 126 height 18
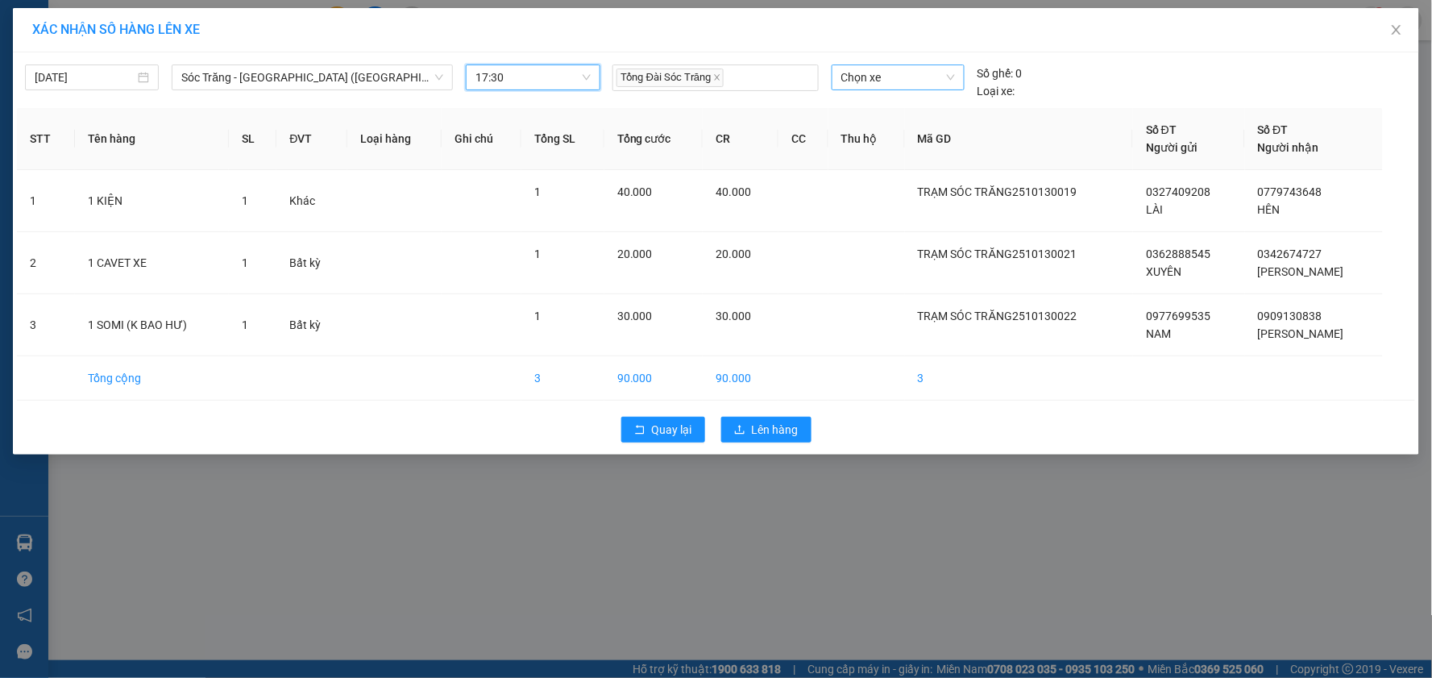
click at [876, 76] on span "Chọn xe" at bounding box center [898, 77] width 114 height 24
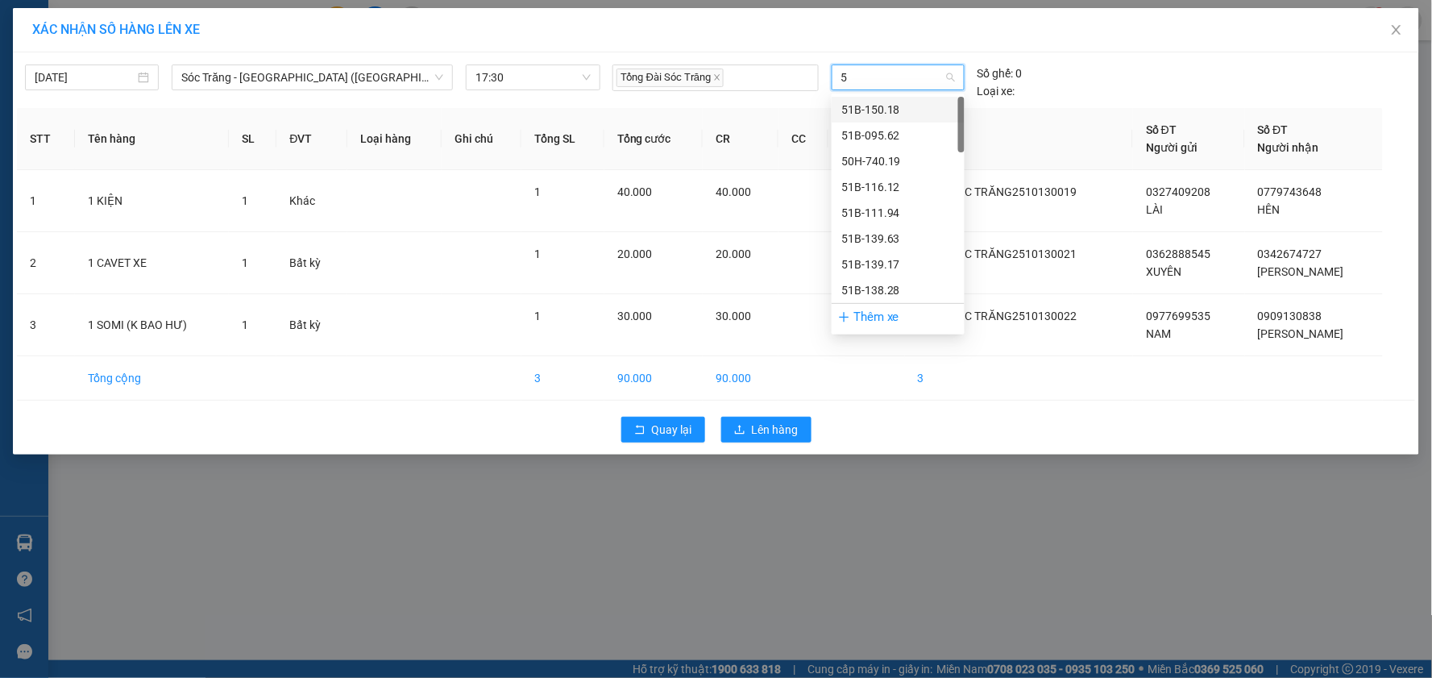
type input "57"
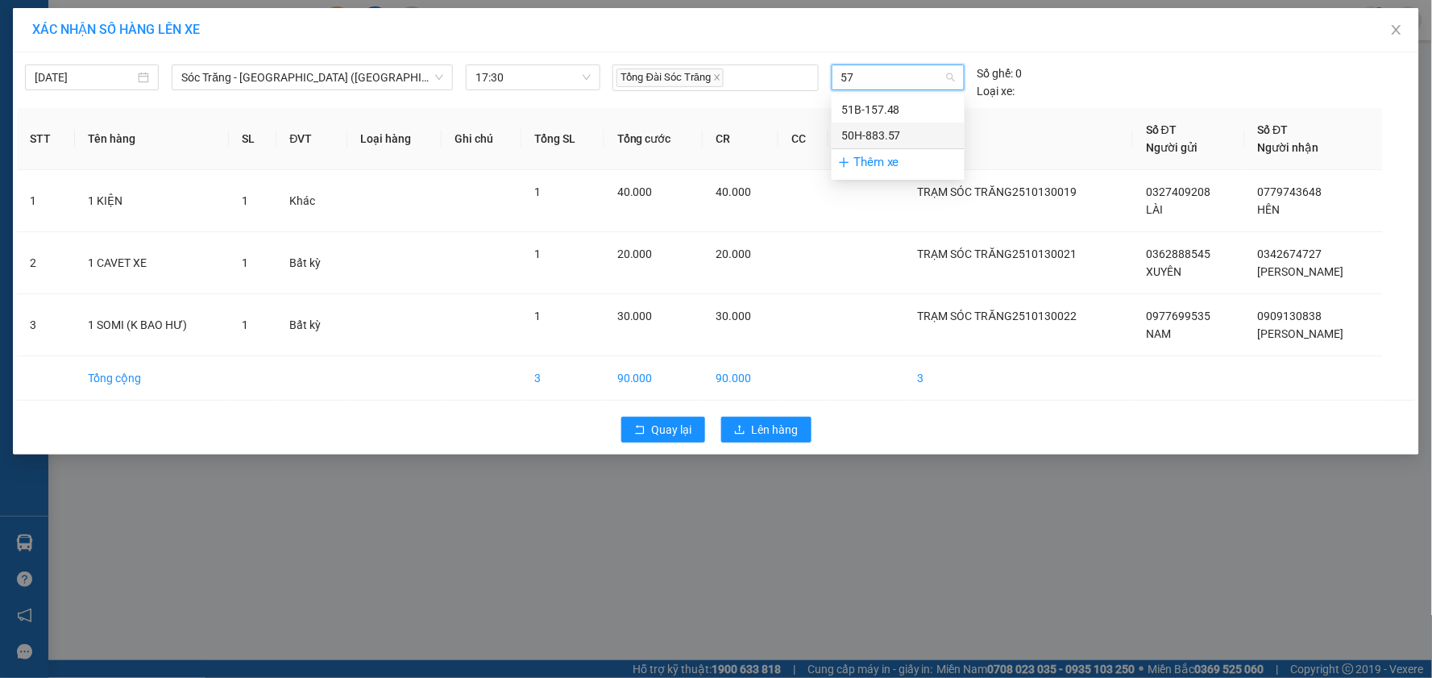
click at [893, 134] on div "50H-883.57" at bounding box center [898, 135] width 114 height 18
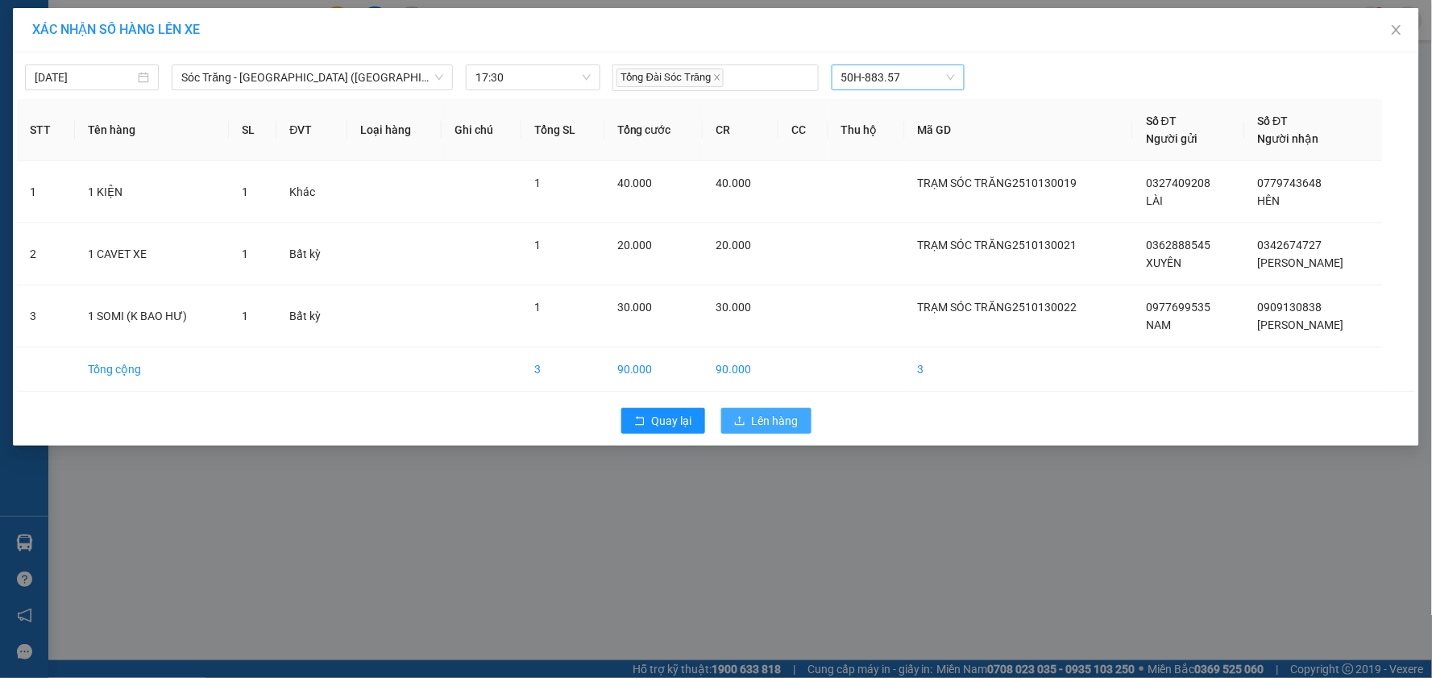
click at [763, 414] on span "Lên hàng" at bounding box center [775, 421] width 47 height 18
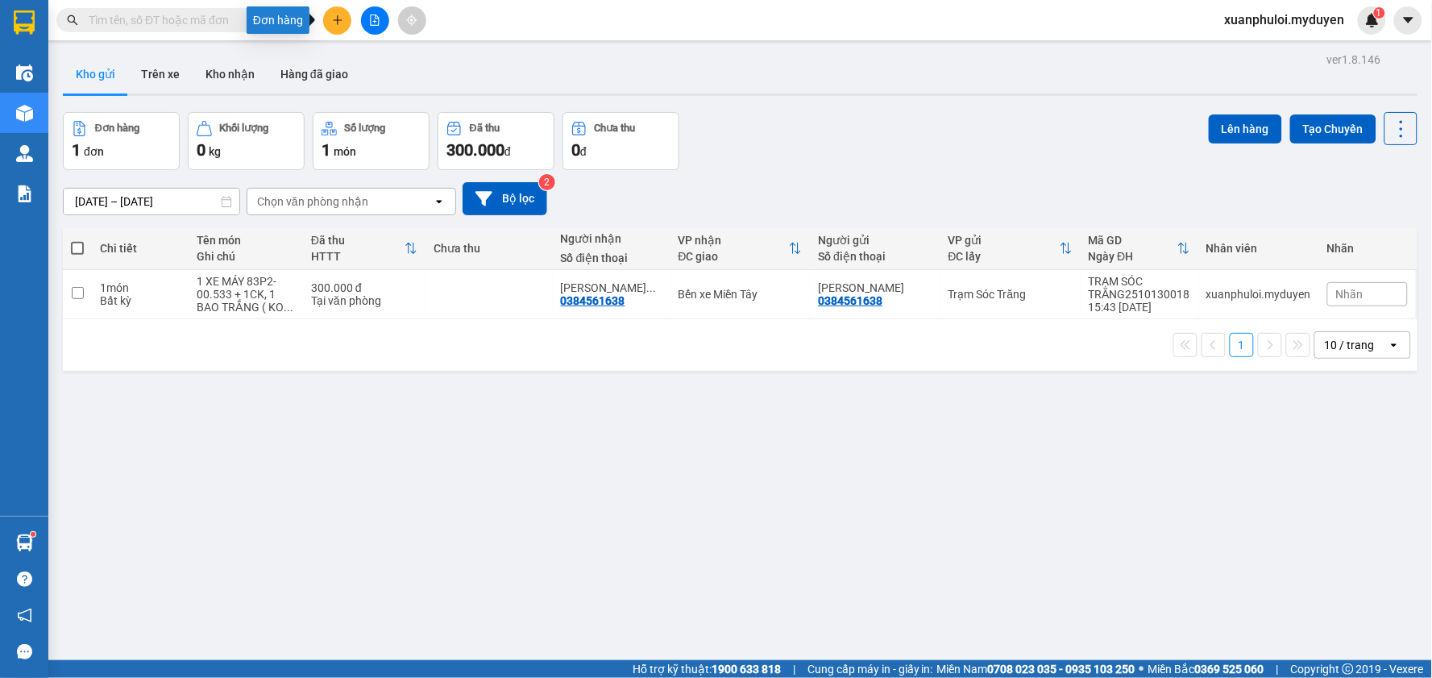
click at [337, 28] on button at bounding box center [337, 20] width 28 height 28
click at [364, 58] on div "Tạo đơn hàng" at bounding box center [393, 60] width 121 height 31
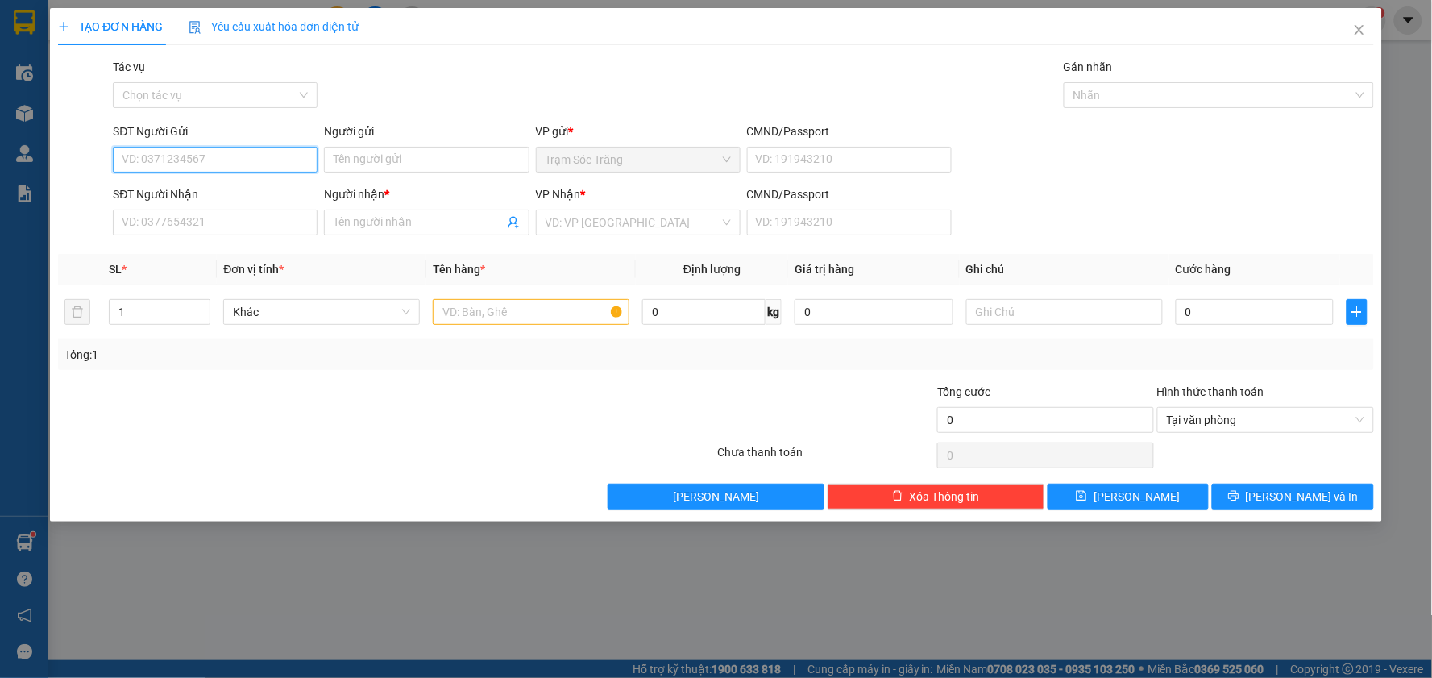
click at [291, 157] on input "SĐT Người Gửi" at bounding box center [215, 160] width 205 height 26
type input "0939712410"
click at [231, 201] on div "0939712410 - [PERSON_NAME]" at bounding box center [215, 192] width 205 height 26
type input "ANH ĐẶNG"
type input "0969187441"
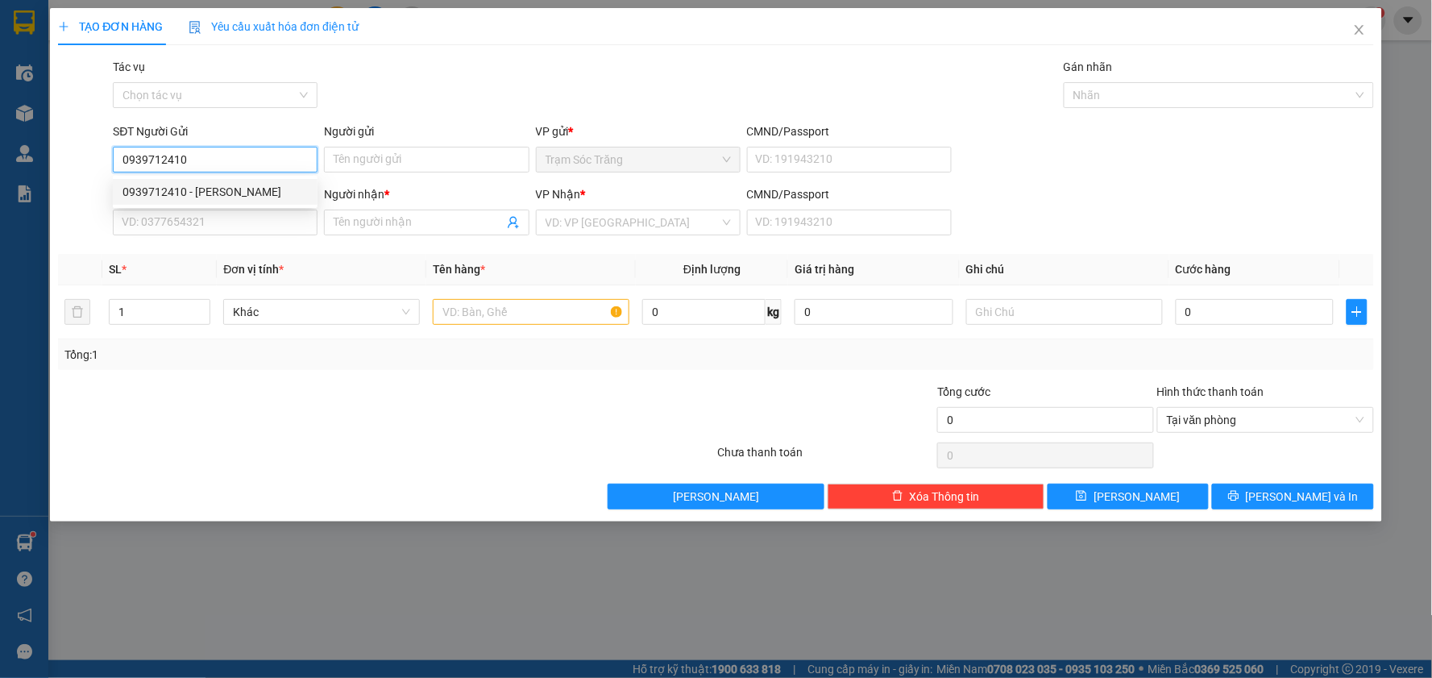
type input "HUỆ"
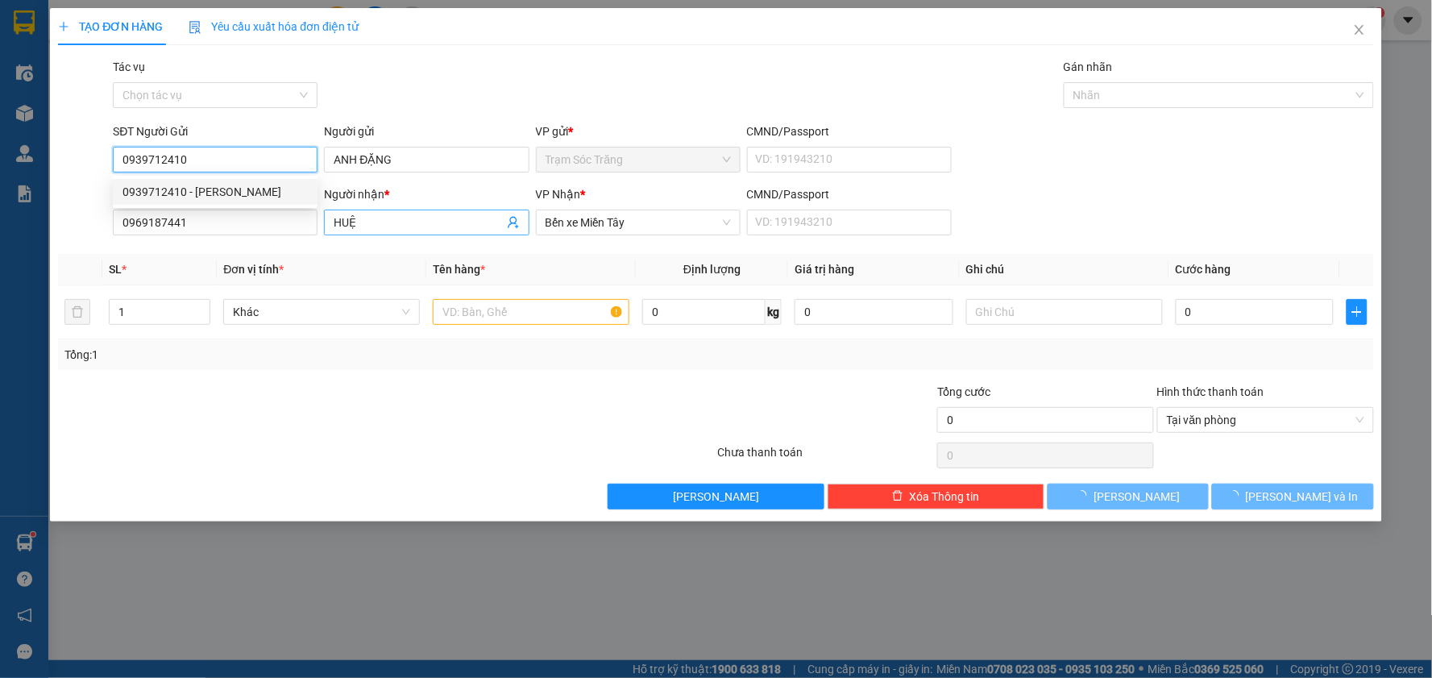
type input "130.000"
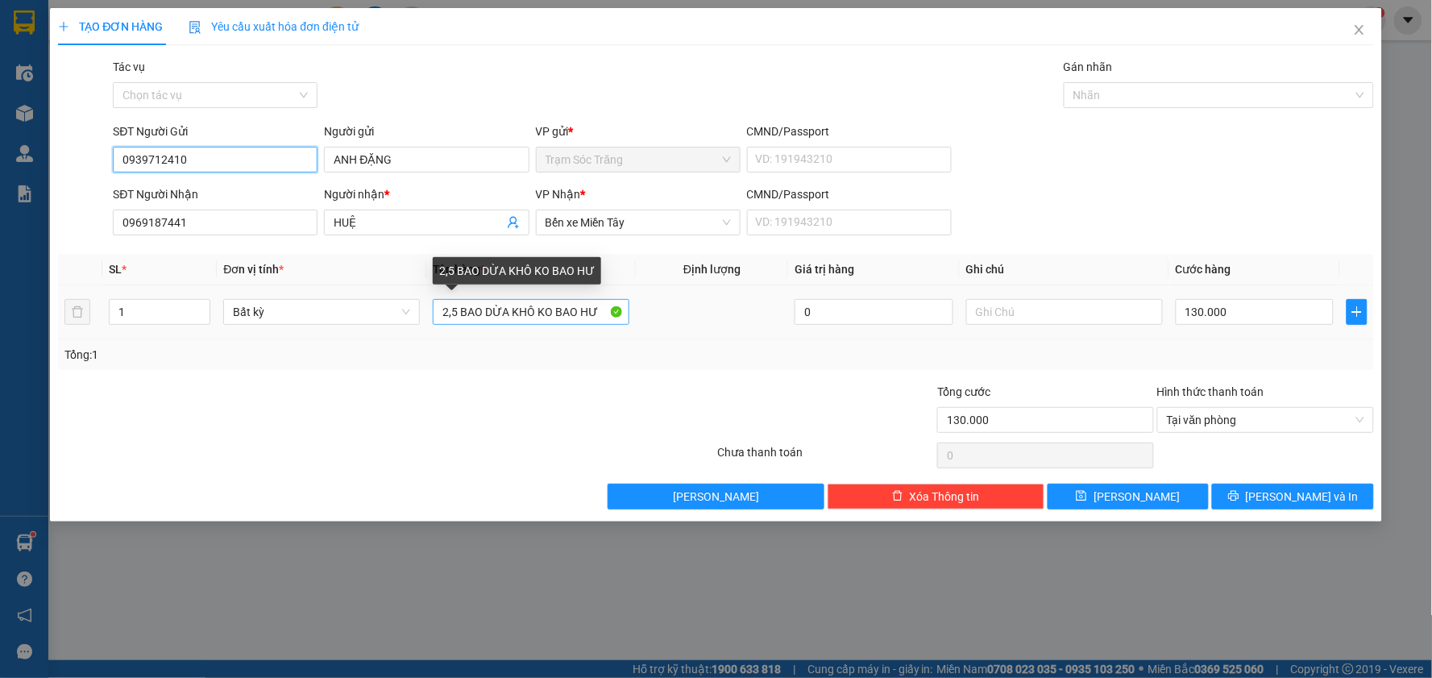
type input "0939712410"
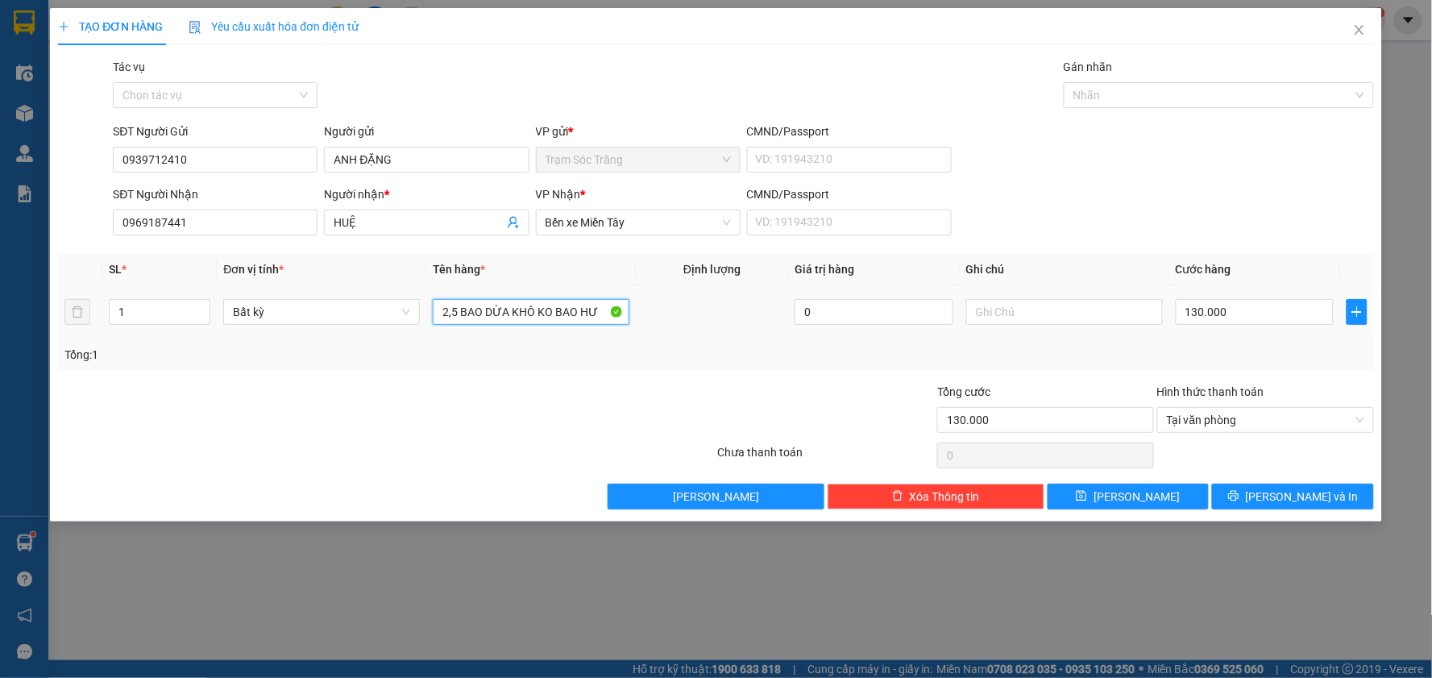
drag, startPoint x: 459, startPoint y: 310, endPoint x: 429, endPoint y: 319, distance: 31.1
click at [429, 319] on td "2,5 BAO DỪA KHÔ KO BAO HƯ" at bounding box center [530, 312] width 209 height 54
type input "2 BAO DỪA KHÔ KO BAO HƯ"
click at [1263, 311] on input "130.000" at bounding box center [1255, 312] width 159 height 26
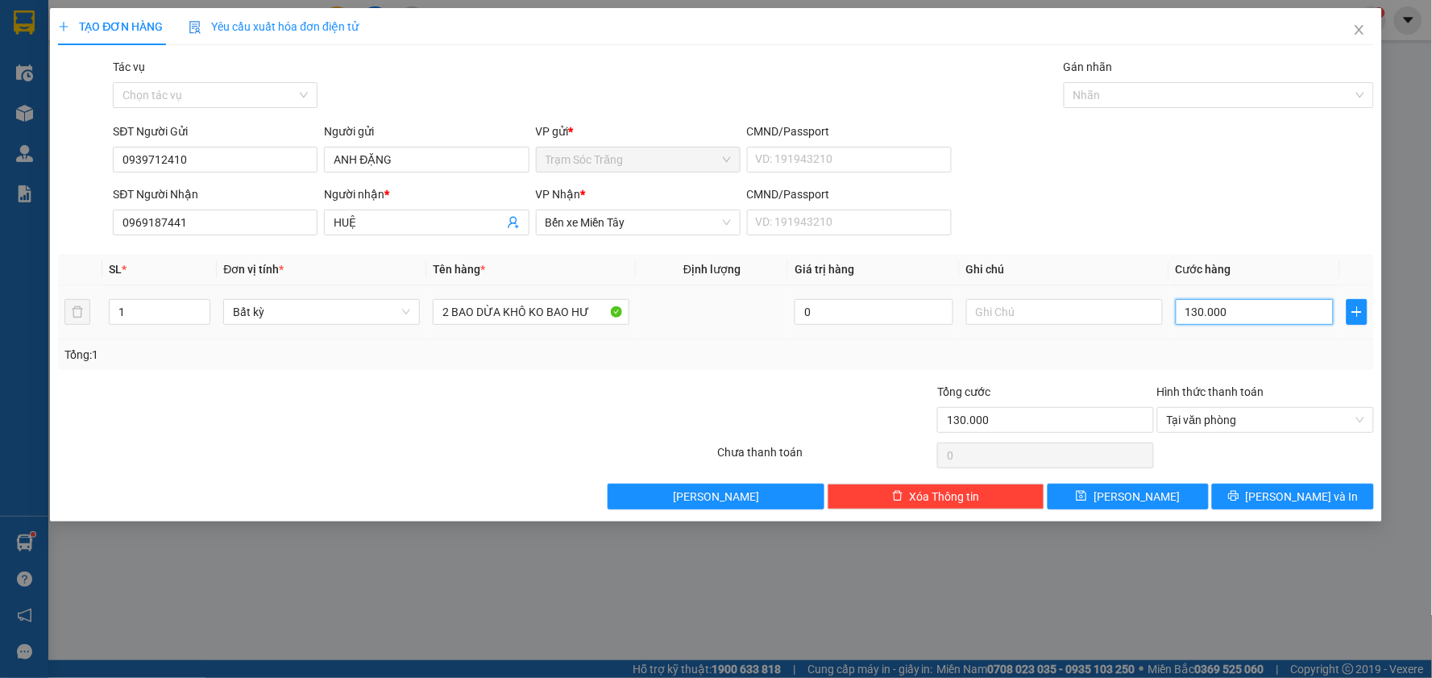
type input "1"
type input "10"
type input "100"
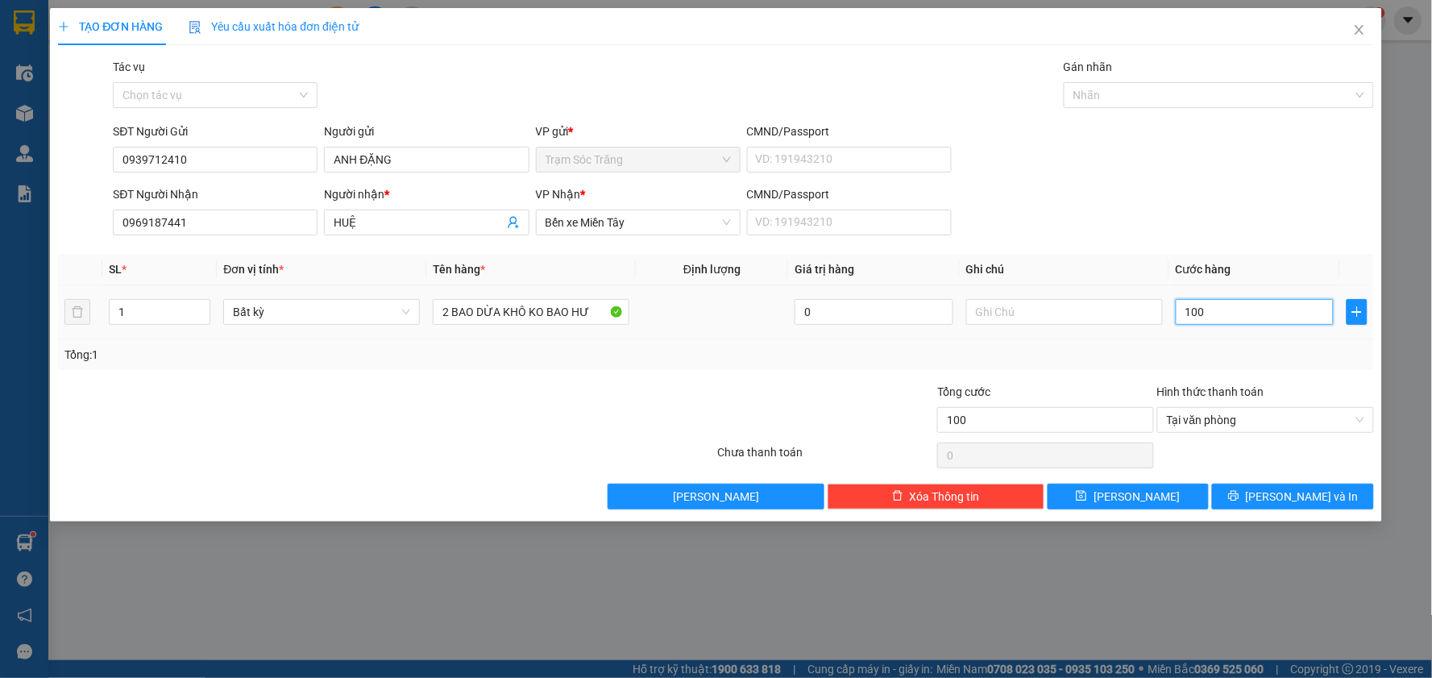
type input "1.000"
type input "10.000"
type input "100.000"
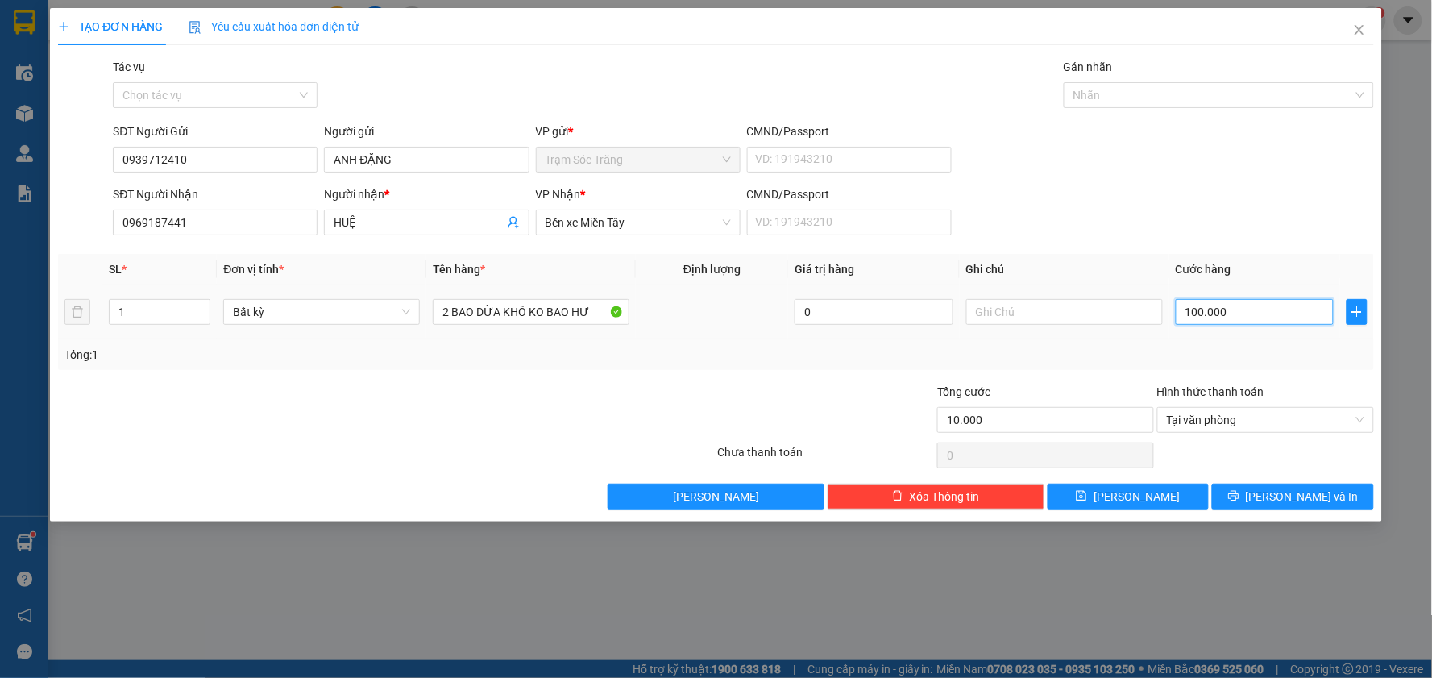
type input "100.000"
click at [1307, 492] on span "[PERSON_NAME] và In" at bounding box center [1302, 496] width 113 height 18
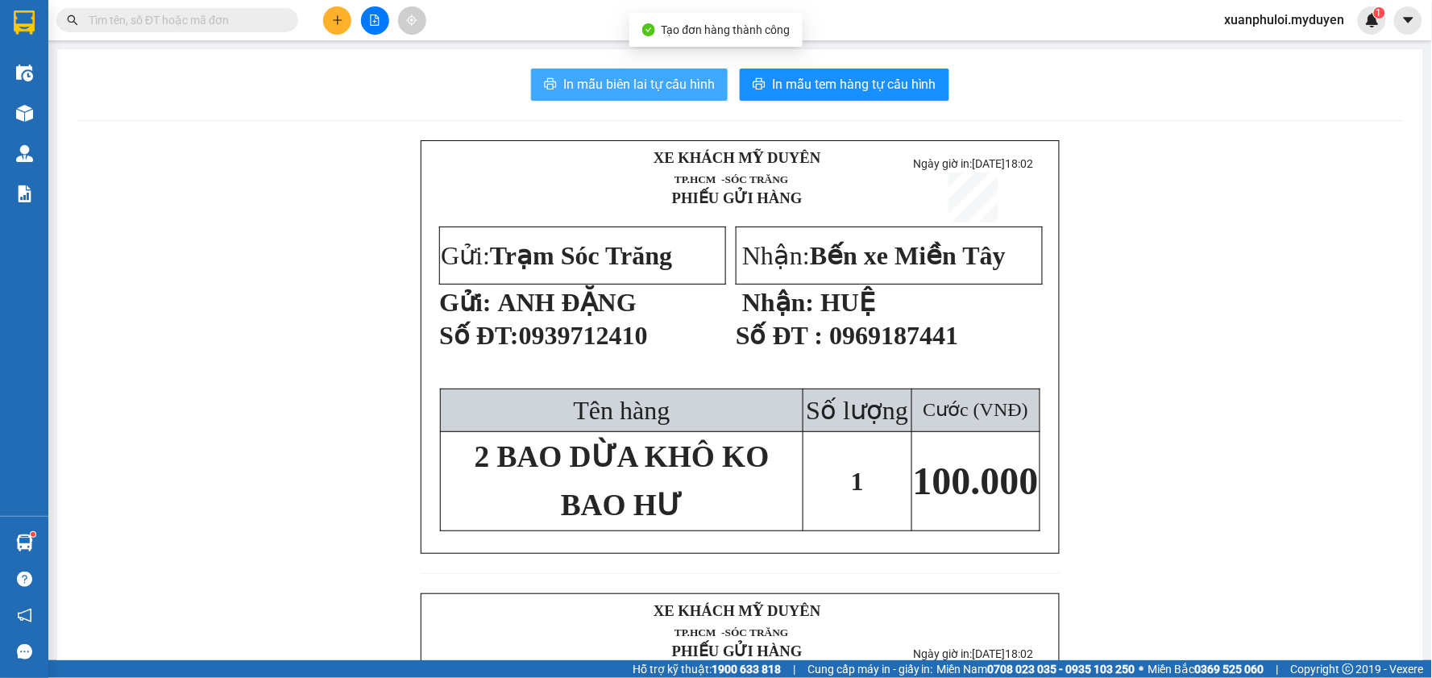
click at [655, 79] on span "In mẫu biên lai tự cấu hình" at bounding box center [638, 84] width 151 height 20
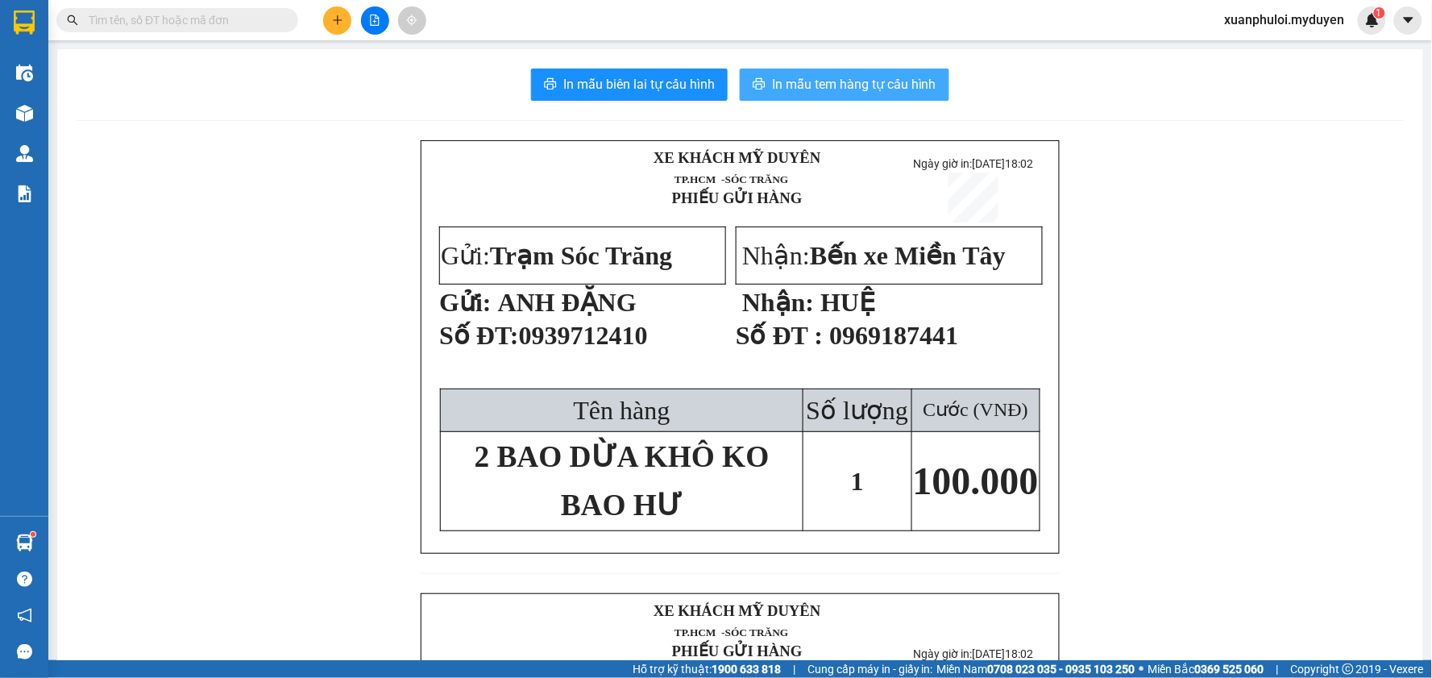
click at [878, 84] on span "In mẫu tem hàng tự cấu hình" at bounding box center [854, 84] width 164 height 20
click at [339, 19] on icon "plus" at bounding box center [337, 19] width 9 height 1
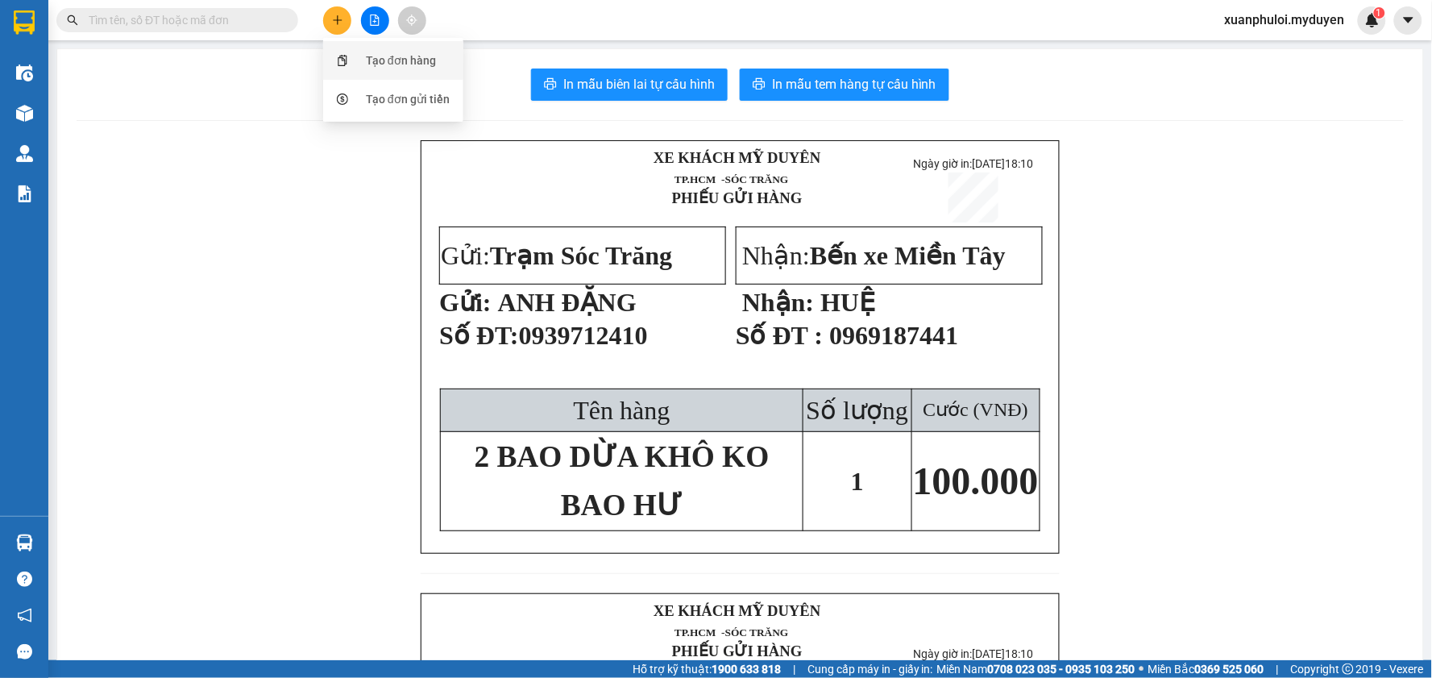
click at [367, 68] on div "Tạo đơn hàng" at bounding box center [401, 61] width 70 height 18
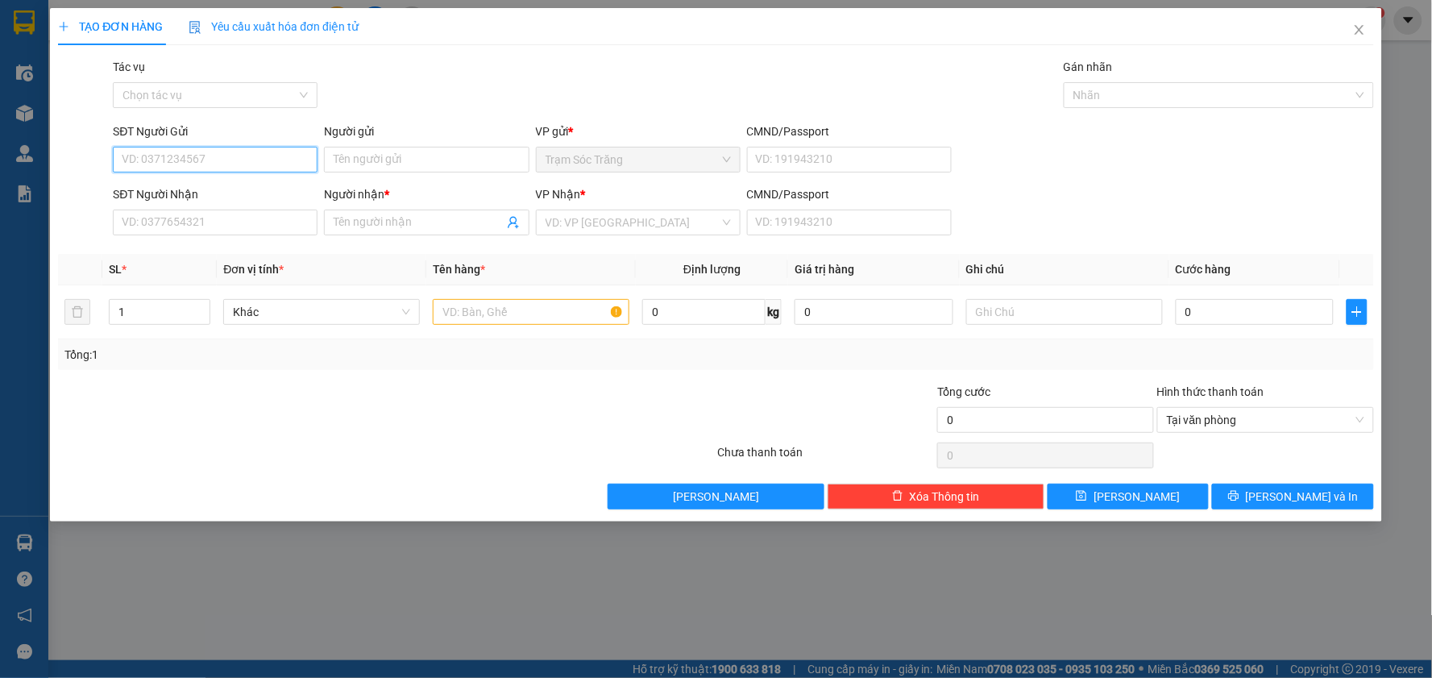
drag, startPoint x: 179, startPoint y: 157, endPoint x: 195, endPoint y: 147, distance: 19.2
click at [181, 156] on input "SĐT Người Gửi" at bounding box center [215, 160] width 205 height 26
type input "0353376536"
click at [197, 189] on div "0353376536 - ĐÀO" at bounding box center [214, 192] width 185 height 18
type input "ĐÀO"
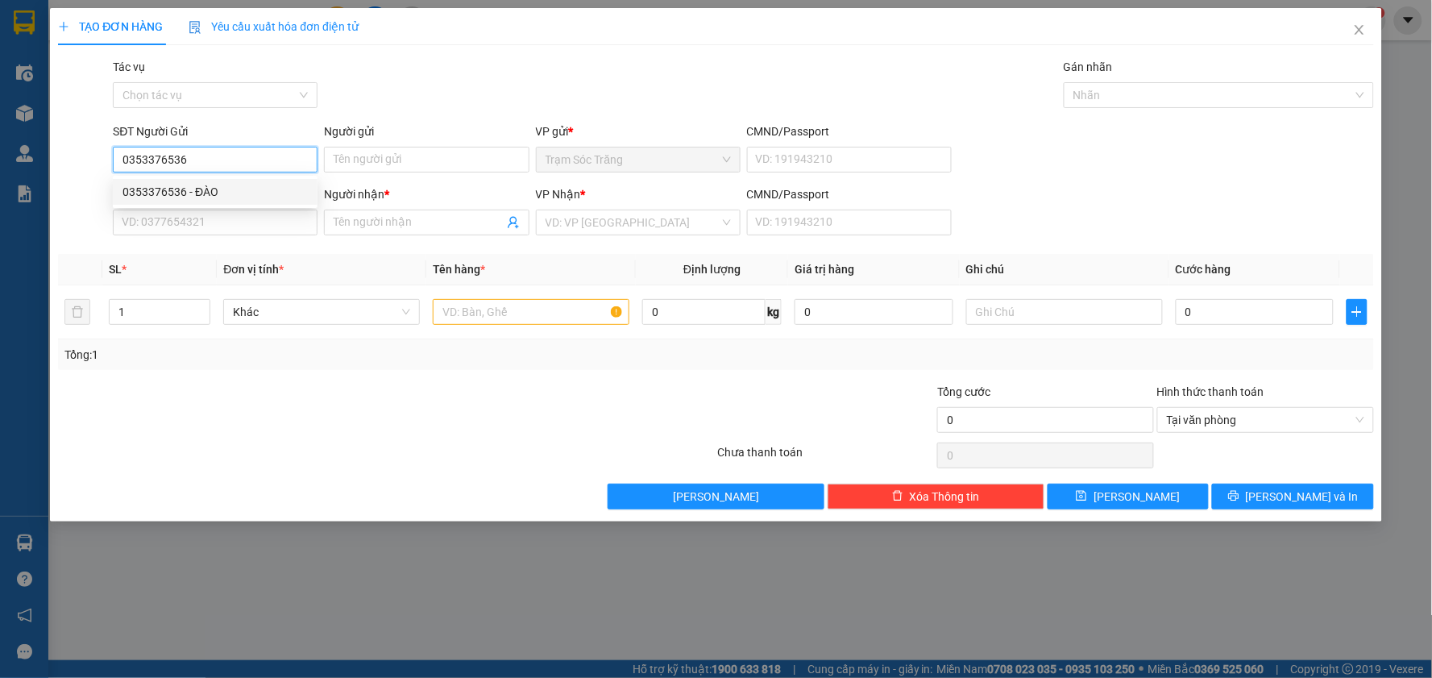
type input "0398983772"
type input "KHƯƠNG"
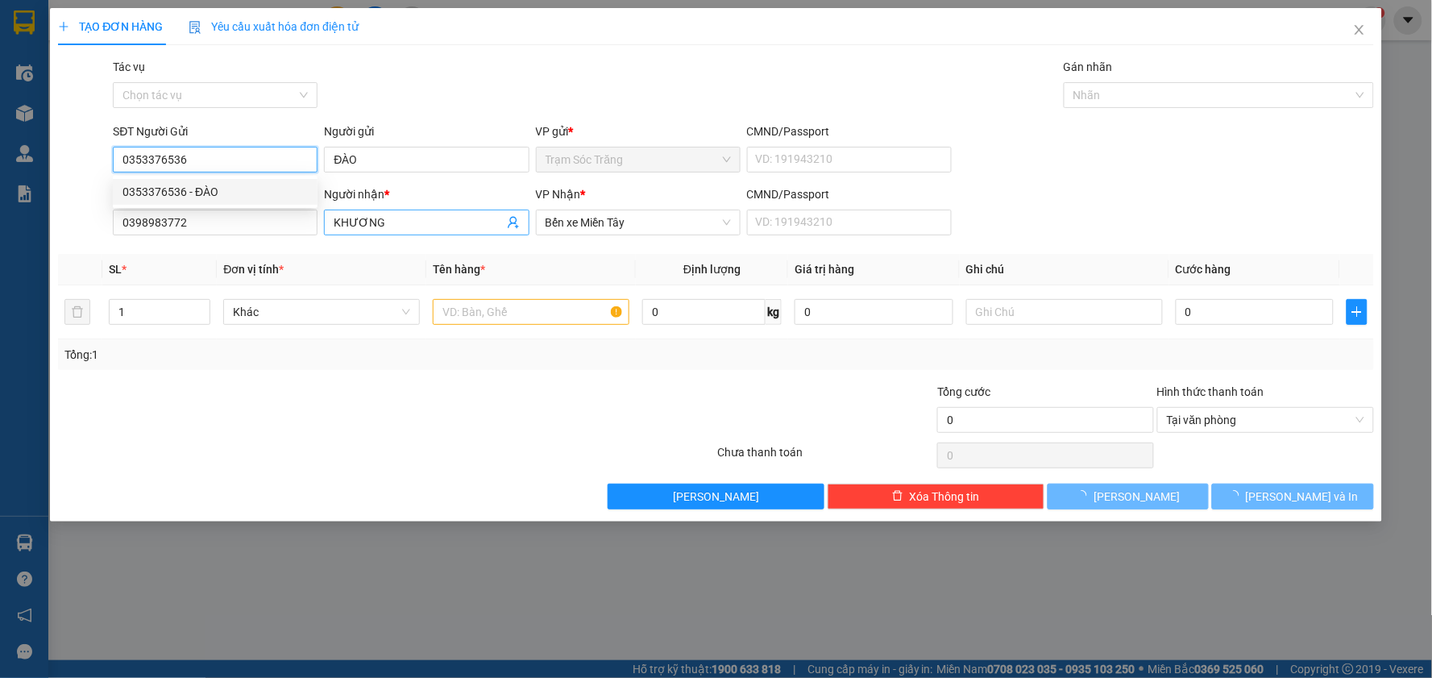
type input "40.000"
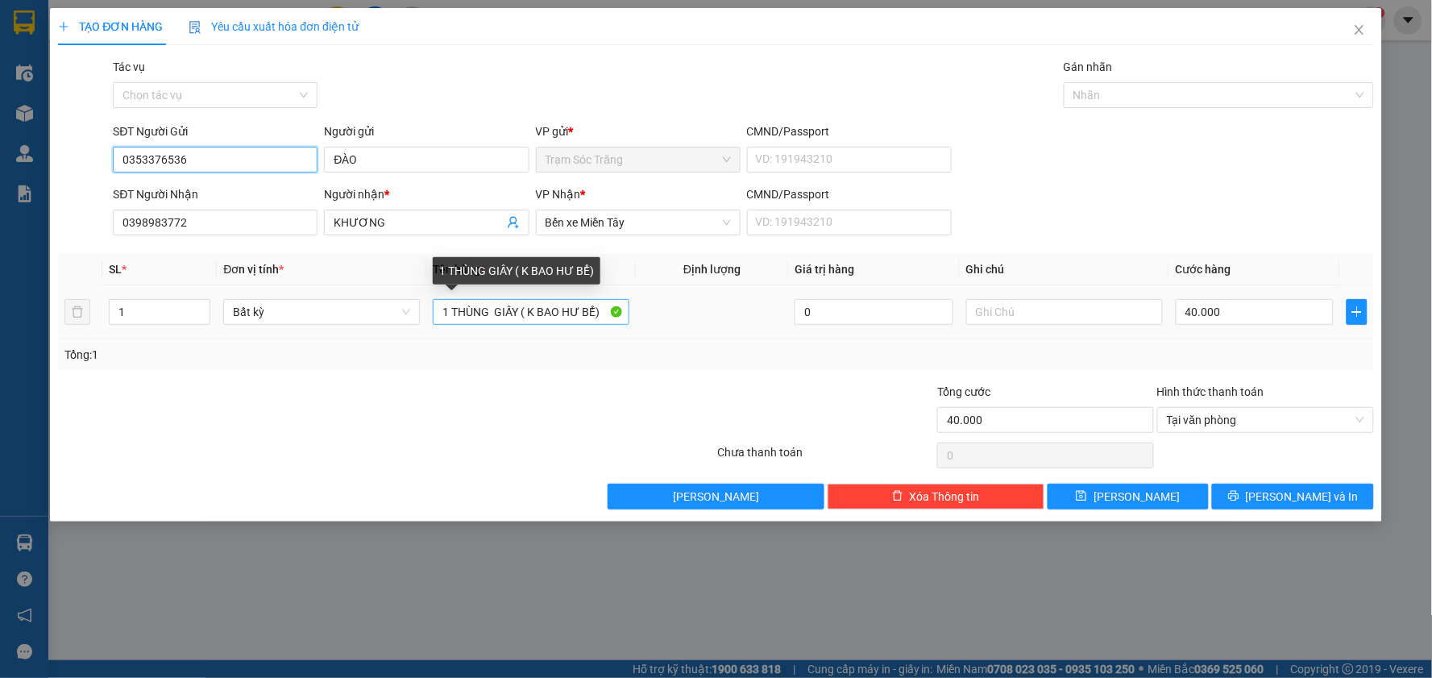
type input "0353376536"
click at [517, 305] on input "1 THÙNG GIẤY ( K BAO HƯ BỂ)" at bounding box center [531, 312] width 197 height 26
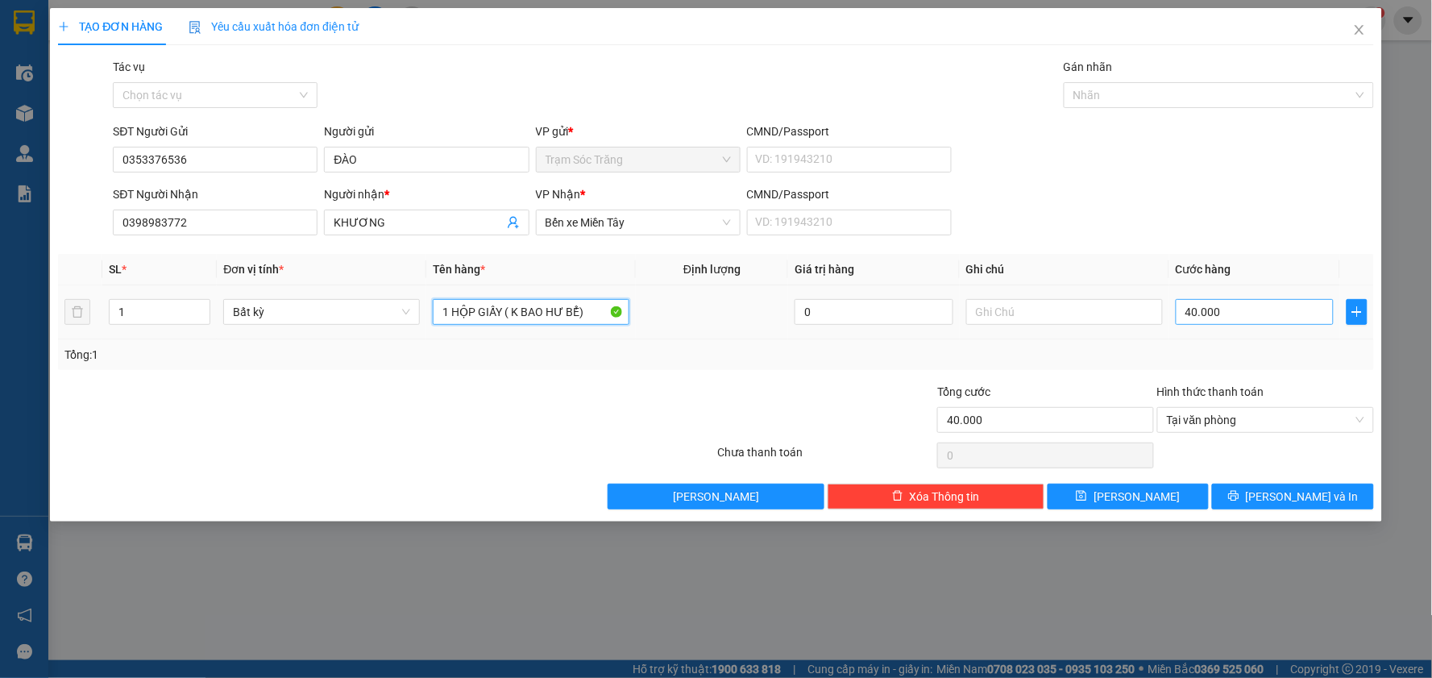
type input "1 HỘP GIẤY ( K BAO HƯ BỂ)"
click at [1231, 300] on input "40.000" at bounding box center [1255, 312] width 159 height 26
type input "2"
type input "20"
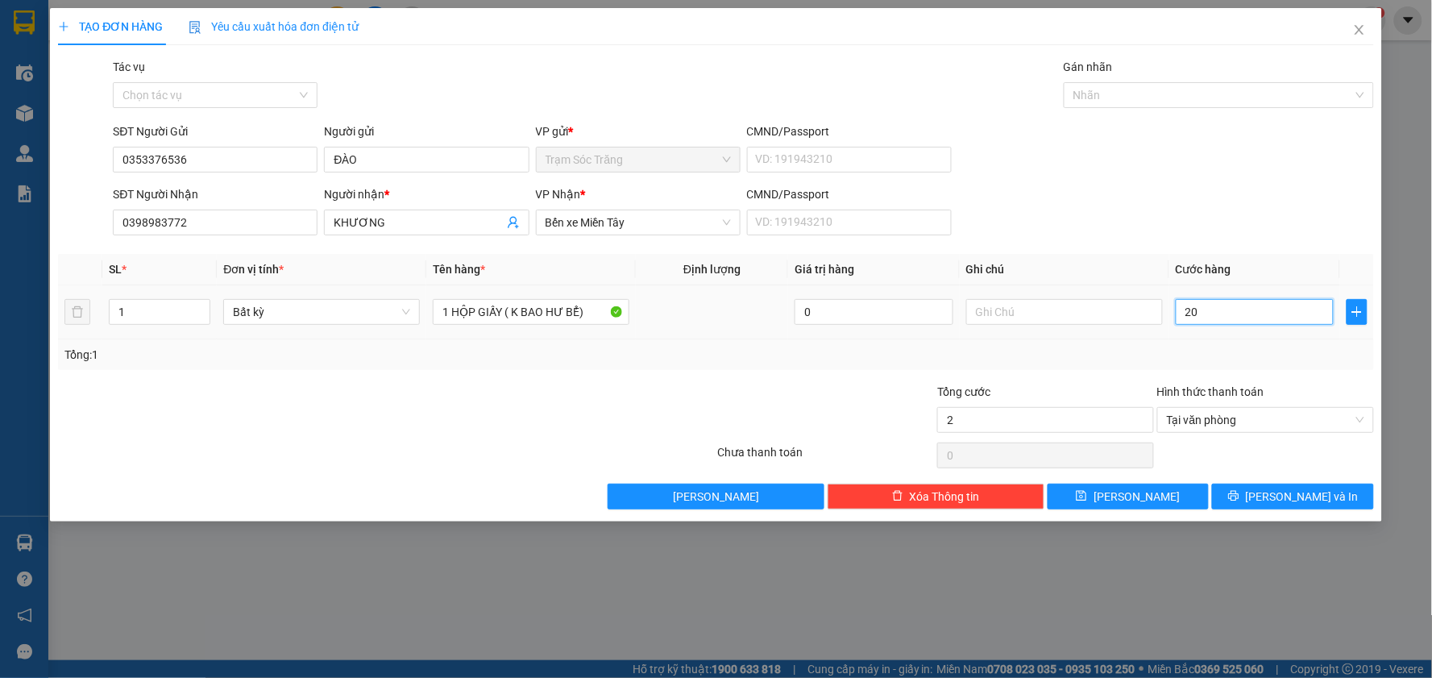
type input "20"
type input "200"
type input "2.000"
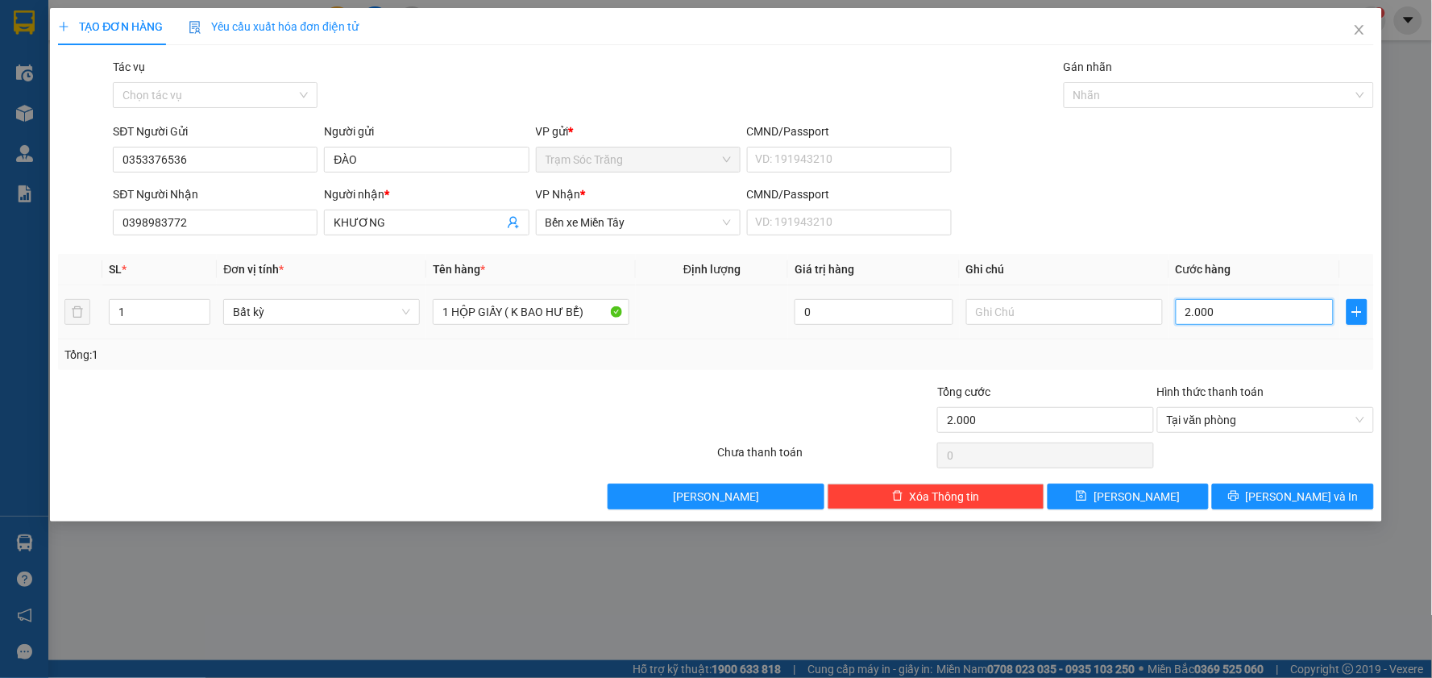
type input "20.000"
click at [1274, 501] on button "[PERSON_NAME] và In" at bounding box center [1293, 496] width 162 height 26
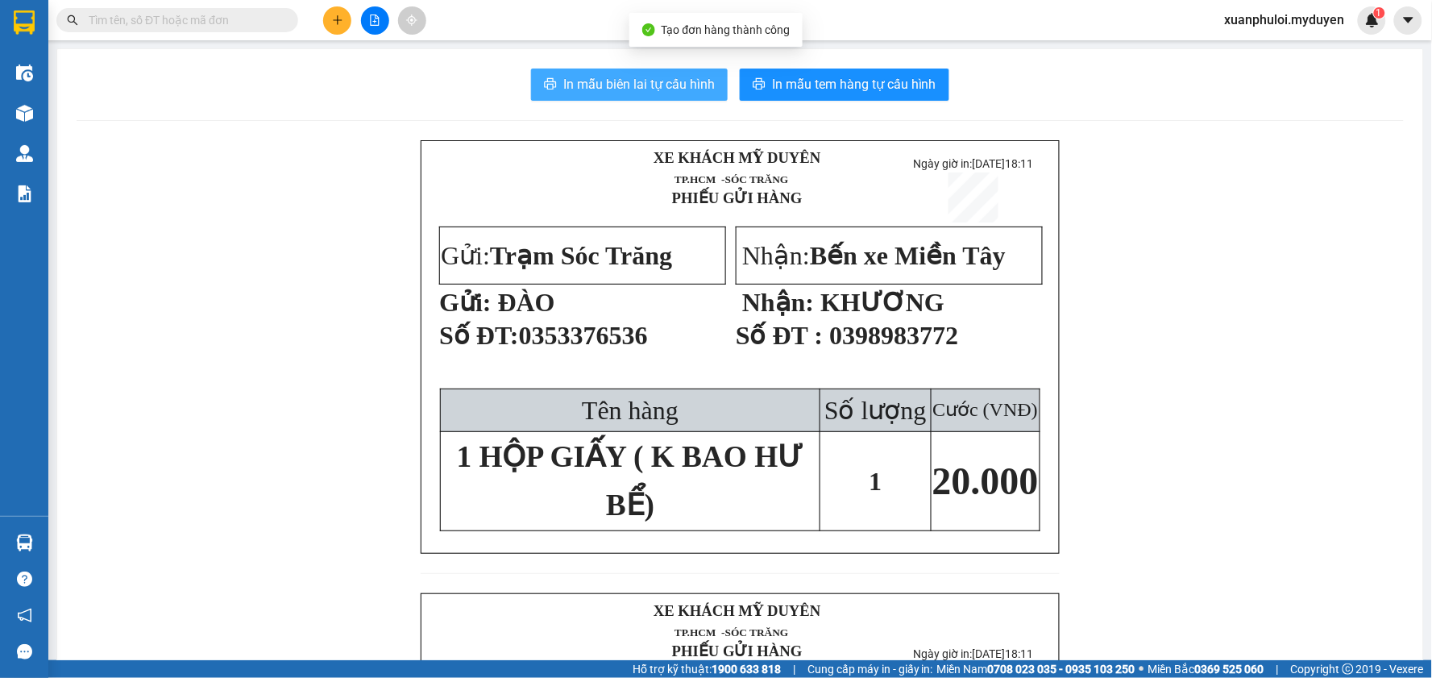
click at [658, 85] on span "In mẫu biên lai tự cấu hình" at bounding box center [638, 84] width 151 height 20
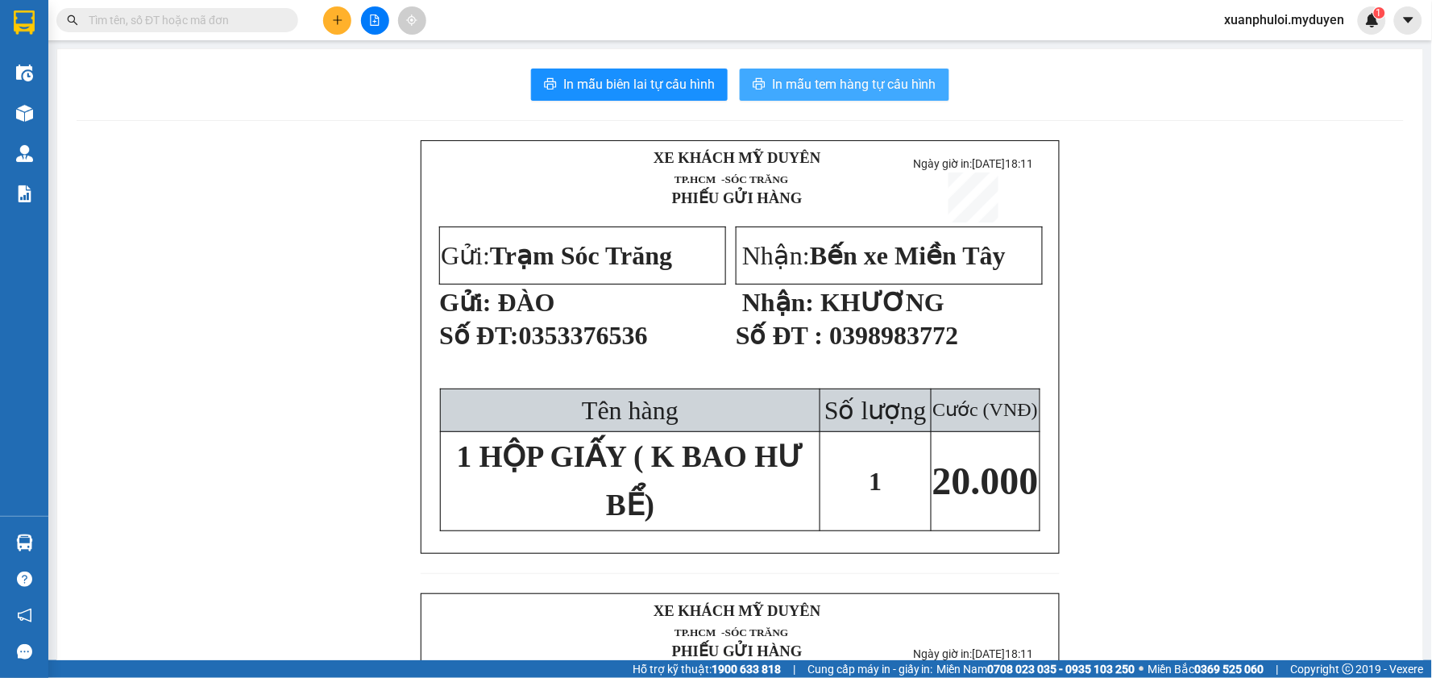
drag, startPoint x: 658, startPoint y: 85, endPoint x: 842, endPoint y: 89, distance: 183.7
click at [842, 89] on span "In mẫu tem hàng tự cấu hình" at bounding box center [854, 84] width 164 height 20
